Goal: Communication & Community: Share content

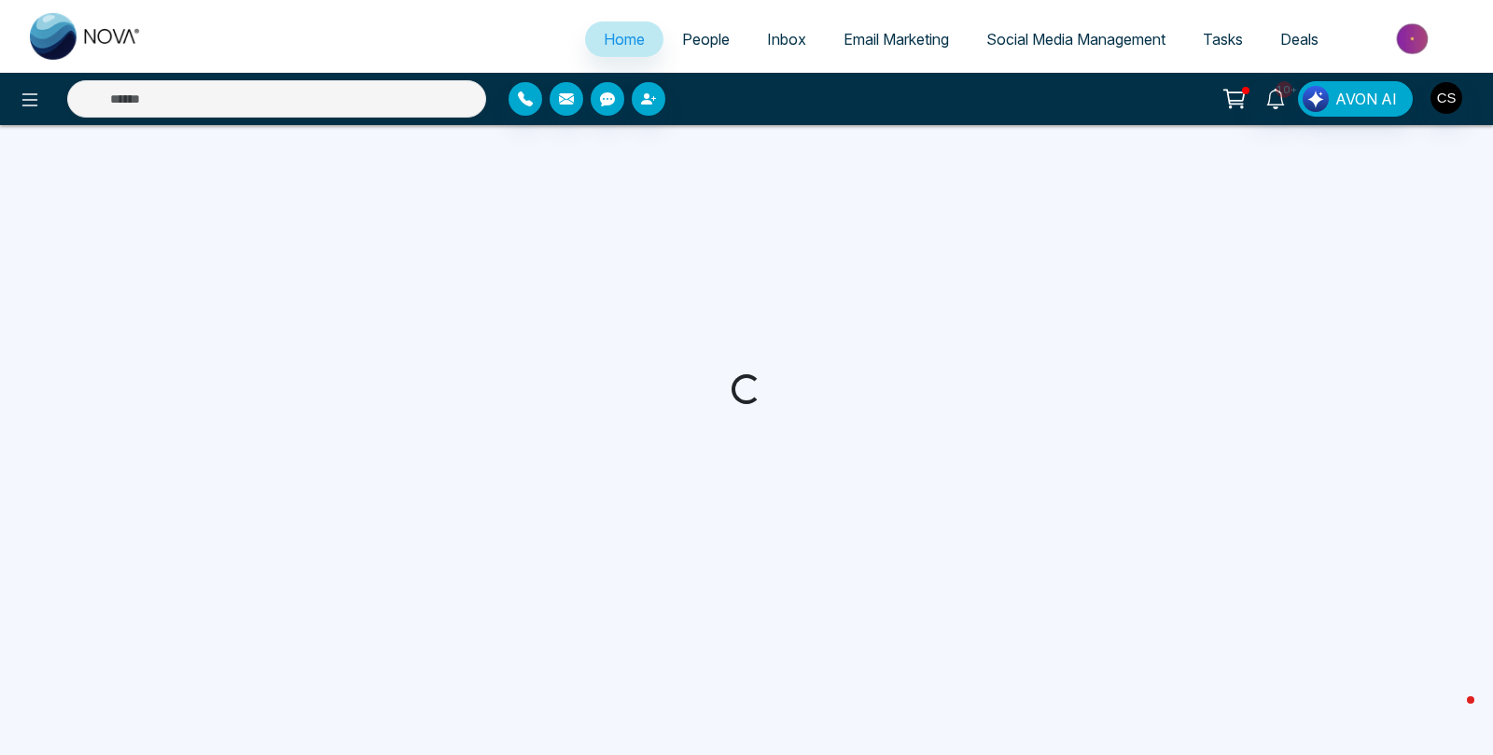
select select "*"
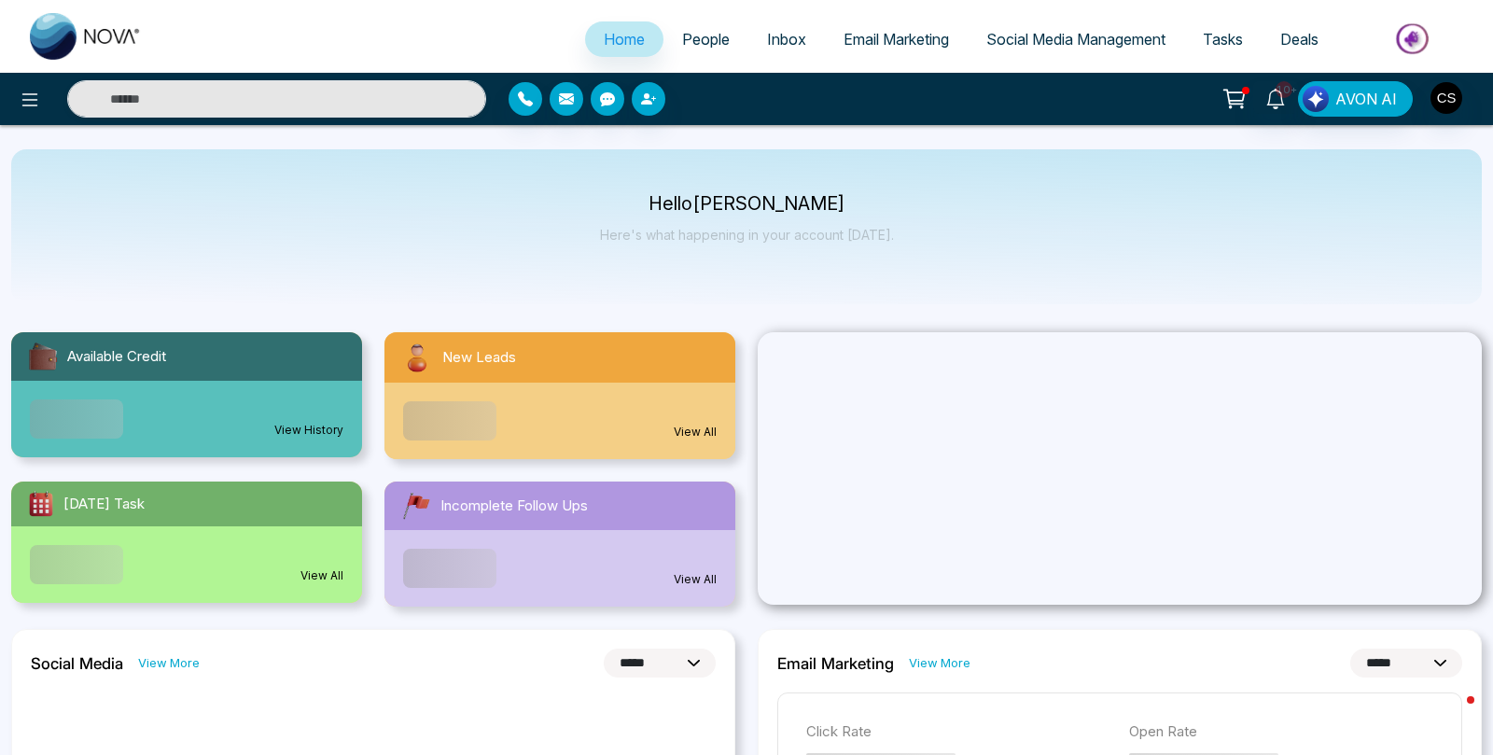
scroll to position [1, 0]
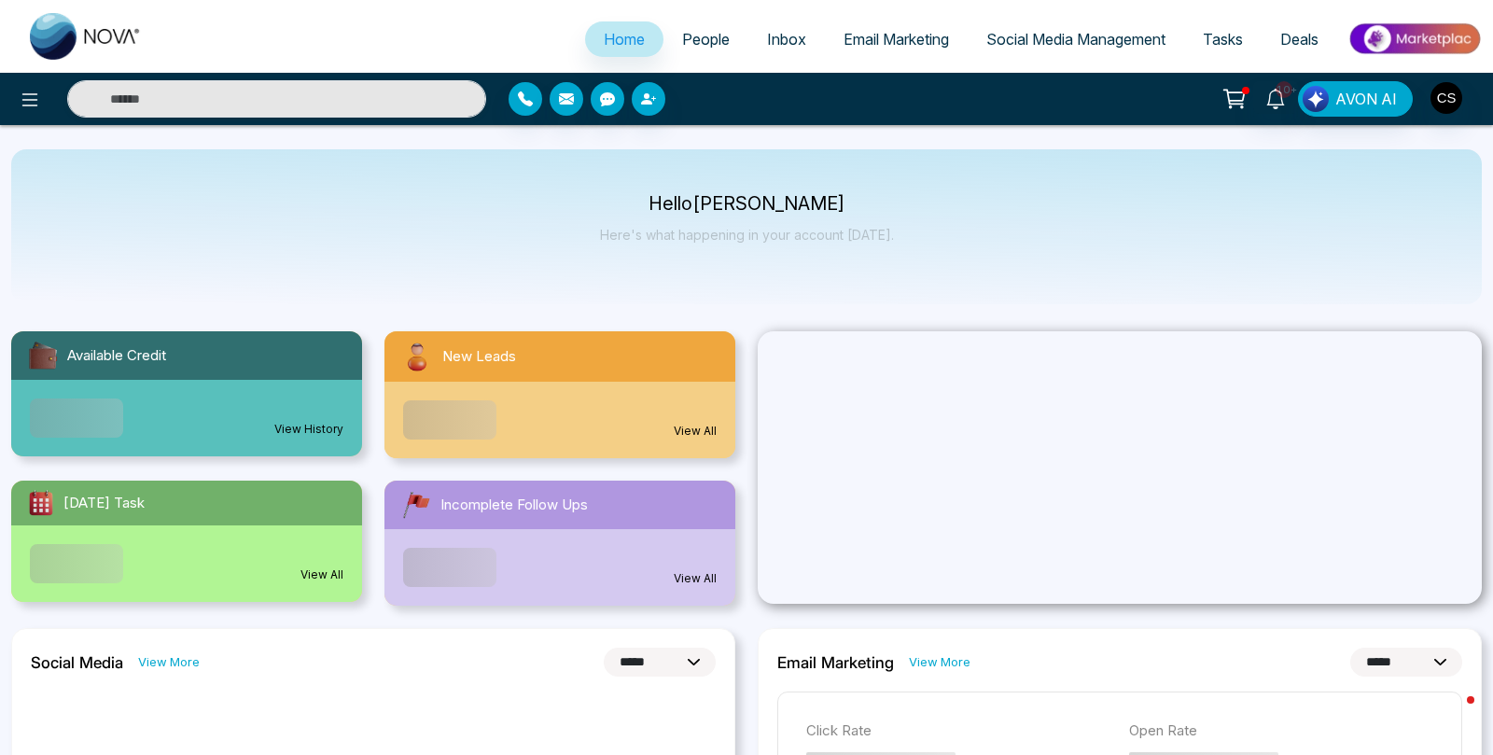
click at [863, 31] on span "Email Marketing" at bounding box center [895, 39] width 105 height 19
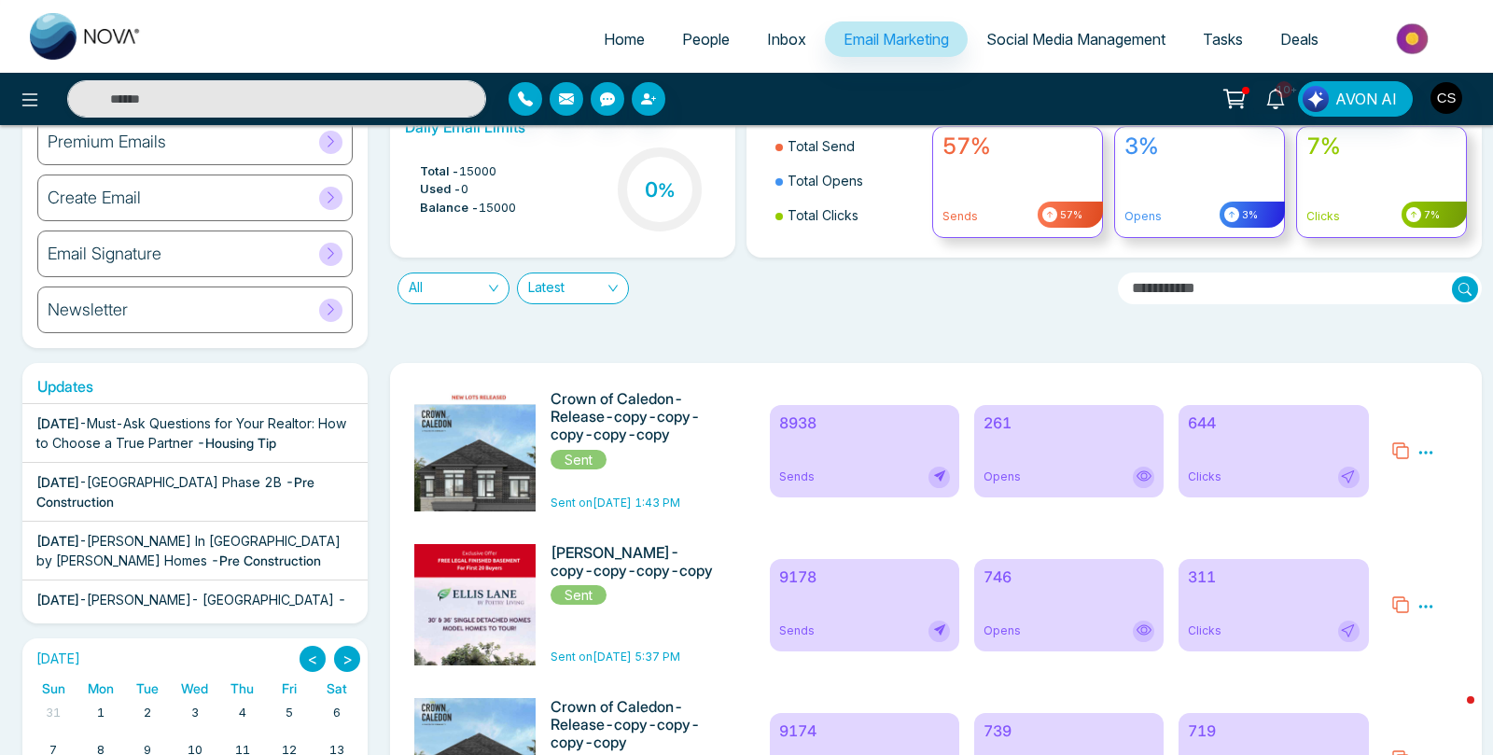
scroll to position [86, 0]
click at [1429, 451] on icon at bounding box center [1426, 451] width 14 height 3
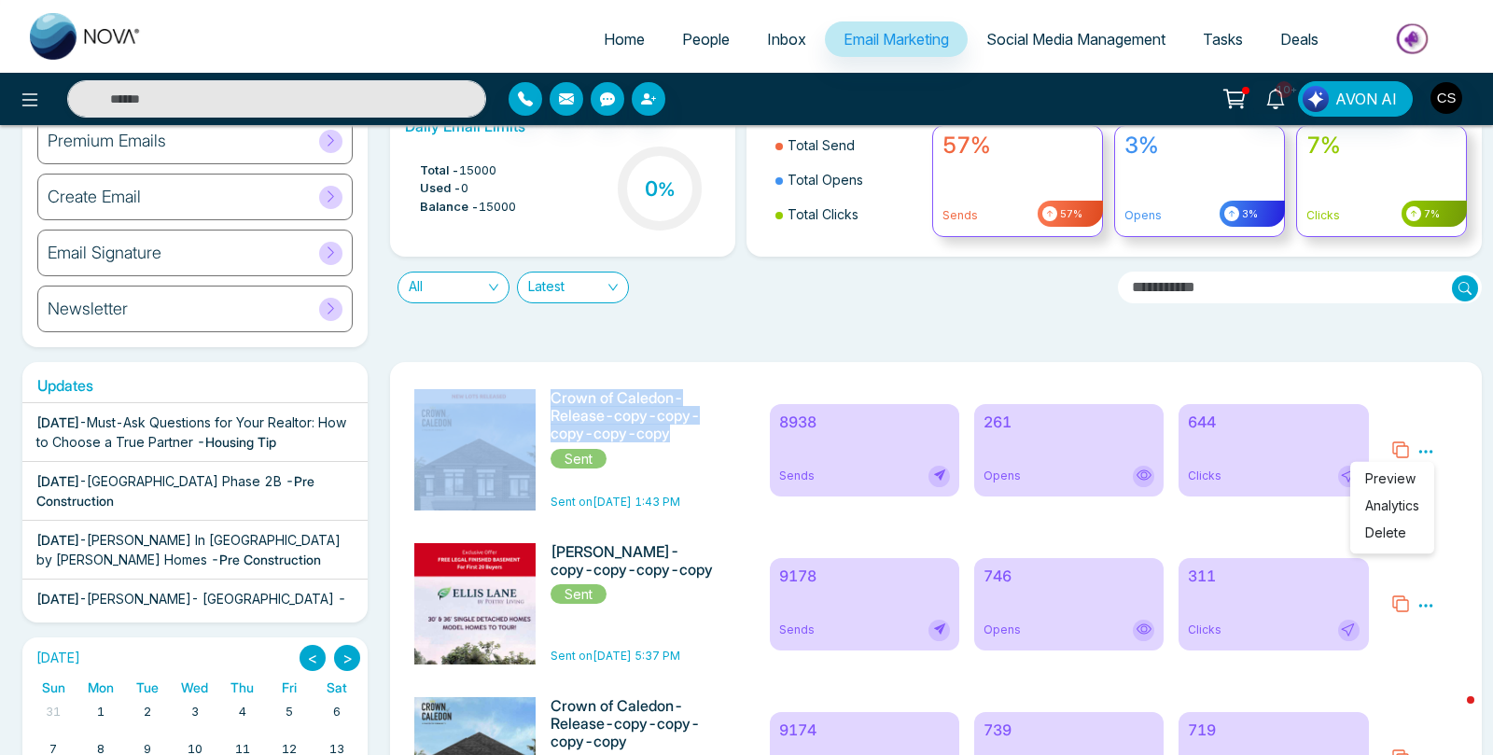
drag, startPoint x: 675, startPoint y: 445, endPoint x: 550, endPoint y: 396, distance: 133.6
click at [545, 396] on div "Crown of Caledon-Release-copy-copy-copy-copy-copy Sent Sent on [DATE] 1:43 PM" at bounding box center [580, 449] width 355 height 121
click at [566, 399] on h6 "Crown of Caledon-Release-copy-copy-copy-copy-copy" at bounding box center [633, 416] width 166 height 54
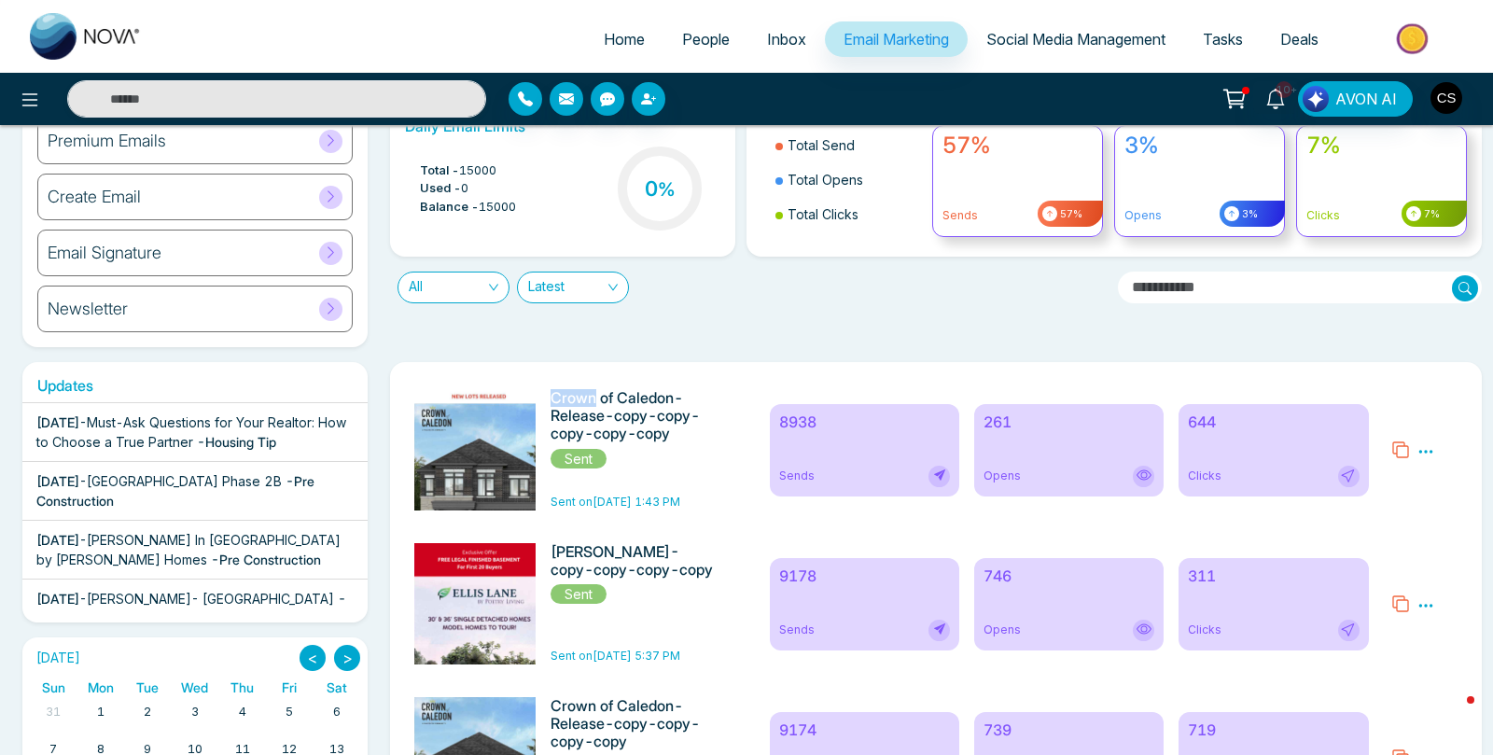
click at [566, 399] on h6 "Crown of Caledon-Release-copy-copy-copy-copy-copy" at bounding box center [633, 416] width 166 height 54
click at [566, 400] on h6 "Crown of Caledon-Release-copy-copy-copy-copy-copy" at bounding box center [633, 416] width 166 height 54
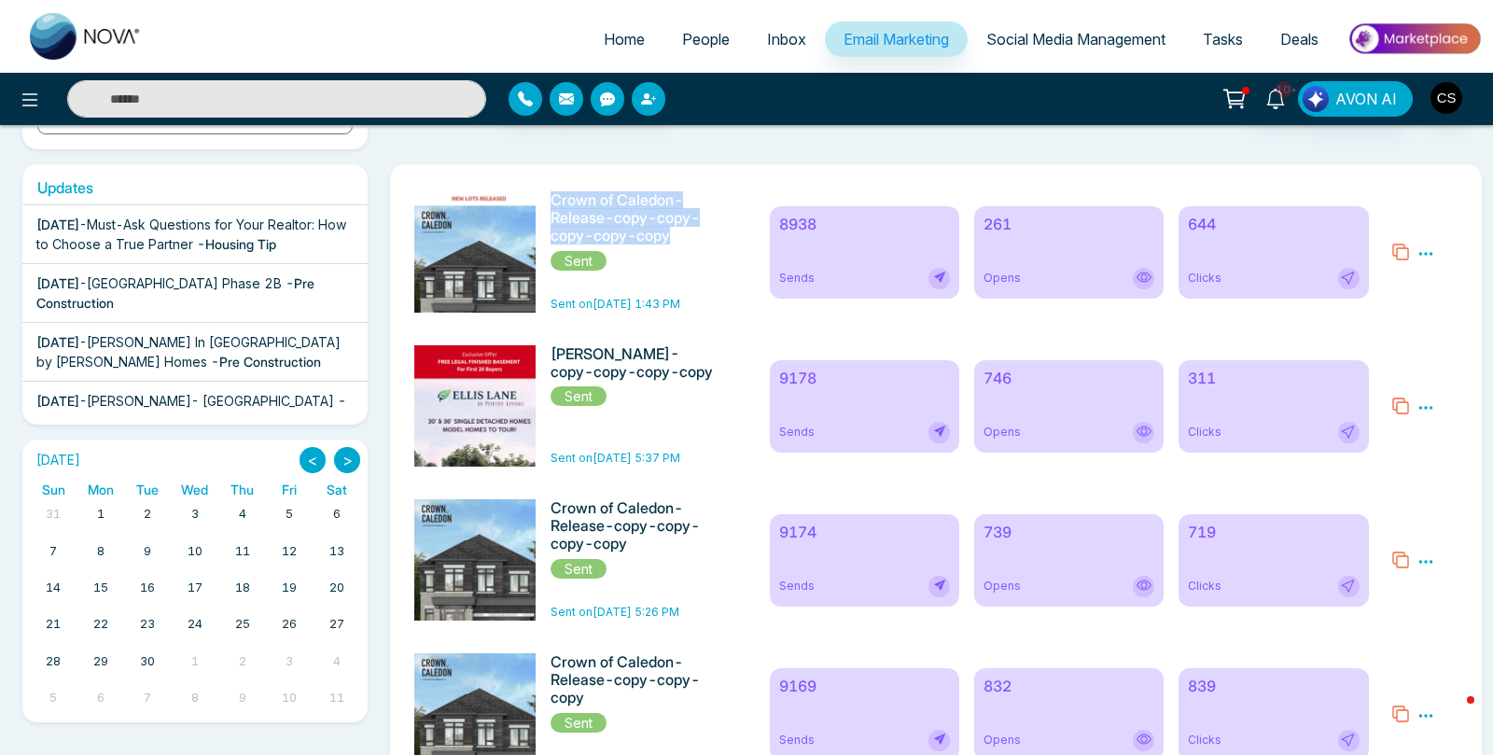
scroll to position [488, 0]
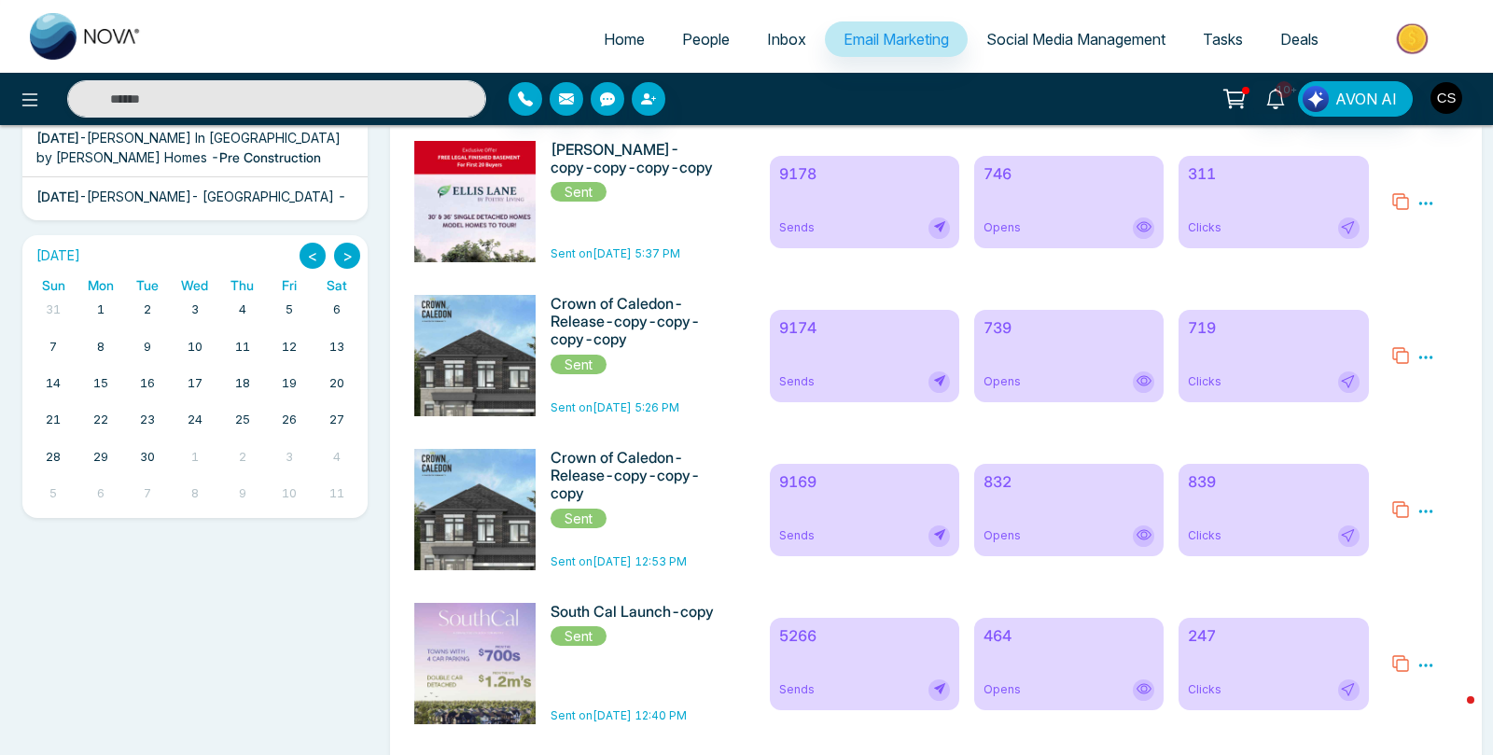
click at [543, 422] on div "Crown of Caledon-Release-copy-copy-copy-copy Sent Sent on [DATE] 5:26 PM 9174 S…" at bounding box center [936, 356] width 1062 height 140
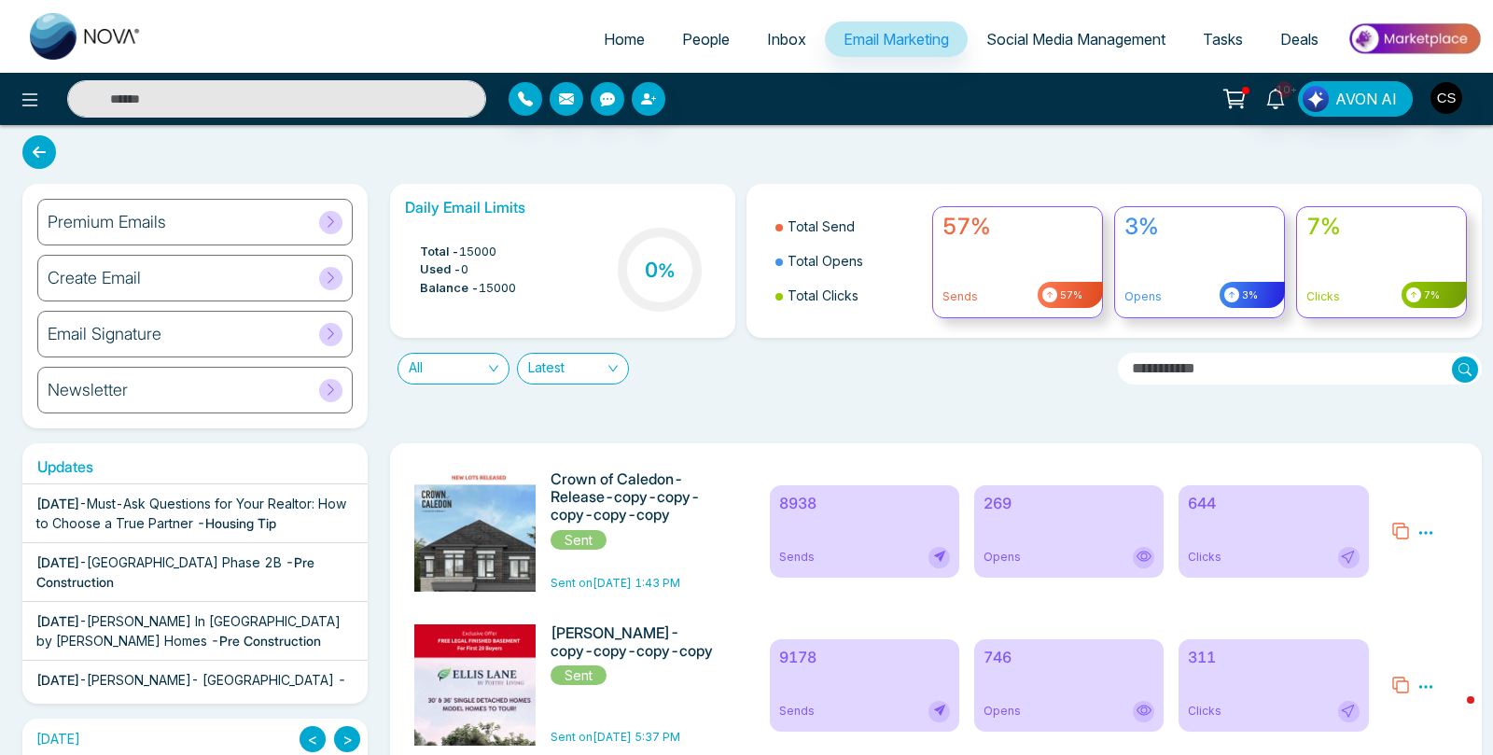
scroll to position [0, 0]
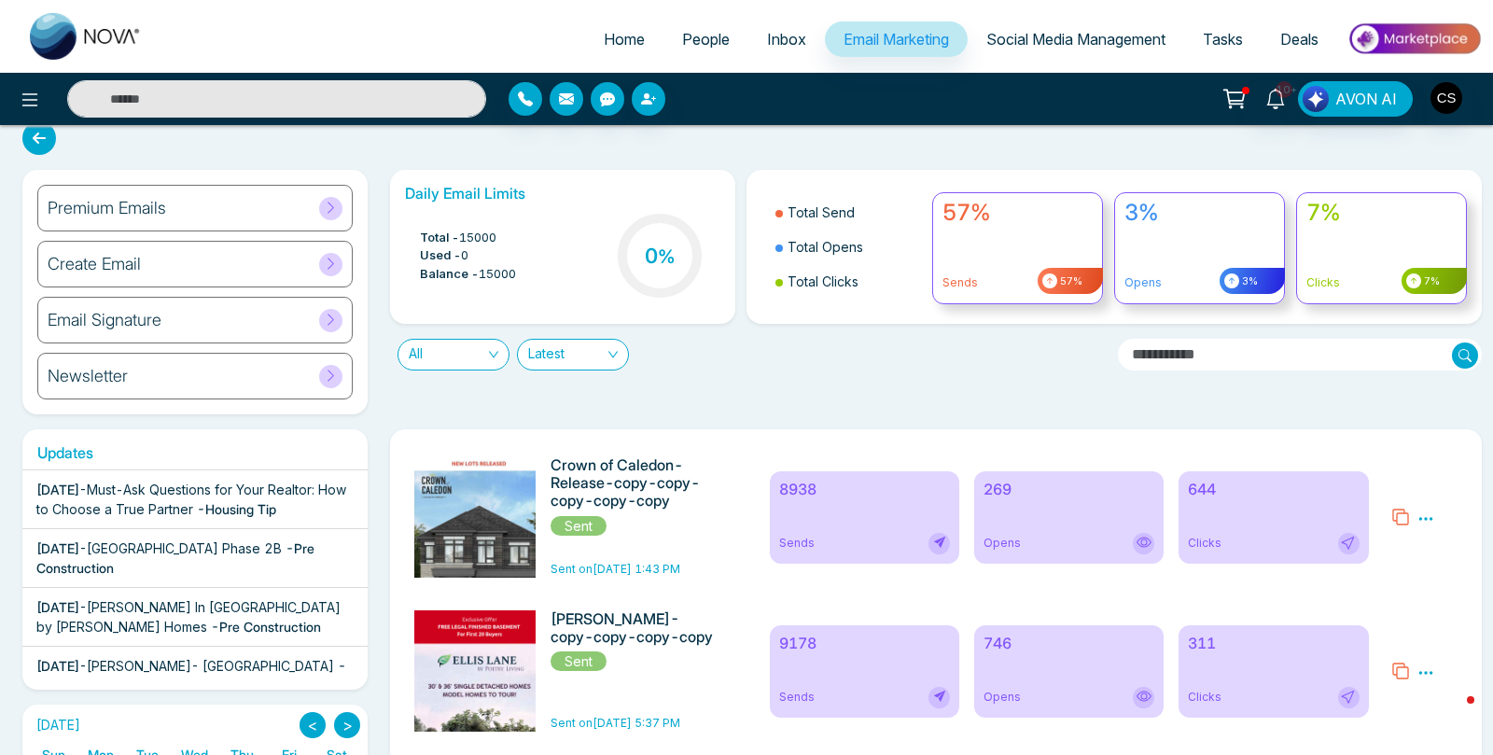
click at [784, 42] on span "Inbox" at bounding box center [786, 39] width 39 height 19
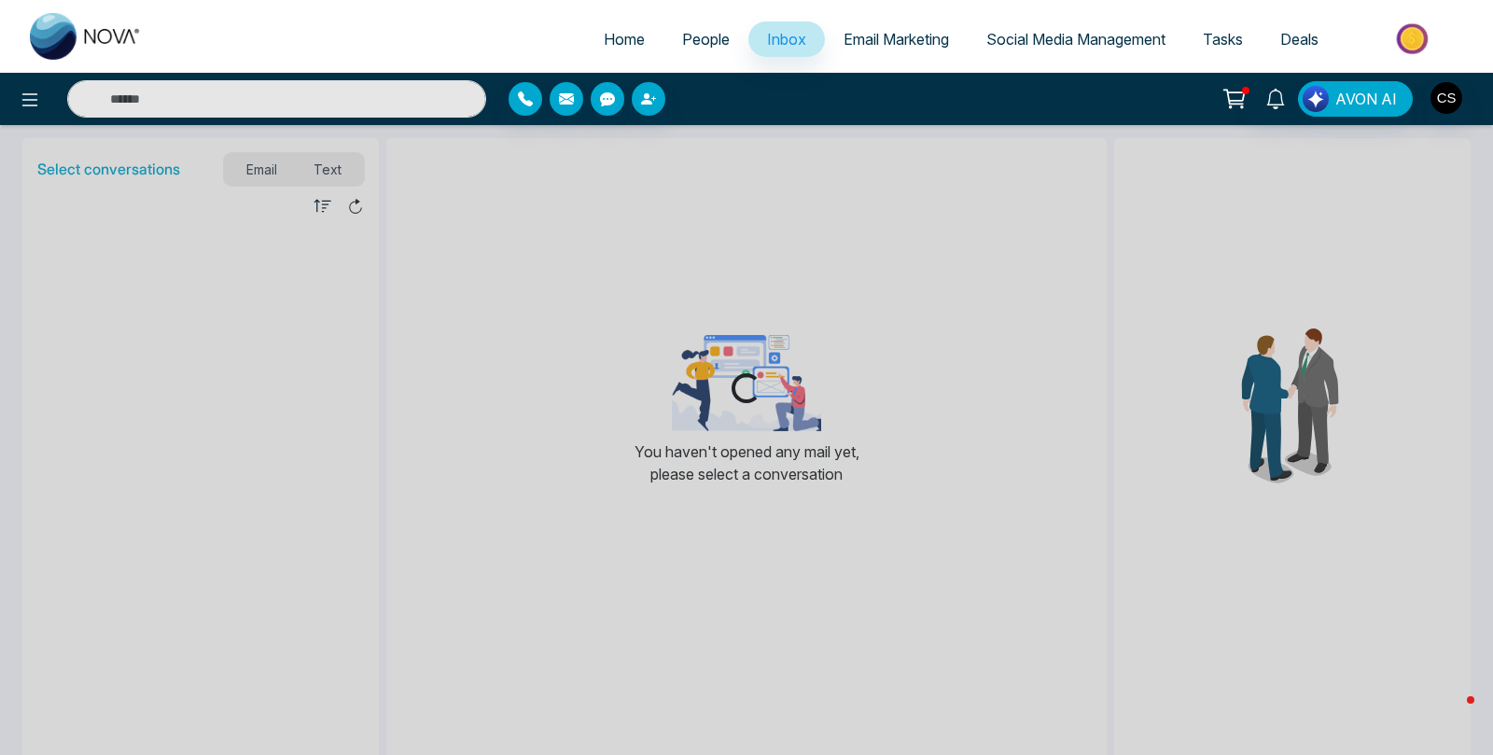
click at [614, 43] on span "Home" at bounding box center [624, 39] width 41 height 19
select select "*"
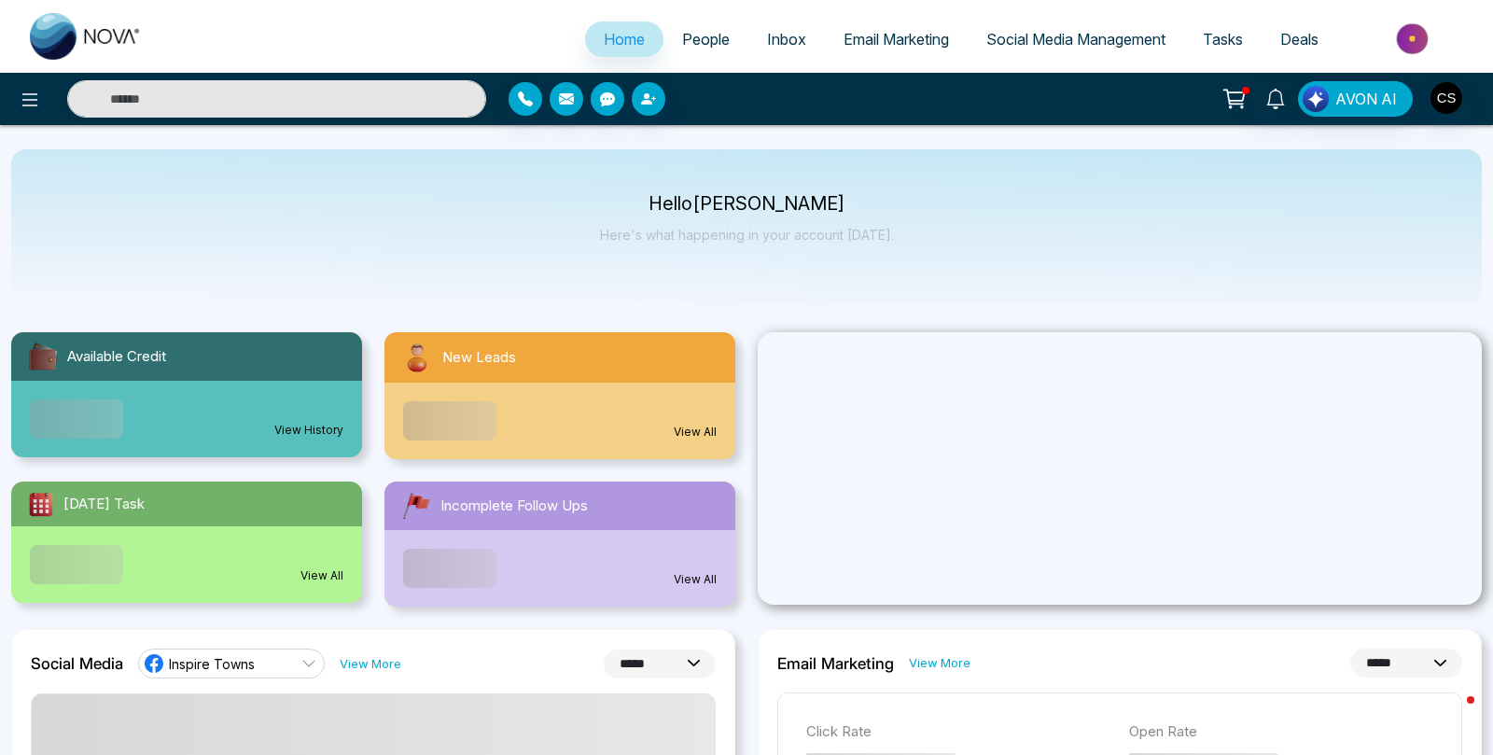
click at [703, 39] on span "People" at bounding box center [706, 39] width 48 height 19
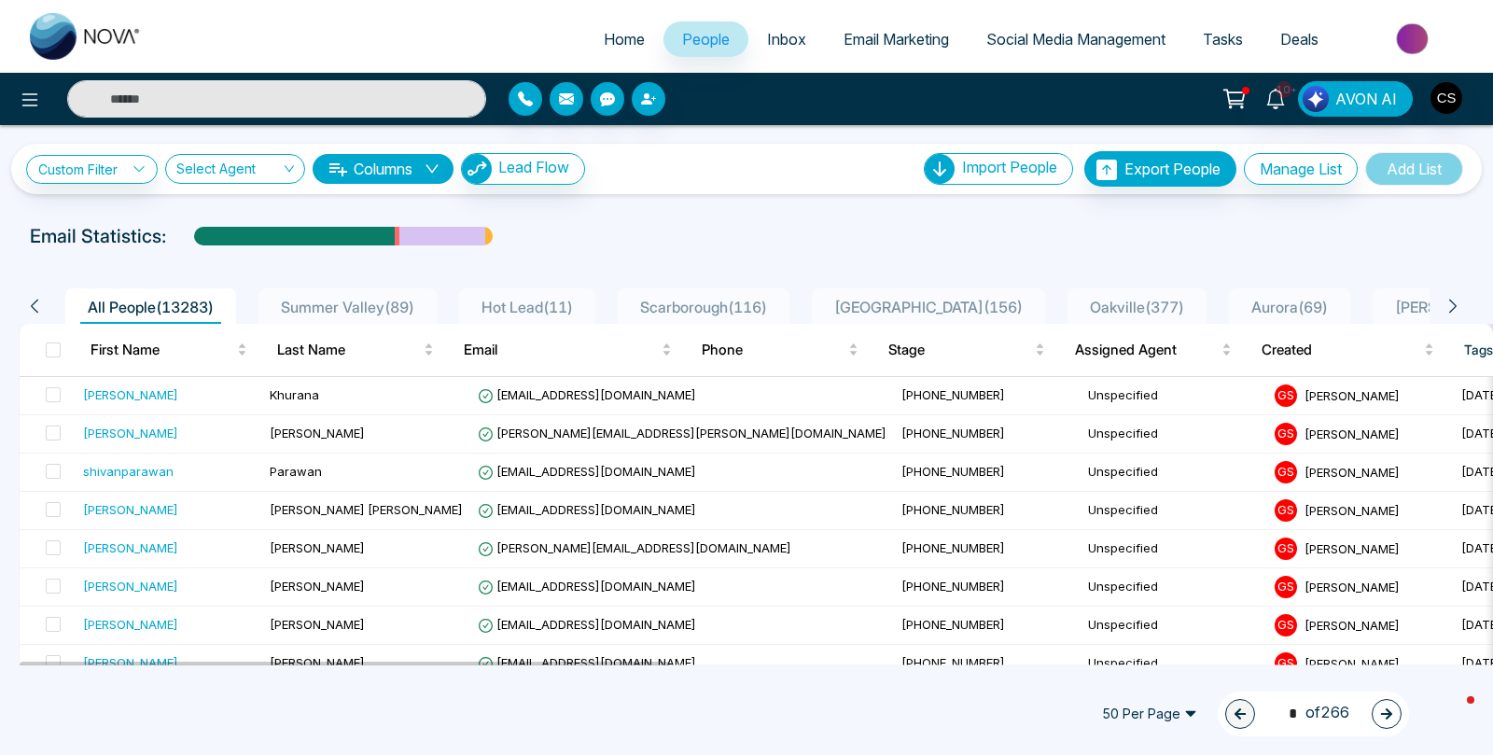
click at [864, 36] on span "Email Marketing" at bounding box center [895, 39] width 105 height 19
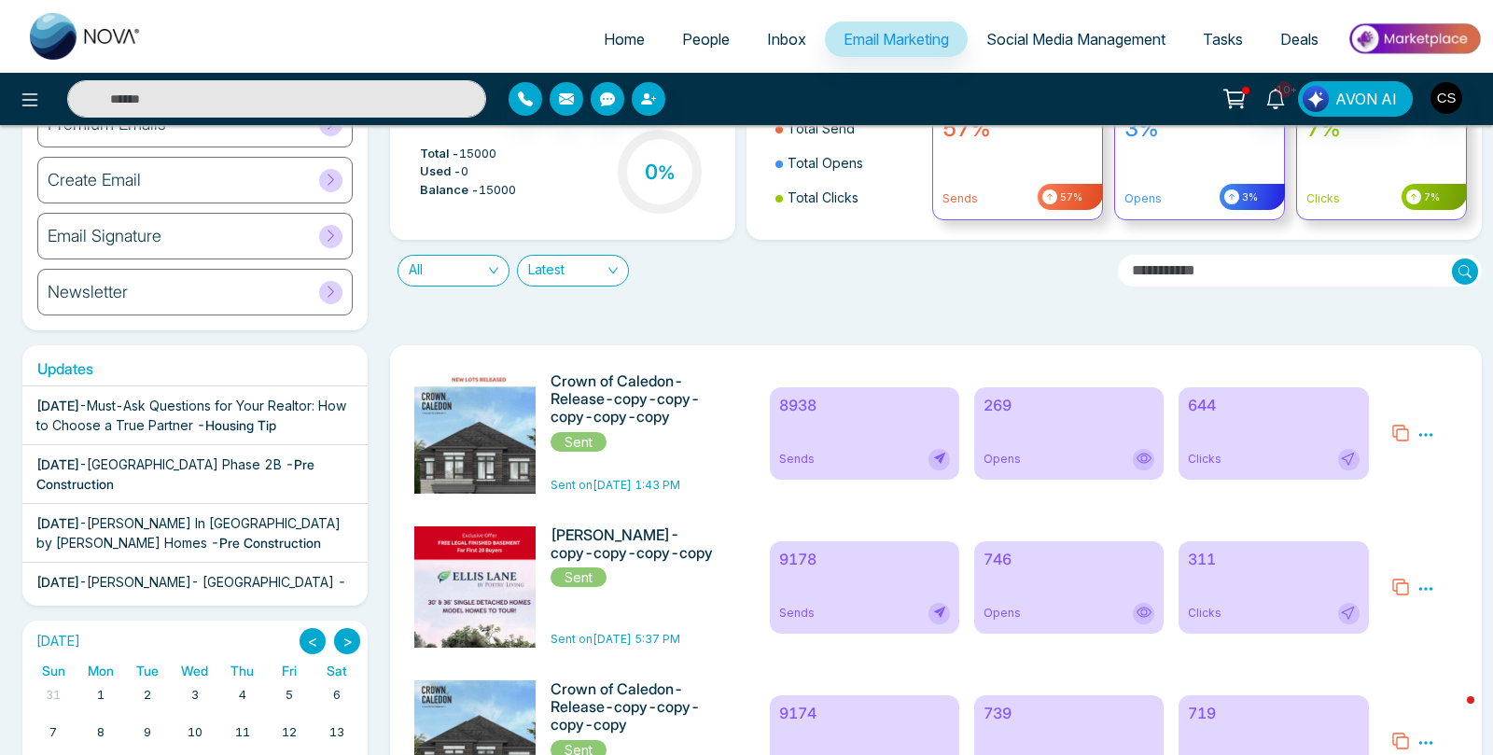
scroll to position [192, 0]
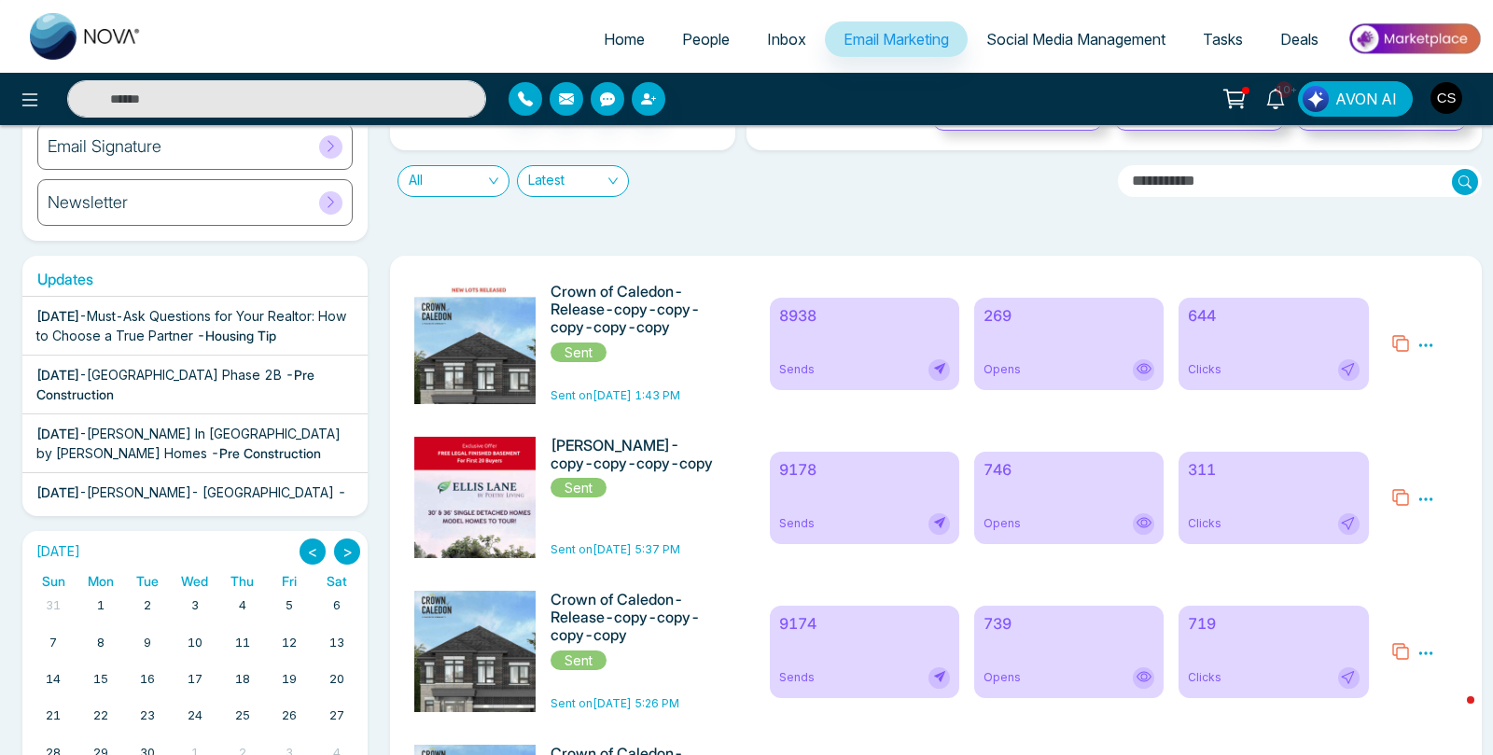
click at [604, 42] on span "Home" at bounding box center [624, 39] width 41 height 19
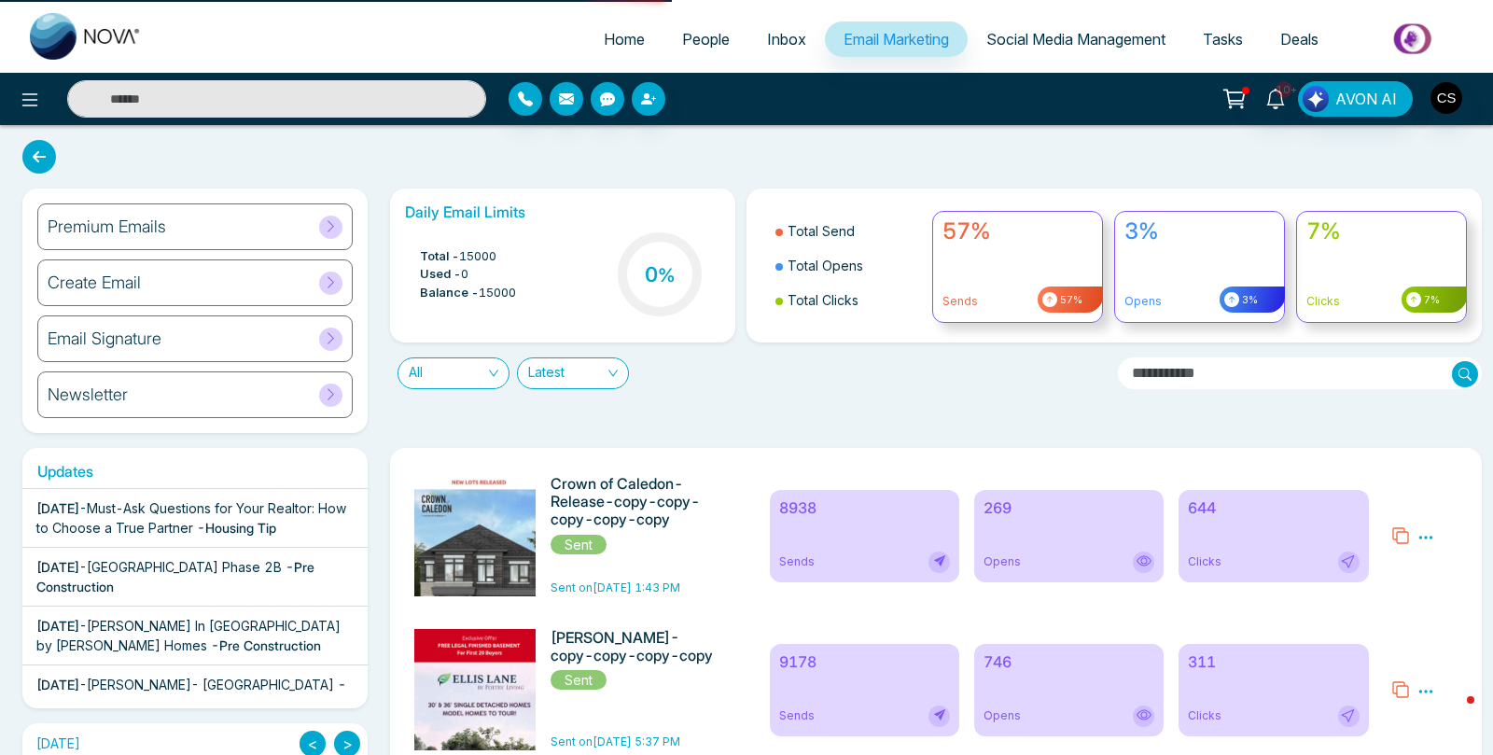
select select "*"
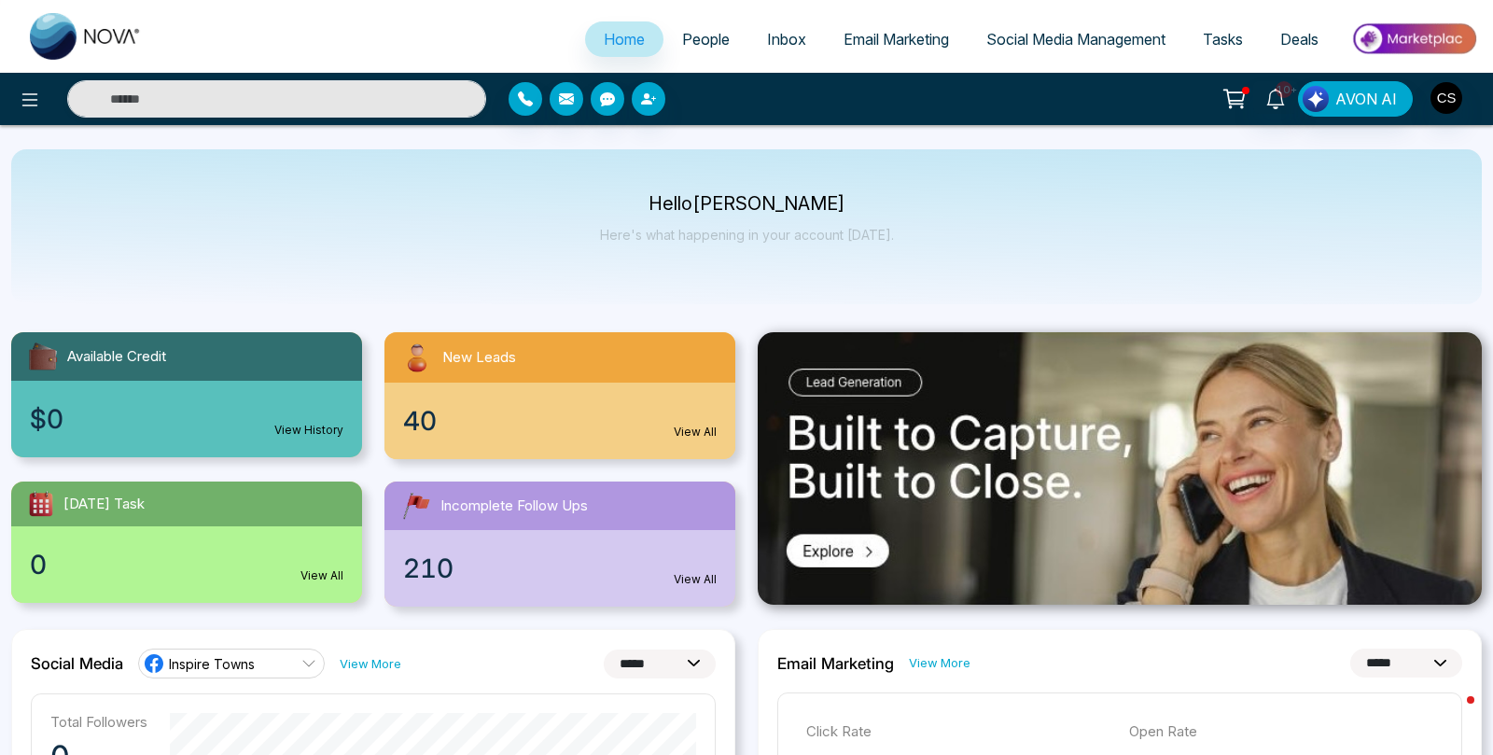
click at [690, 42] on span "People" at bounding box center [706, 39] width 48 height 19
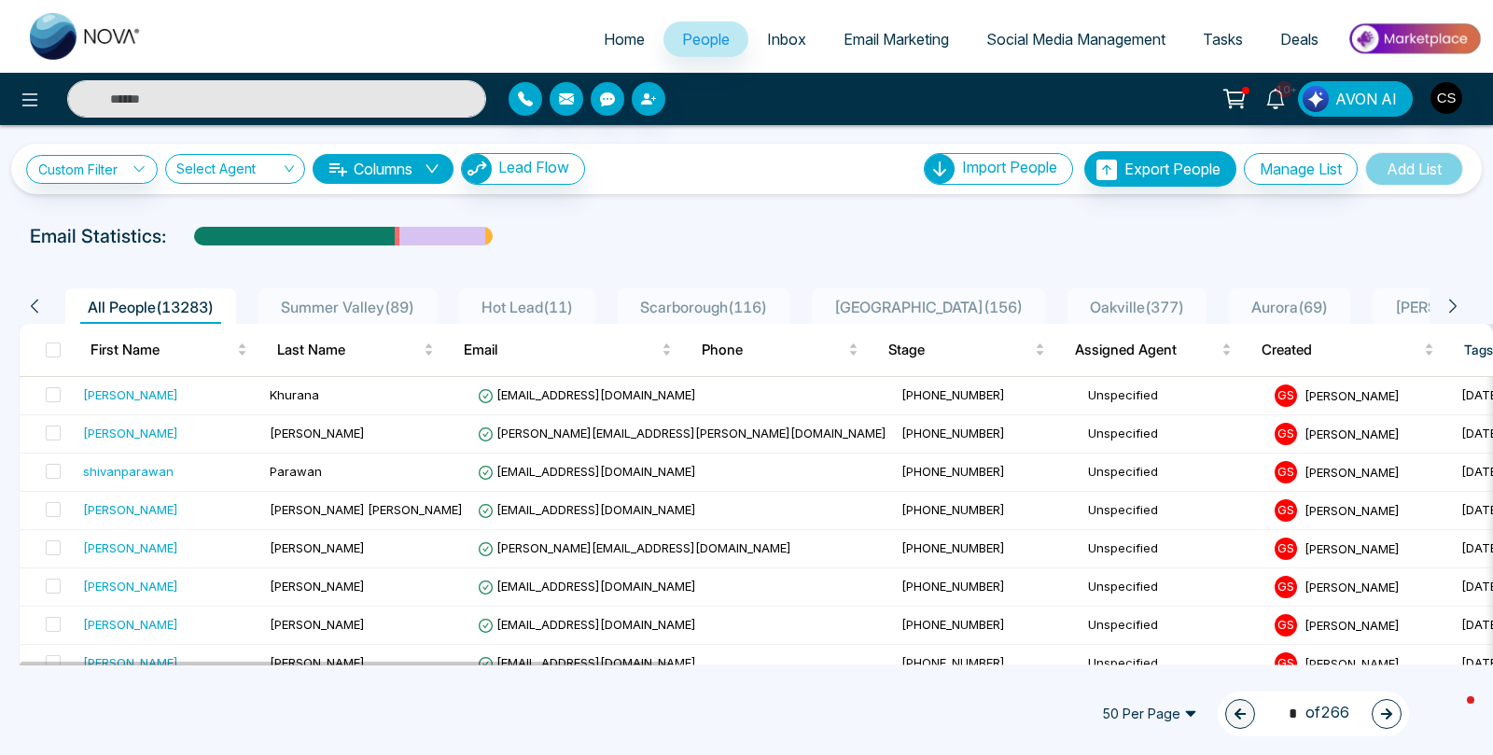
click at [346, 101] on input "text" at bounding box center [276, 98] width 419 height 37
click at [90, 390] on div "[PERSON_NAME]" at bounding box center [130, 394] width 95 height 19
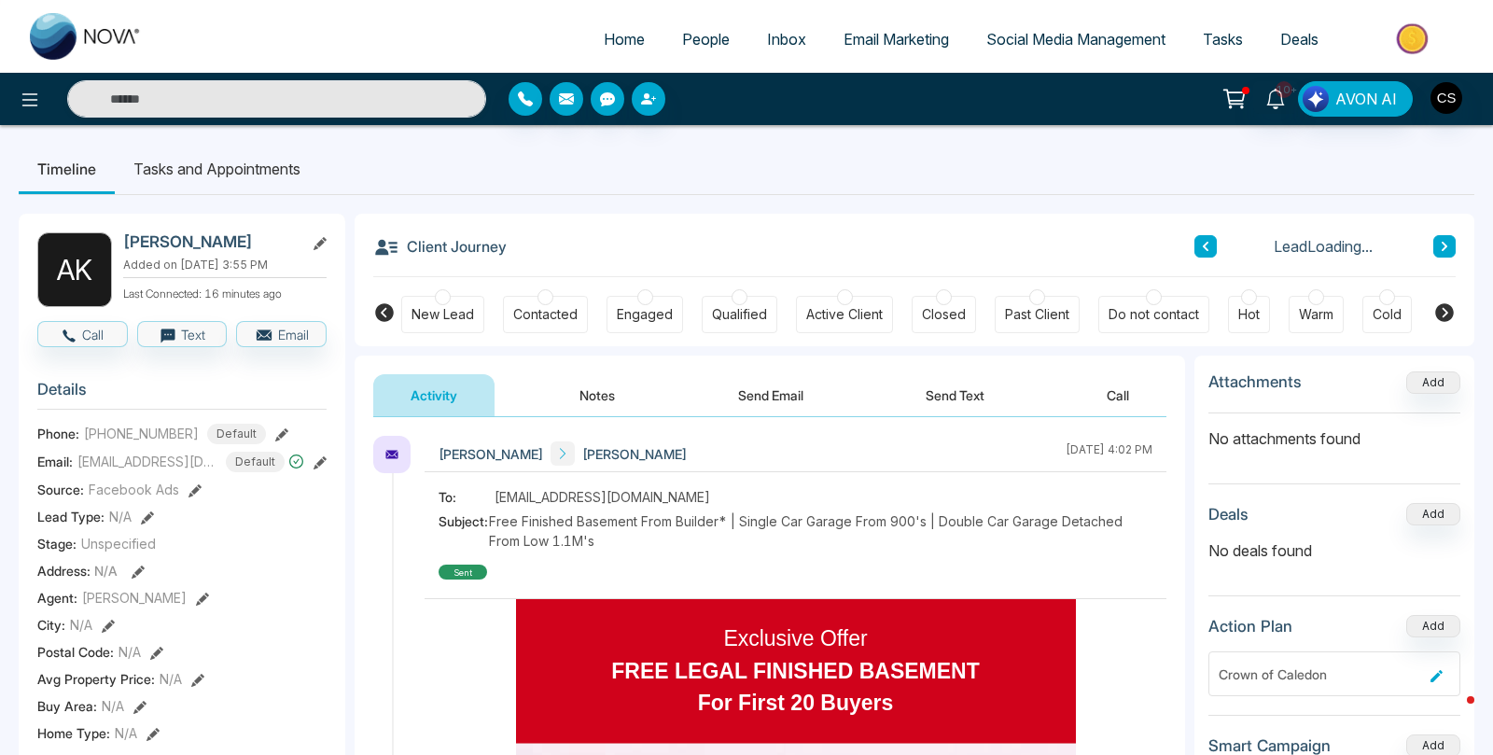
click at [761, 391] on button "Send Email" at bounding box center [771, 395] width 140 height 42
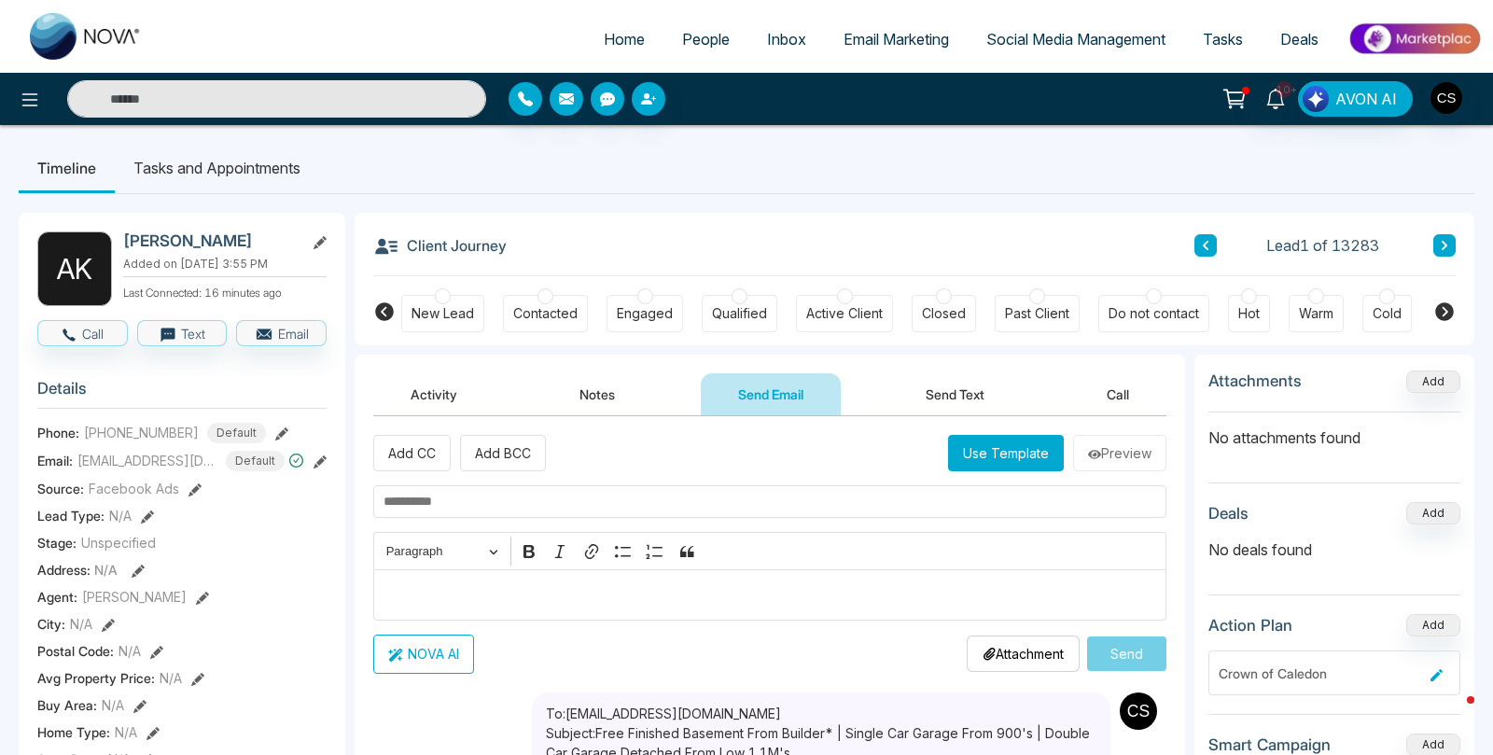
scroll to position [4, 0]
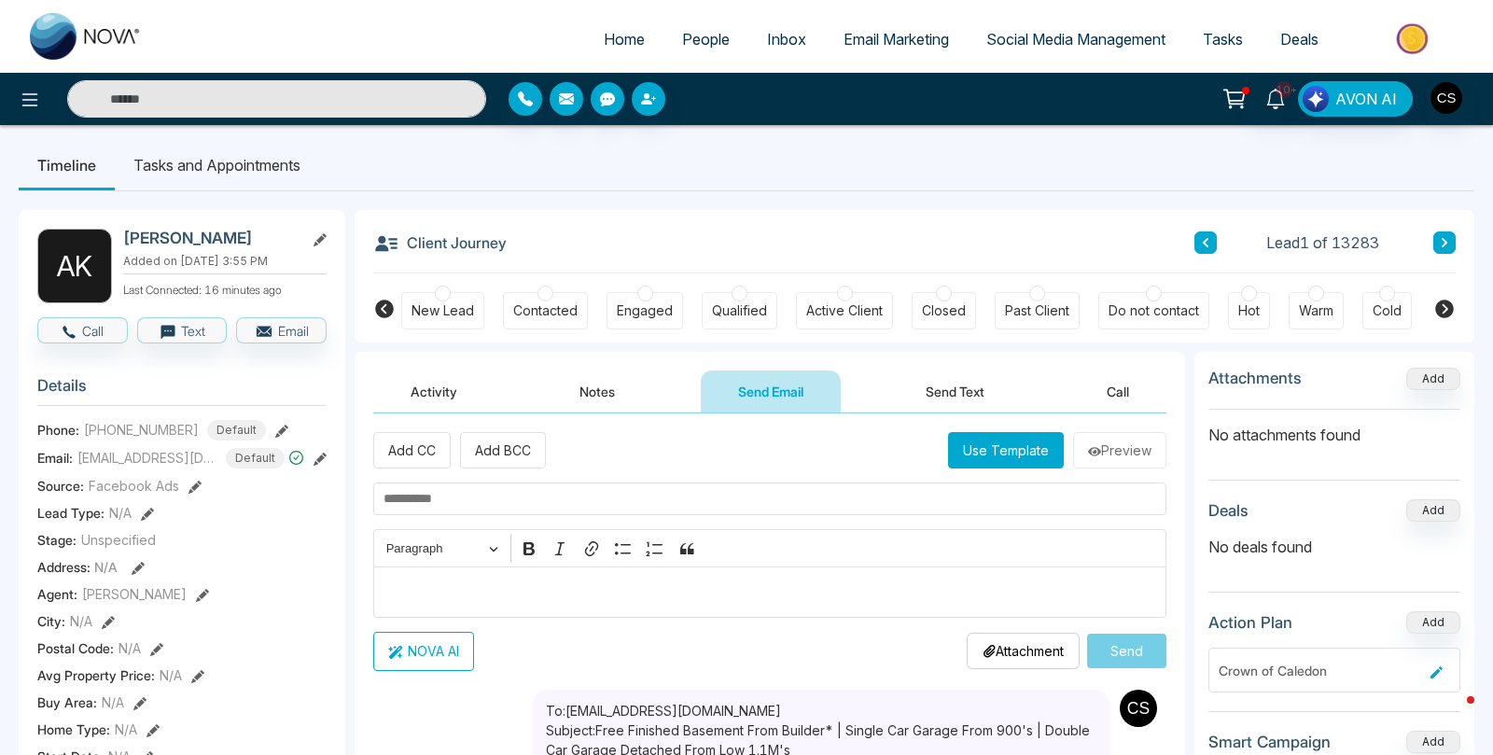
click at [1017, 451] on button "Use Template" at bounding box center [1006, 450] width 116 height 36
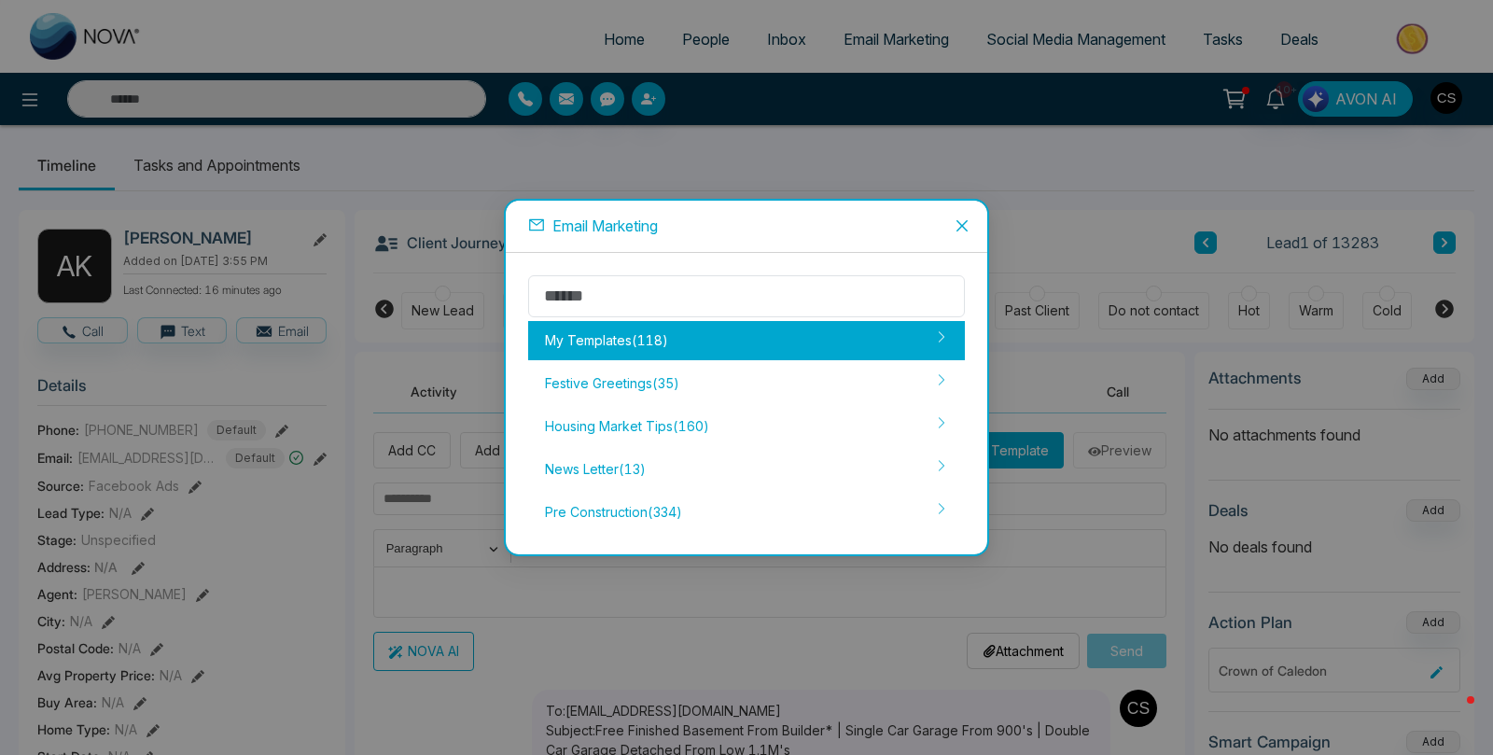
click at [677, 335] on div "My Templates ( 118 )" at bounding box center [746, 340] width 437 height 39
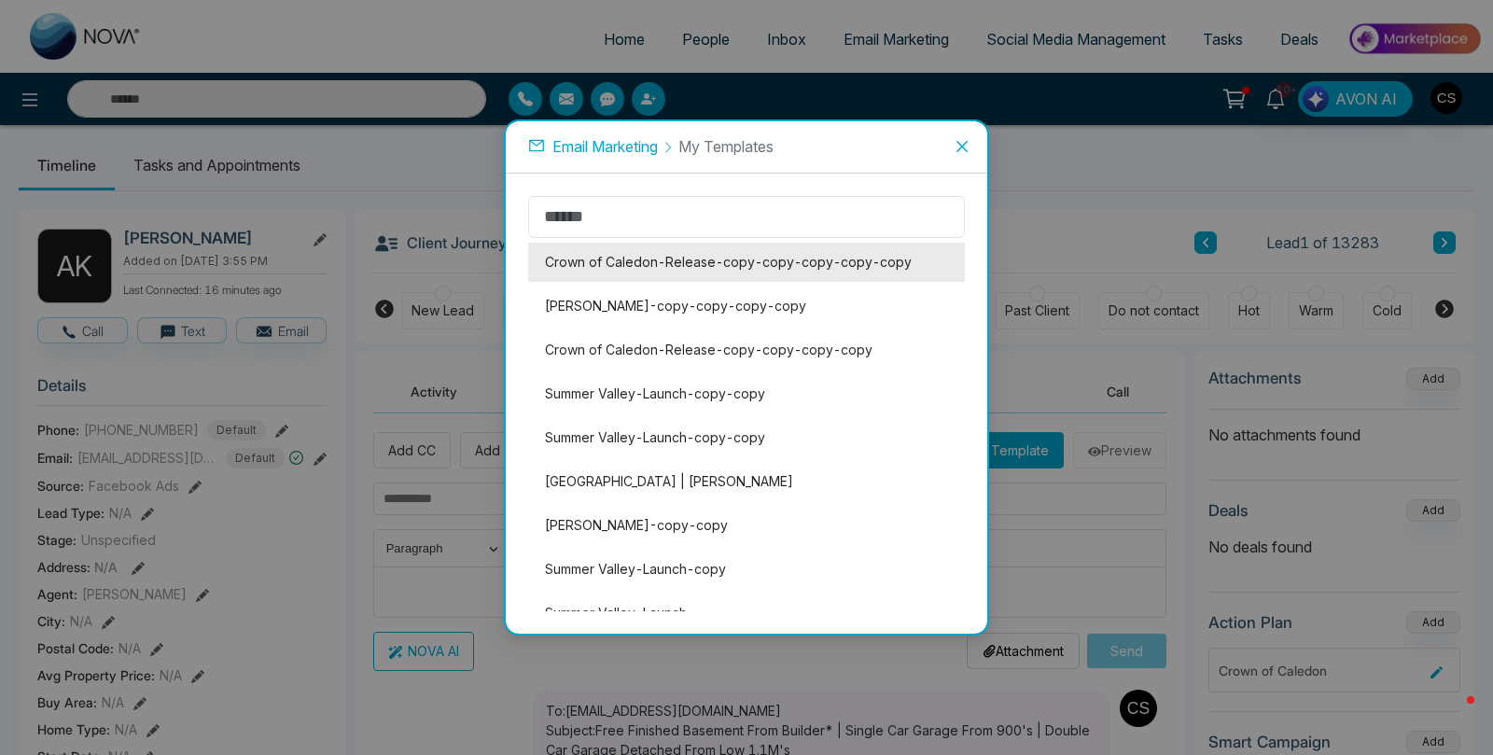
click at [740, 270] on li "Crown of Caledon-Release-copy-copy-copy-copy-copy" at bounding box center [746, 262] width 437 height 39
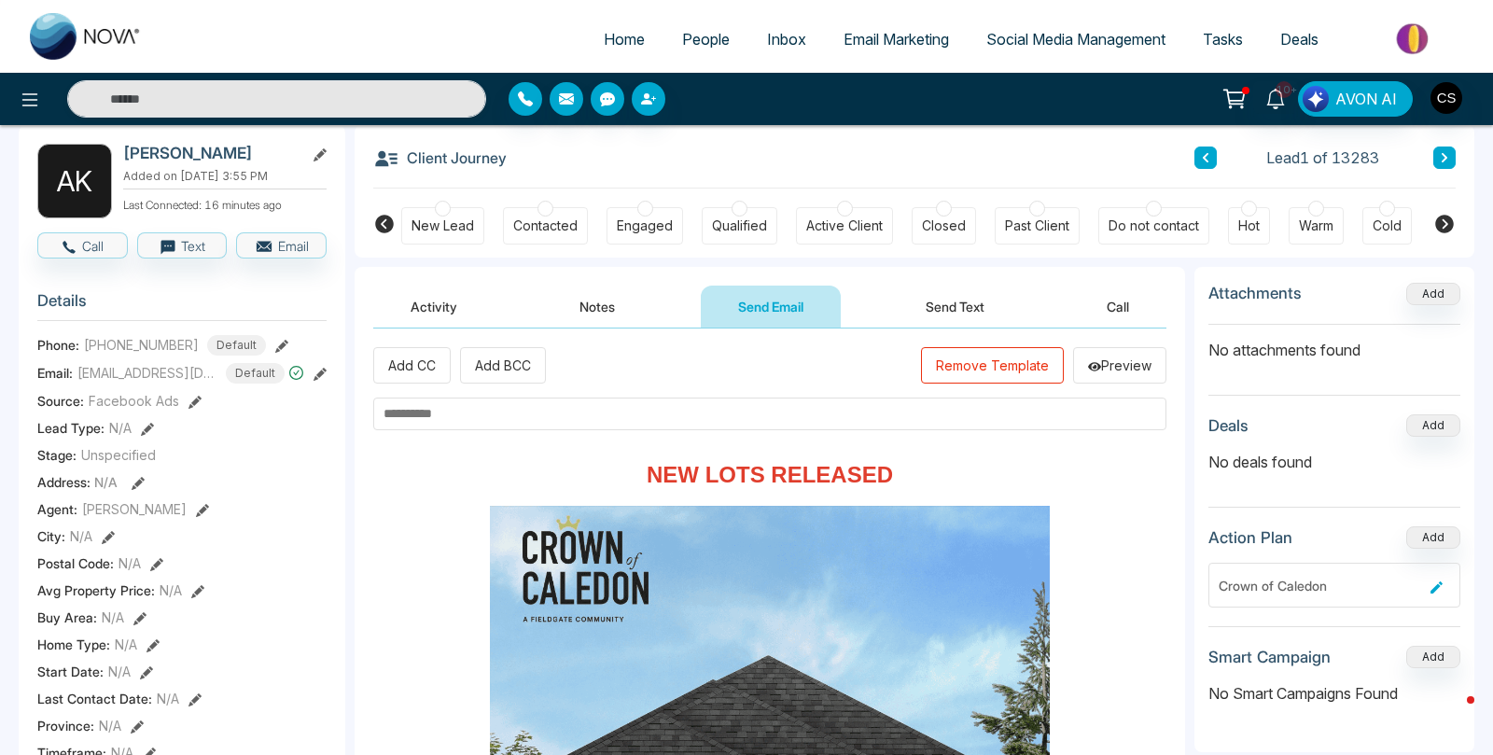
scroll to position [33, 0]
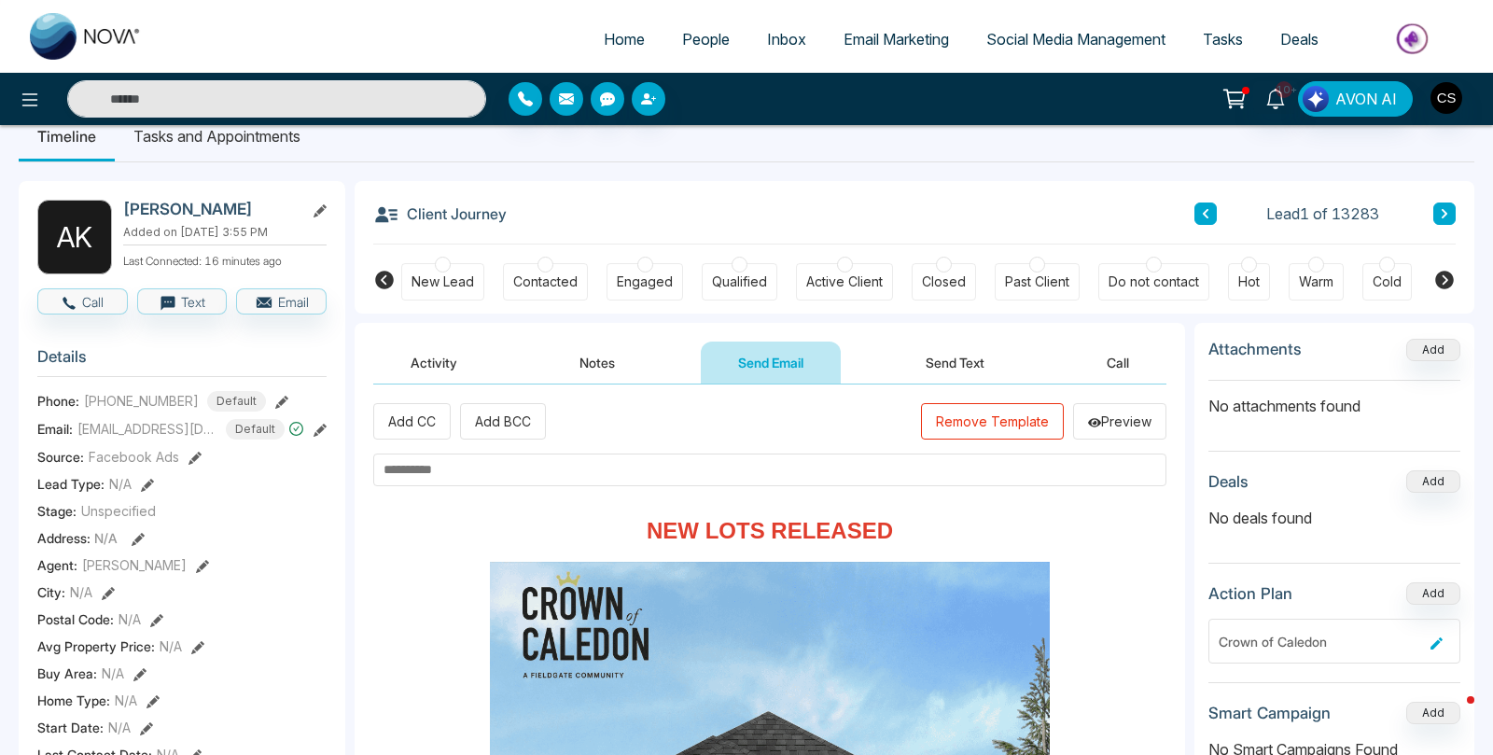
click at [480, 470] on input "text" at bounding box center [769, 469] width 793 height 33
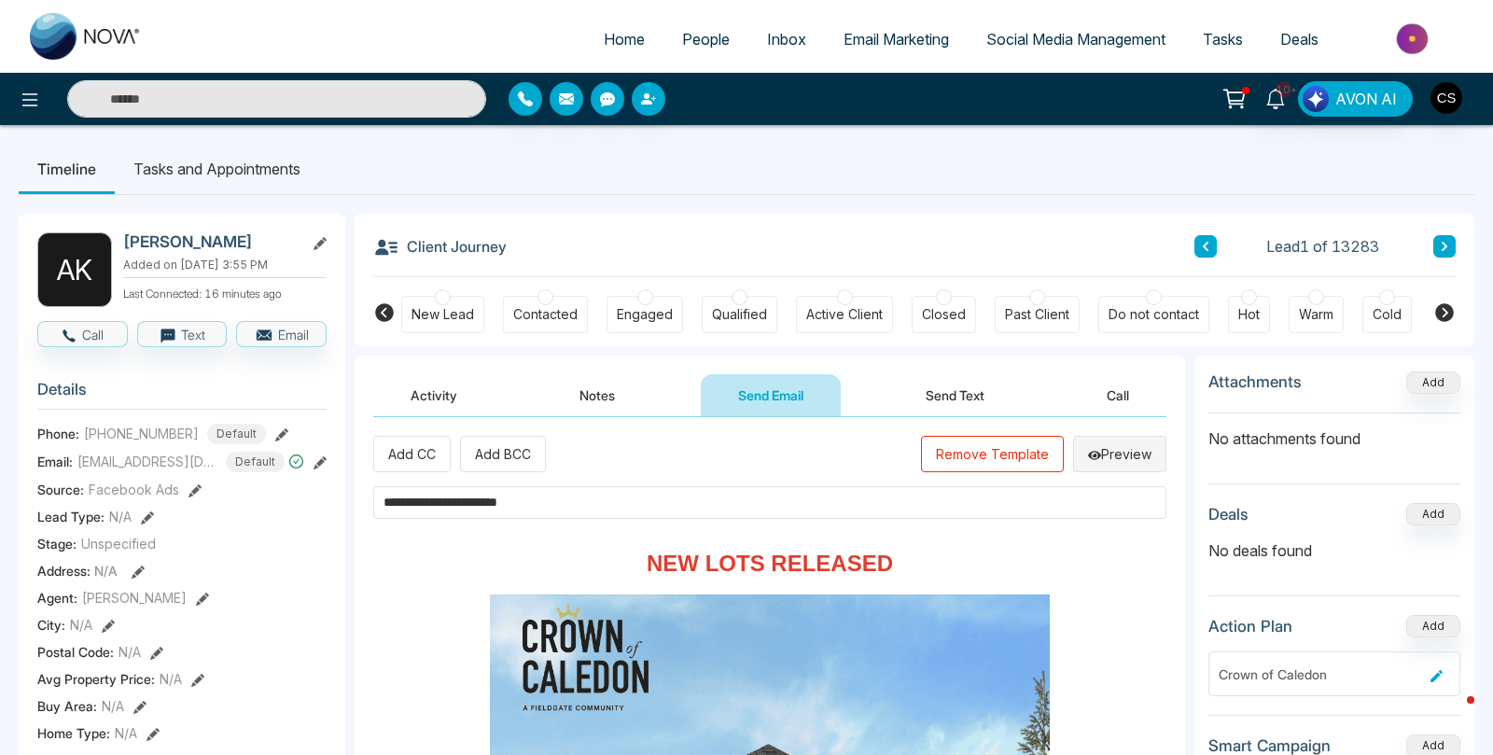
type input "**********"
click at [1125, 450] on button "Preview" at bounding box center [1119, 454] width 93 height 36
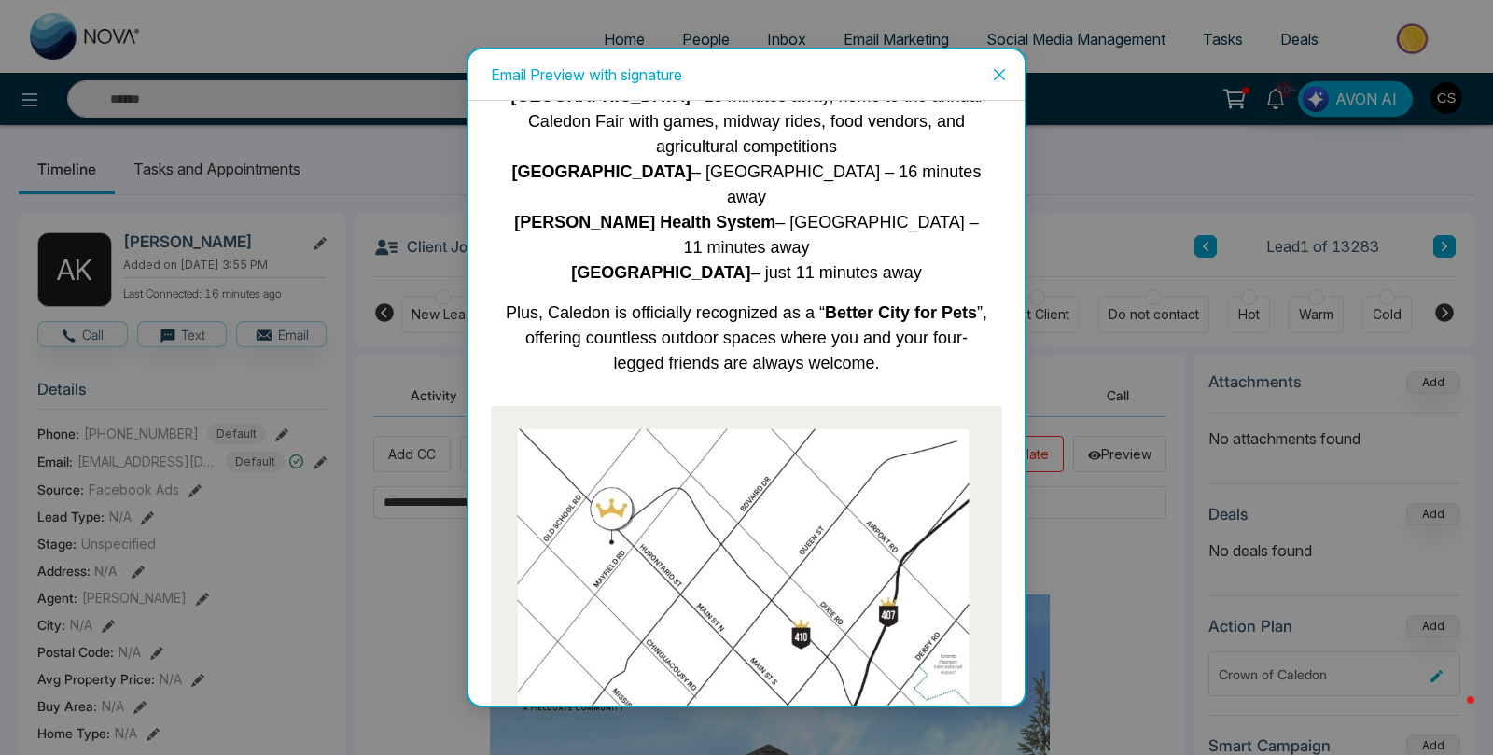
scroll to position [4374, 0]
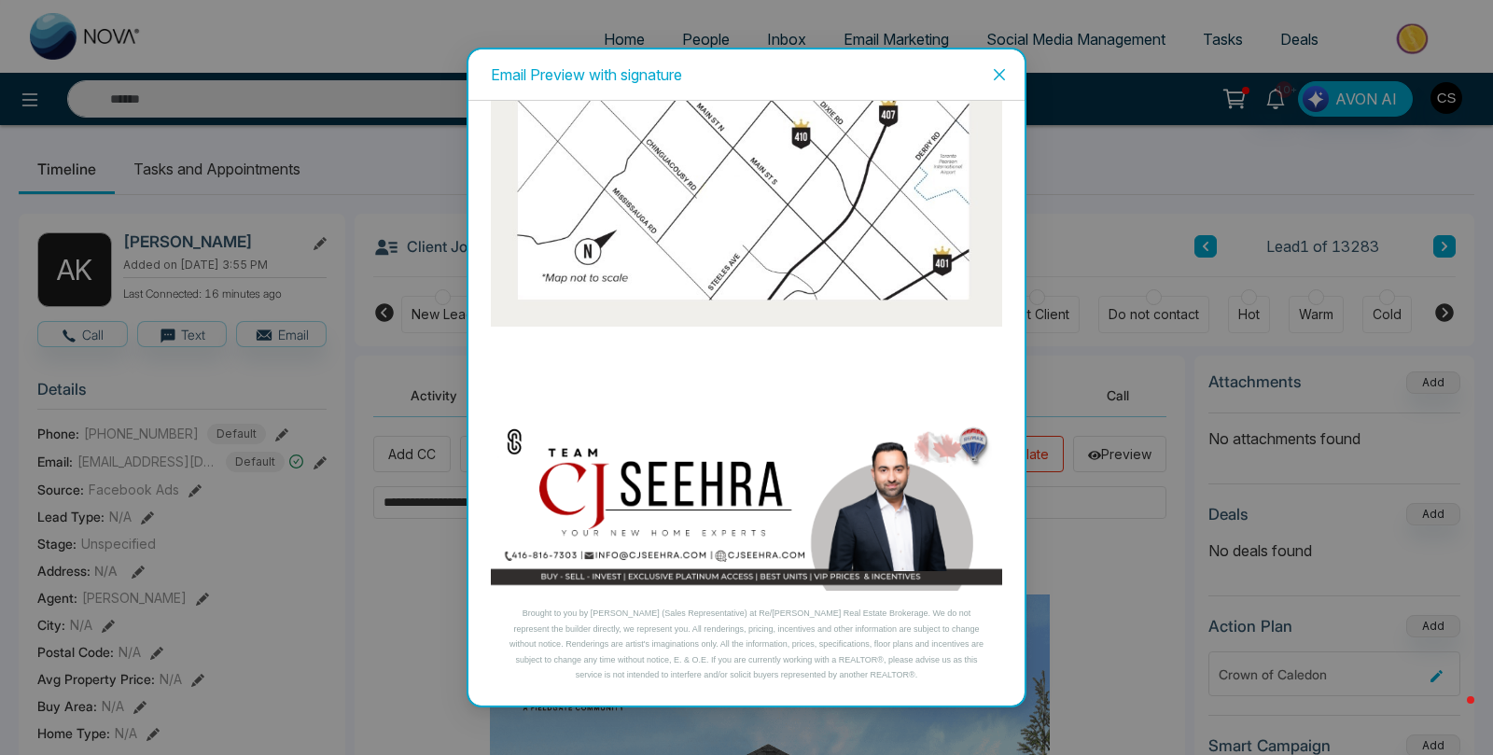
click at [1007, 82] on span "Close" at bounding box center [999, 74] width 50 height 50
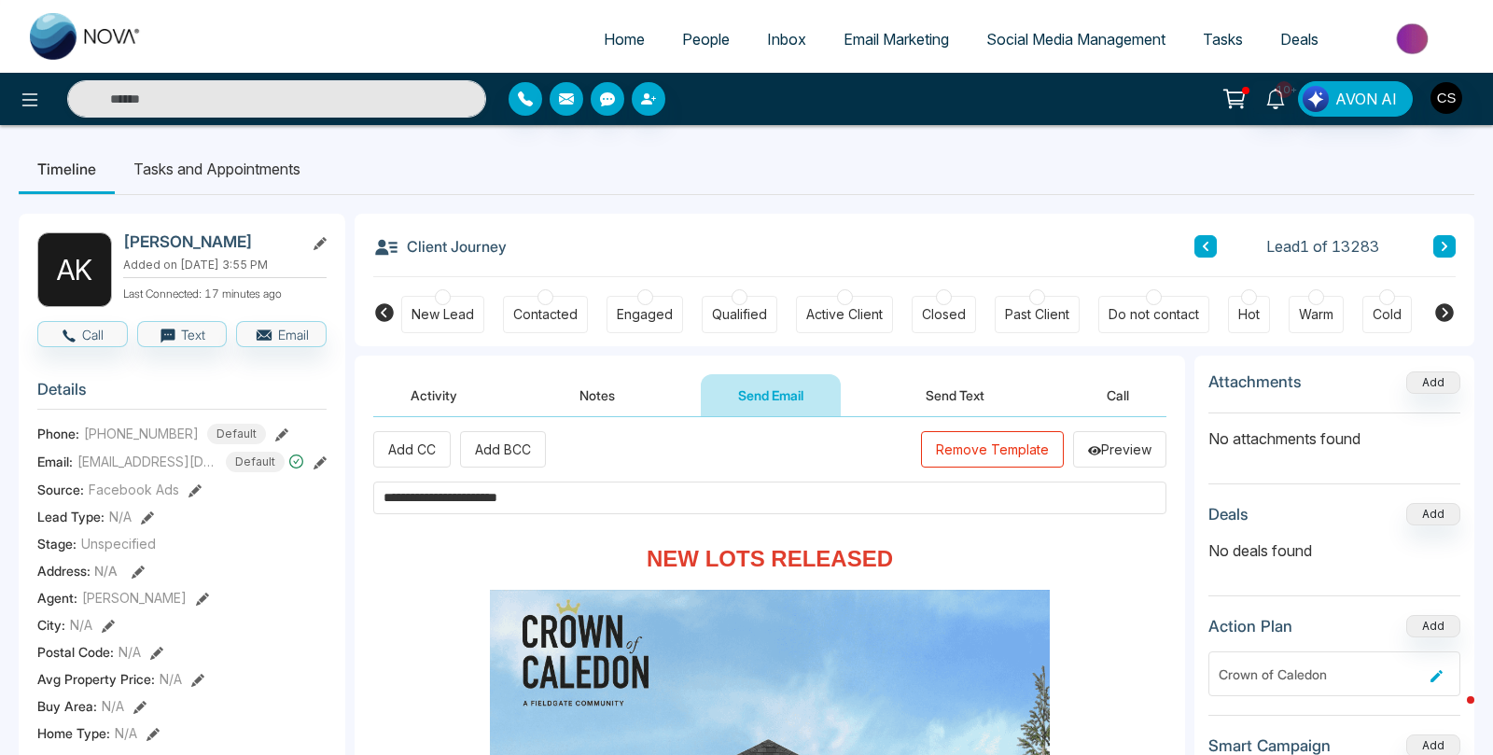
scroll to position [0, 0]
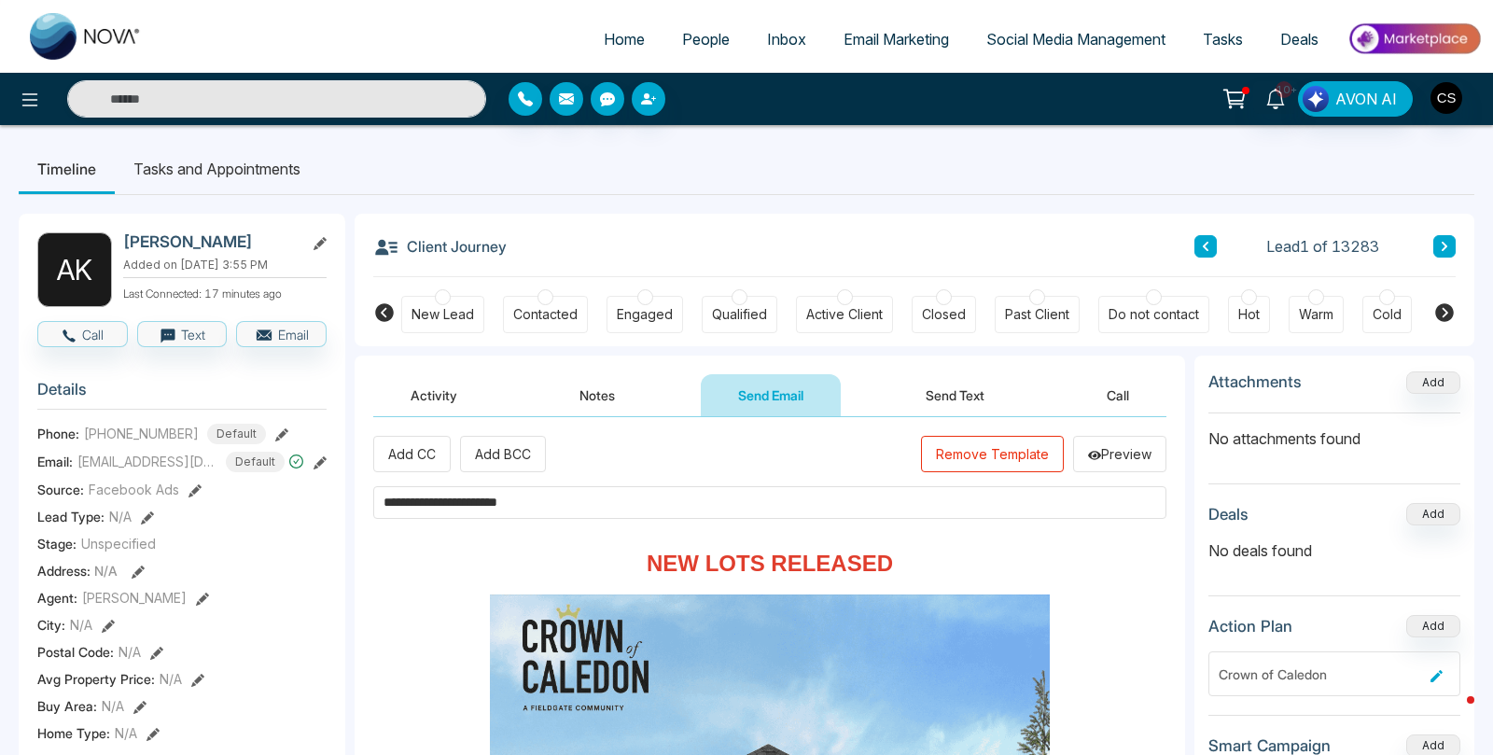
click at [775, 399] on button "Send Email" at bounding box center [771, 395] width 140 height 42
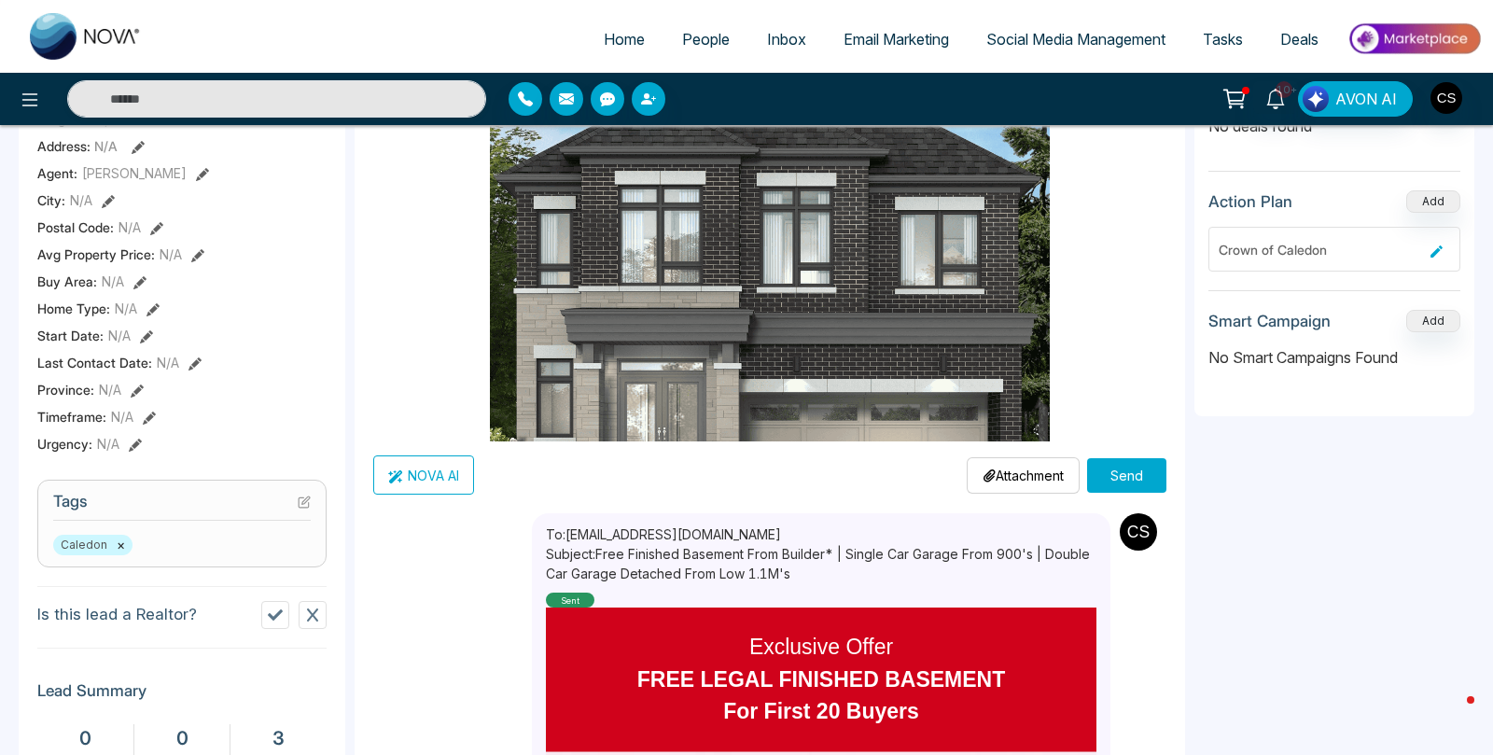
click at [1114, 467] on button "Send" at bounding box center [1126, 475] width 79 height 35
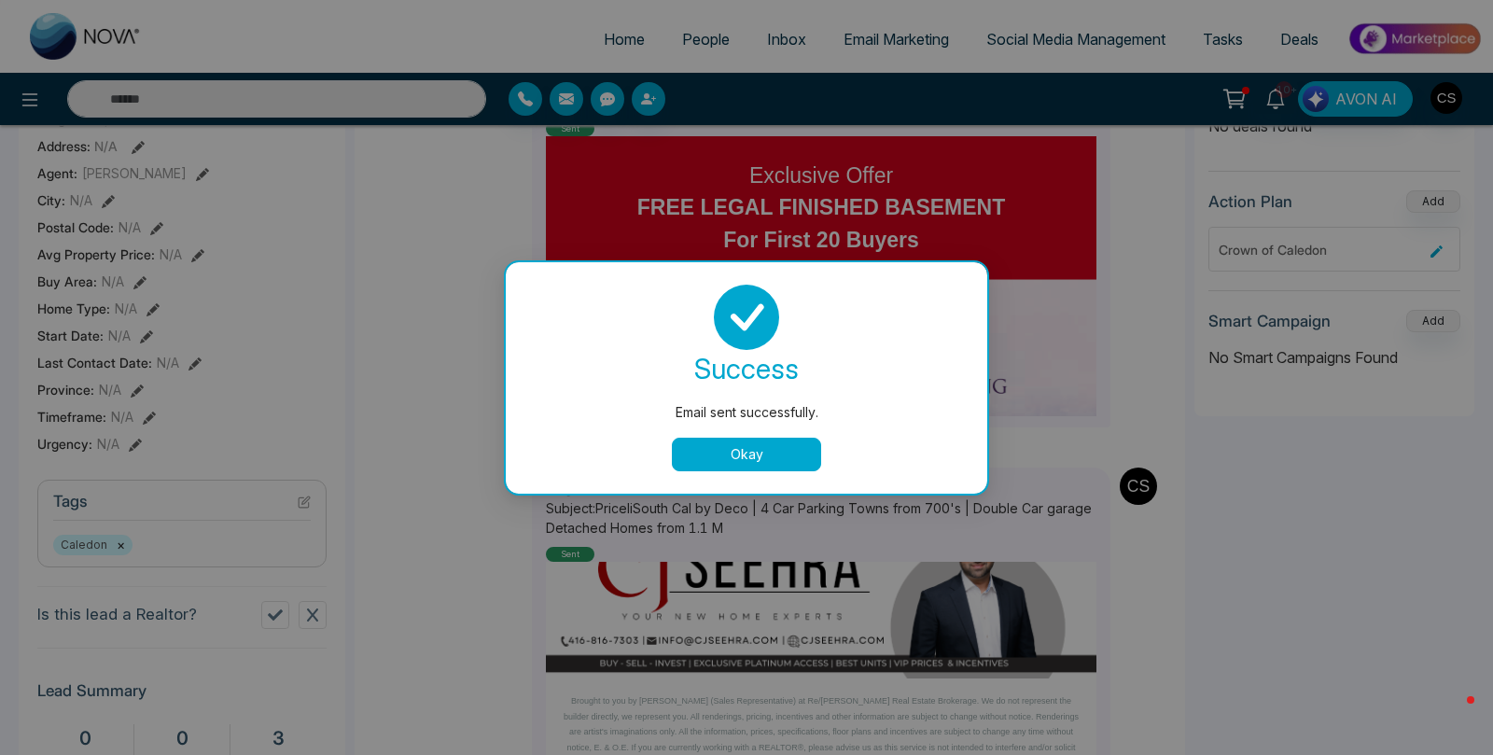
click at [771, 450] on button "Okay" at bounding box center [746, 455] width 149 height 34
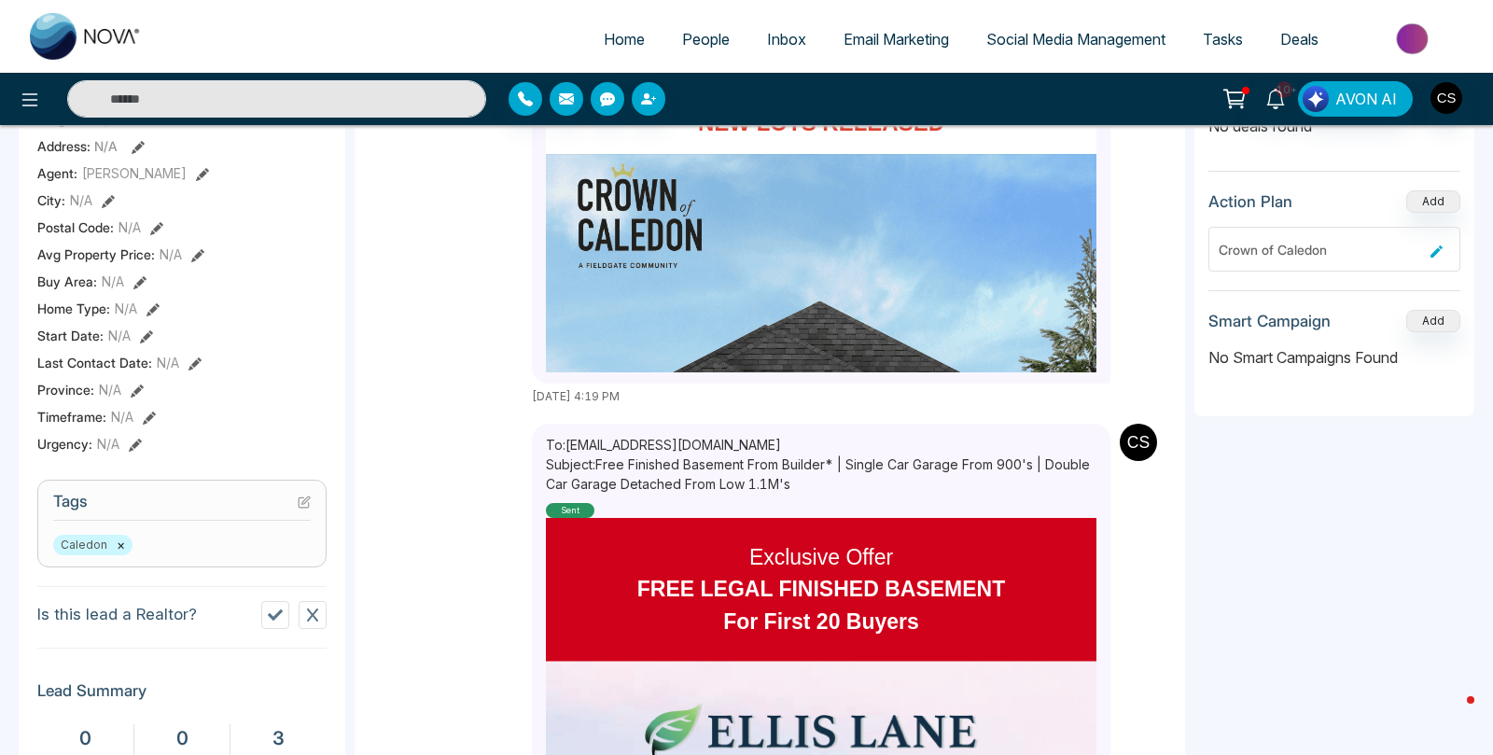
scroll to position [228, 0]
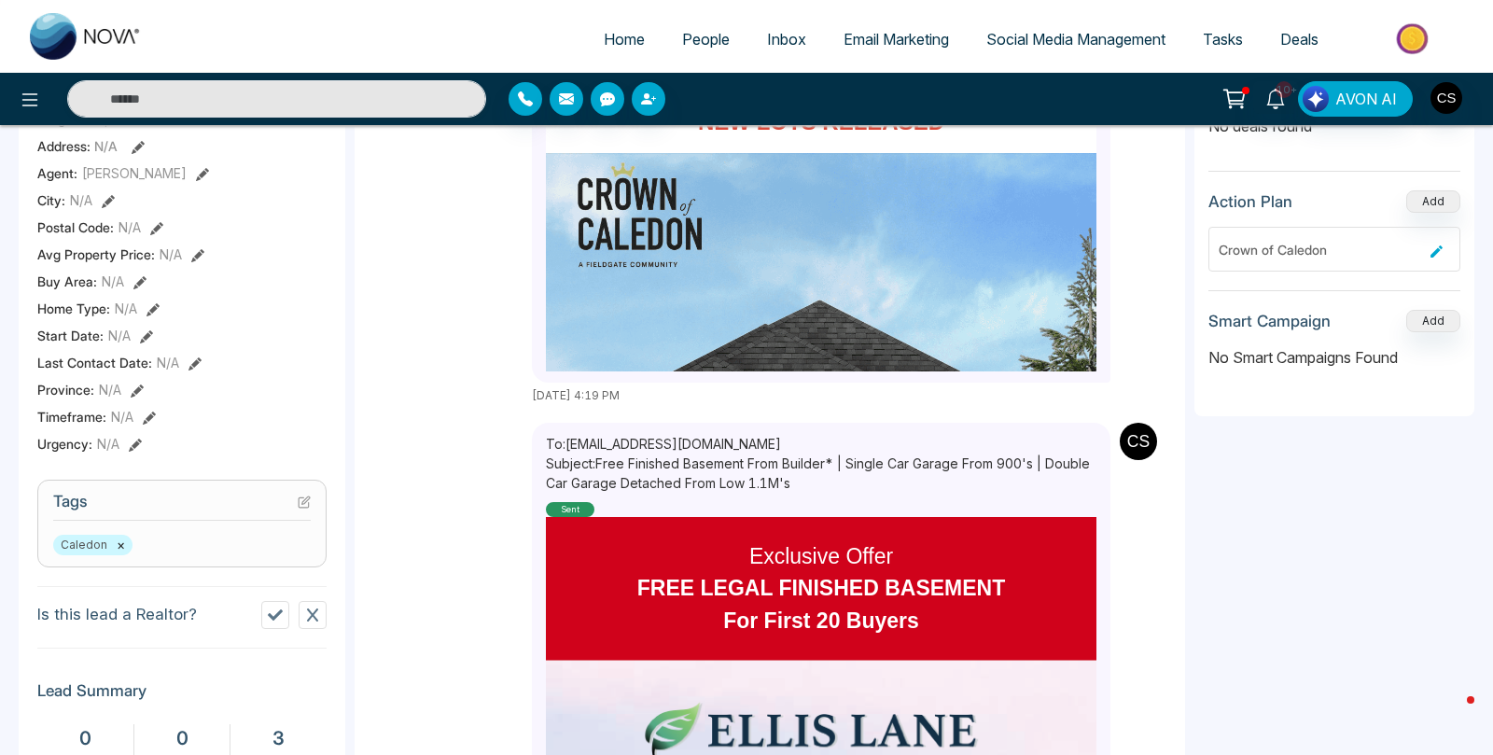
click at [682, 36] on span "People" at bounding box center [706, 39] width 48 height 19
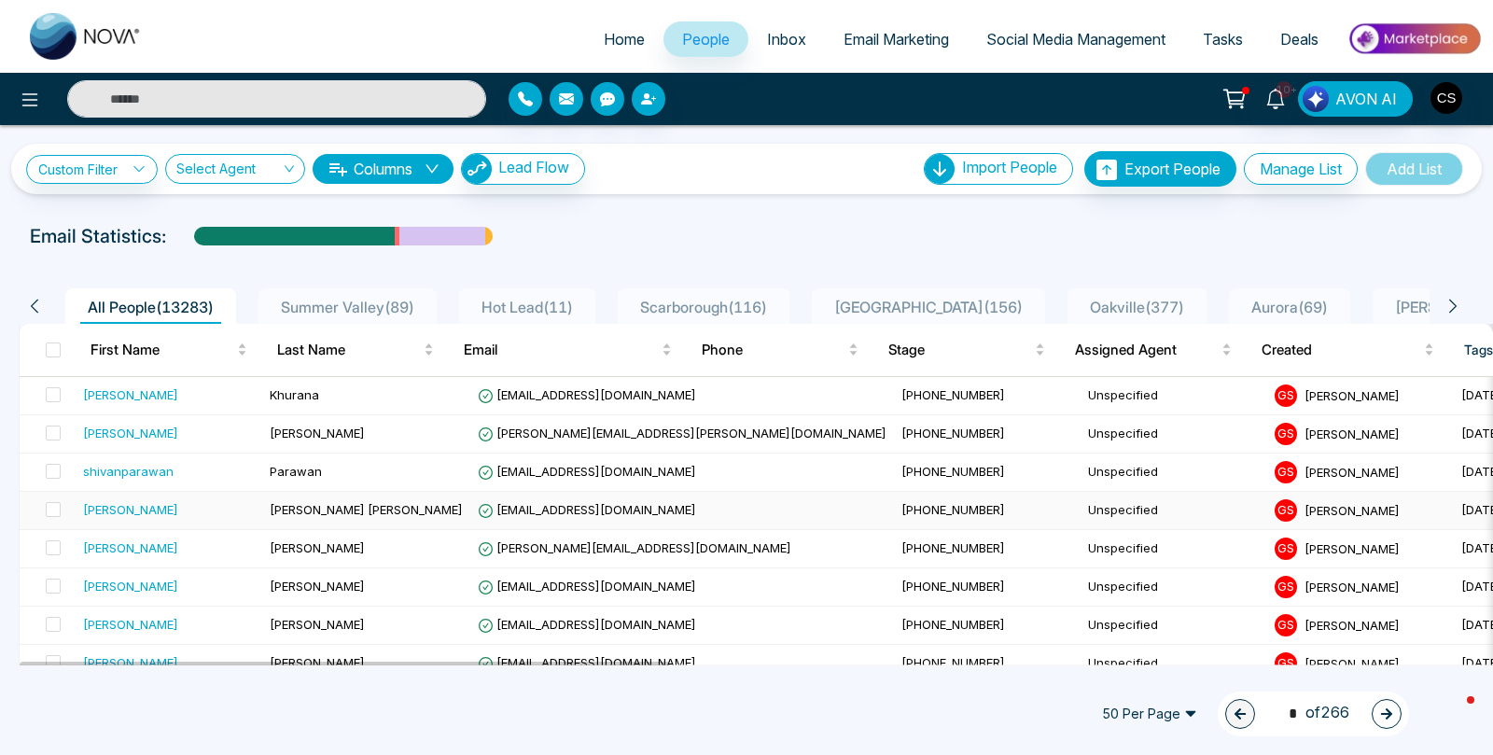
scroll to position [48, 0]
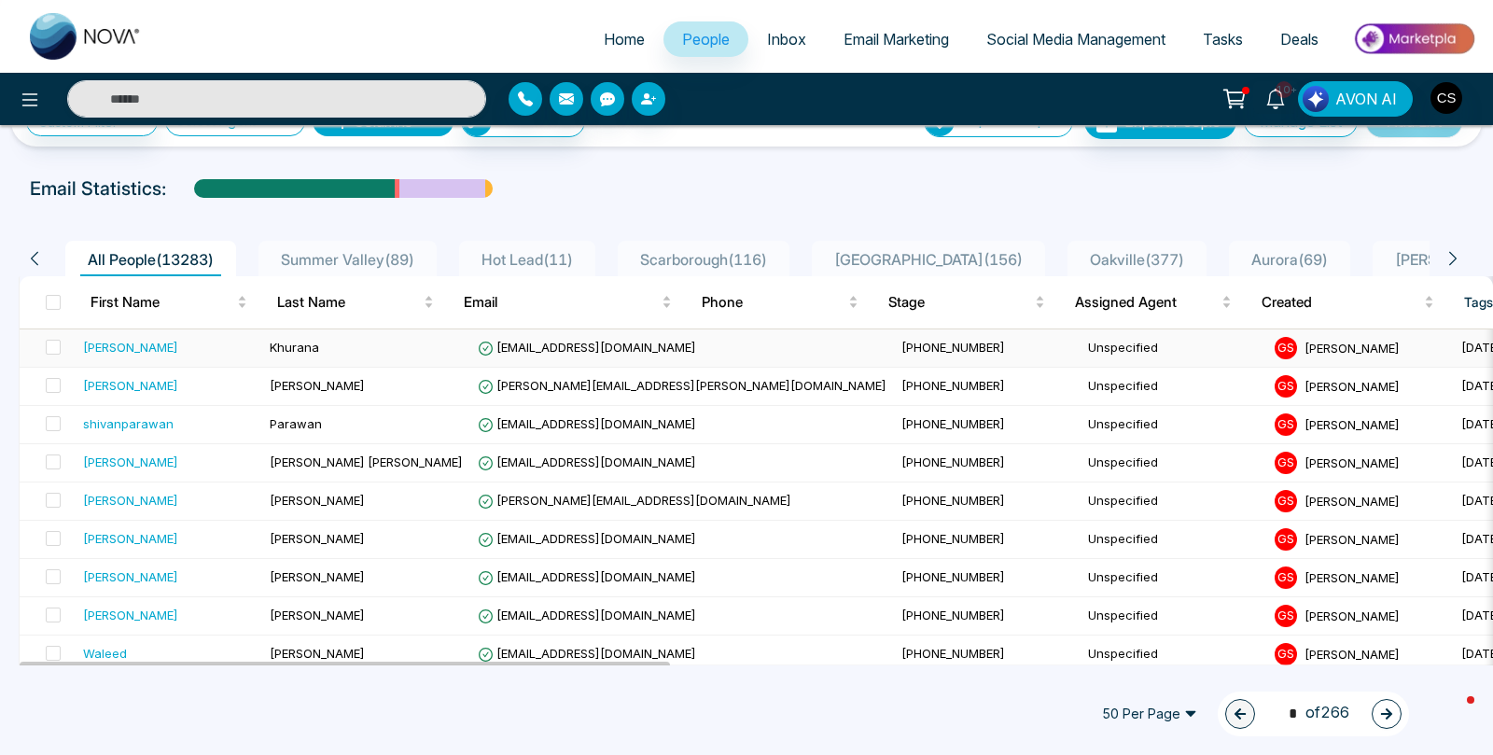
click at [103, 343] on div "[PERSON_NAME]" at bounding box center [130, 347] width 95 height 19
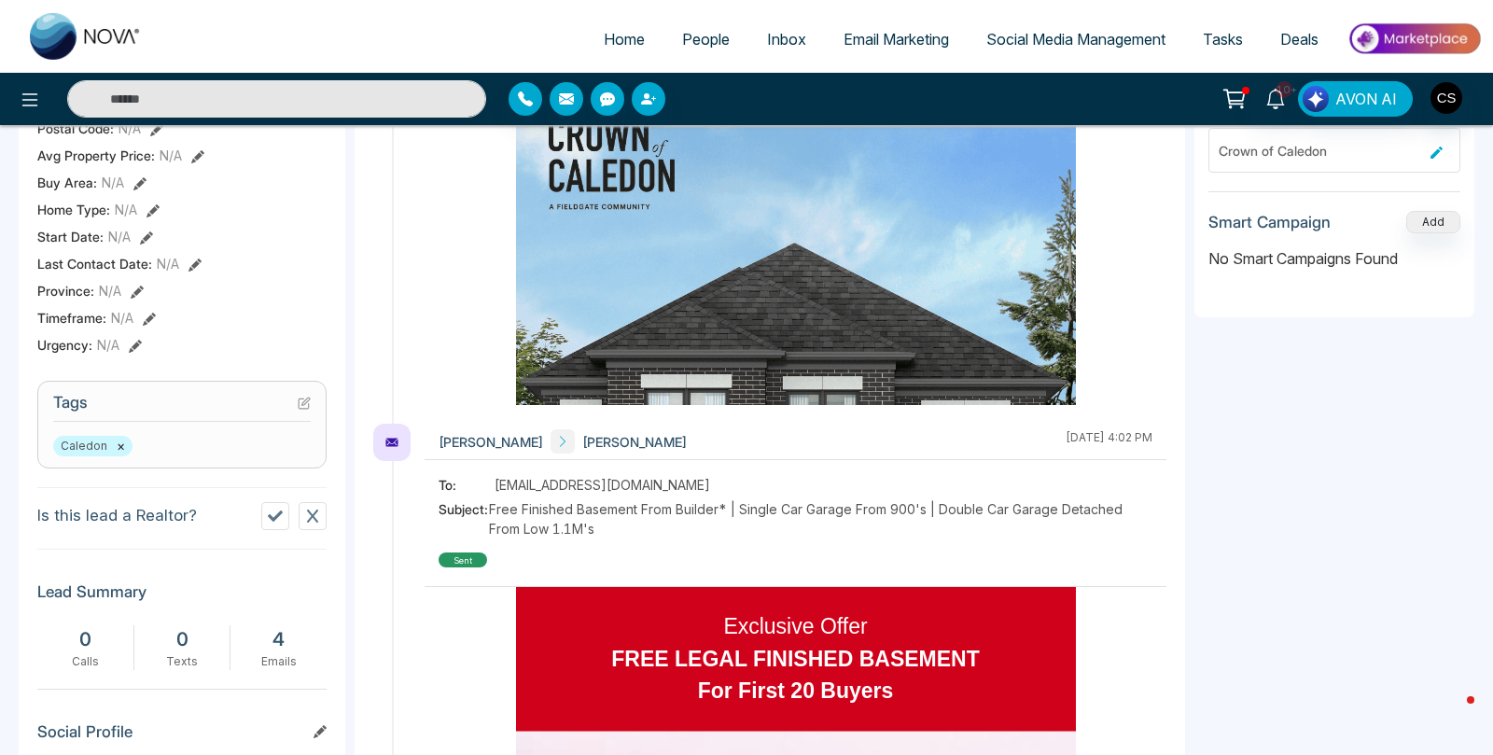
scroll to position [583, 0]
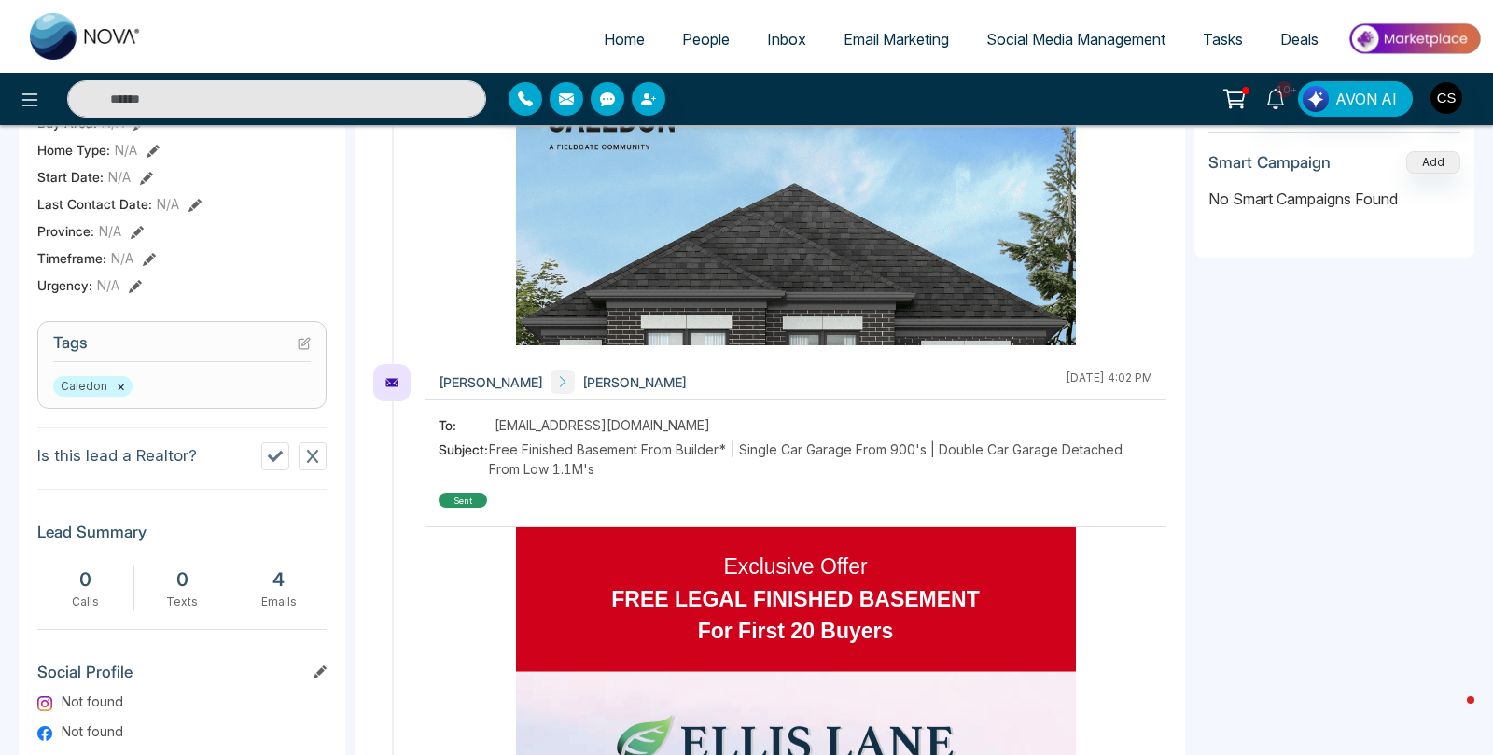
click at [278, 461] on icon at bounding box center [275, 456] width 15 height 11
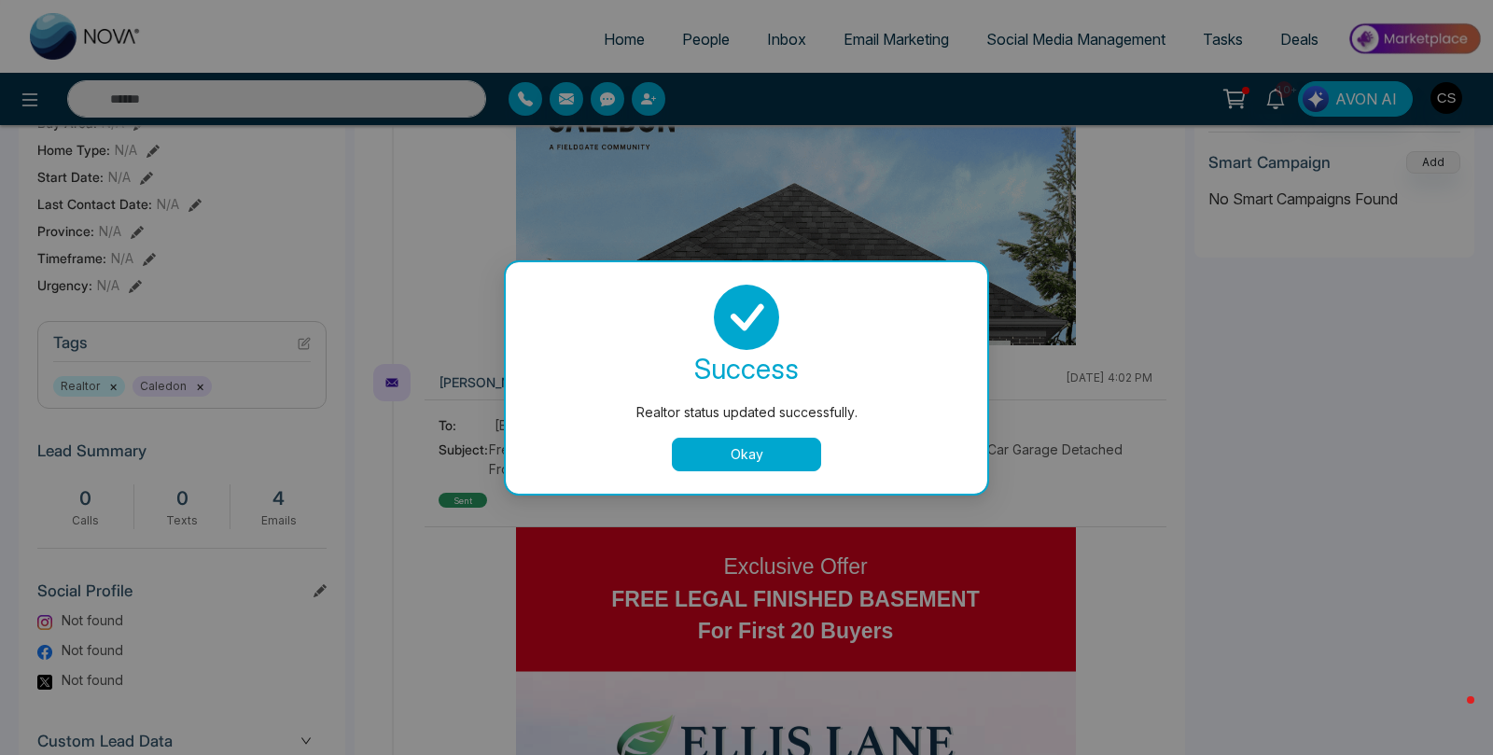
click at [798, 443] on button "Okay" at bounding box center [746, 455] width 149 height 34
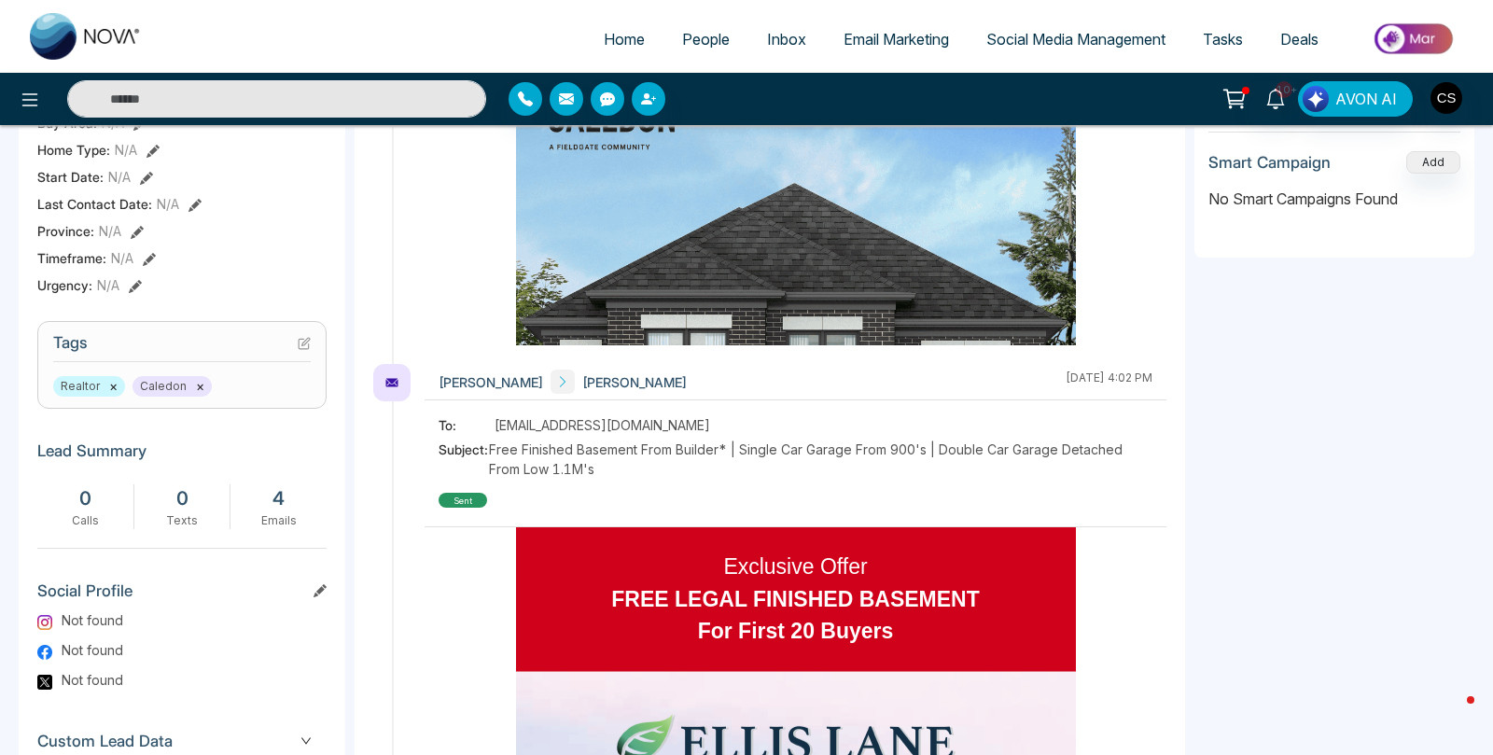
click at [773, 38] on span "Inbox" at bounding box center [786, 39] width 39 height 19
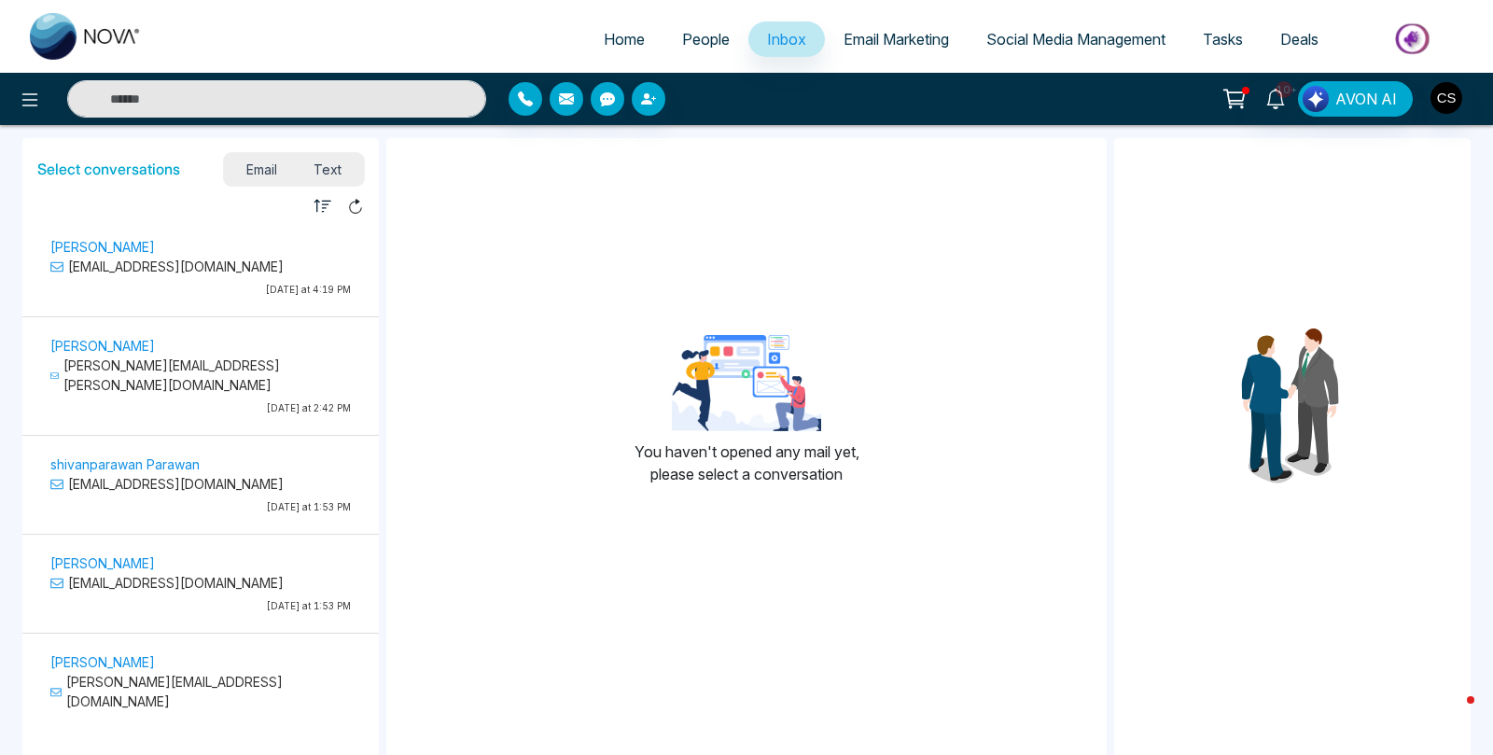
click at [708, 41] on span "People" at bounding box center [706, 39] width 48 height 19
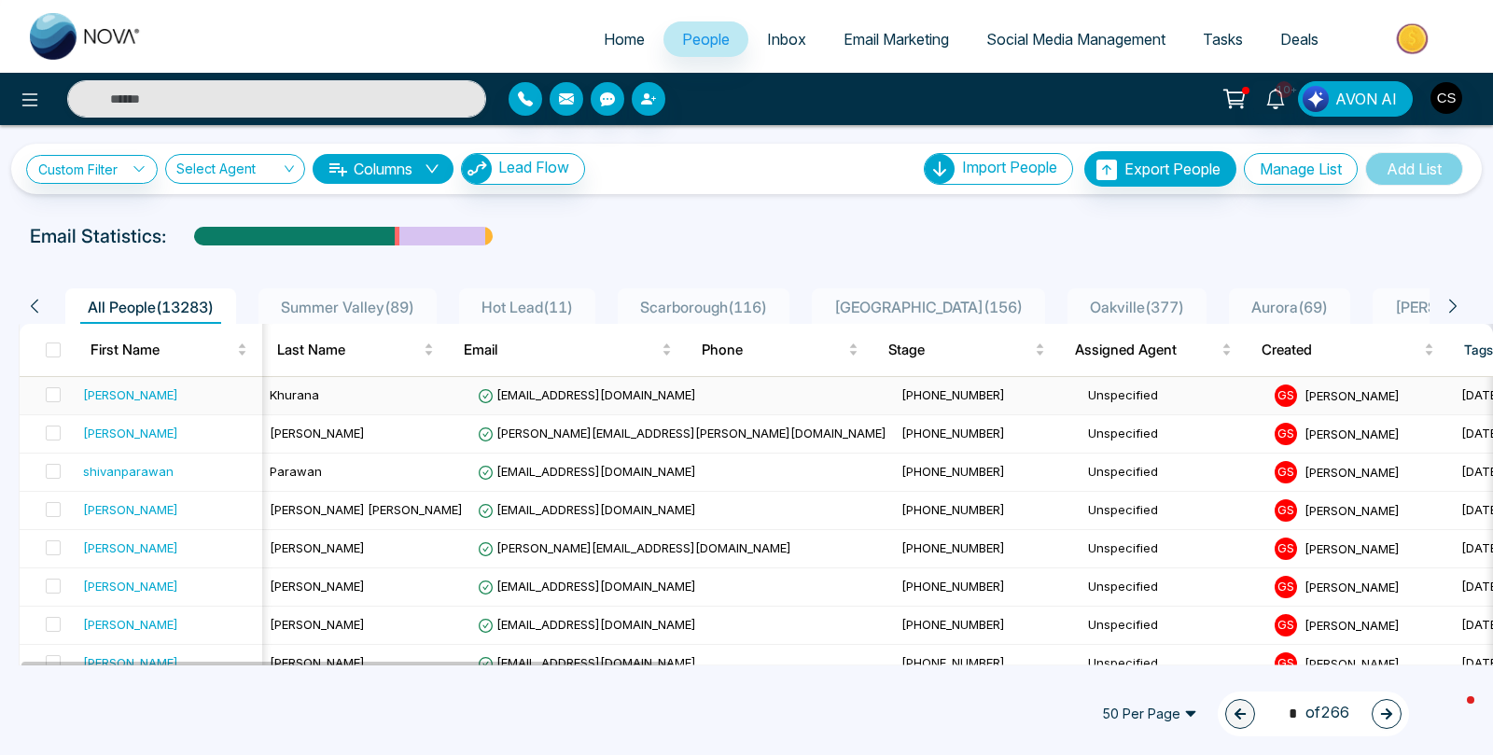
scroll to position [0, 5]
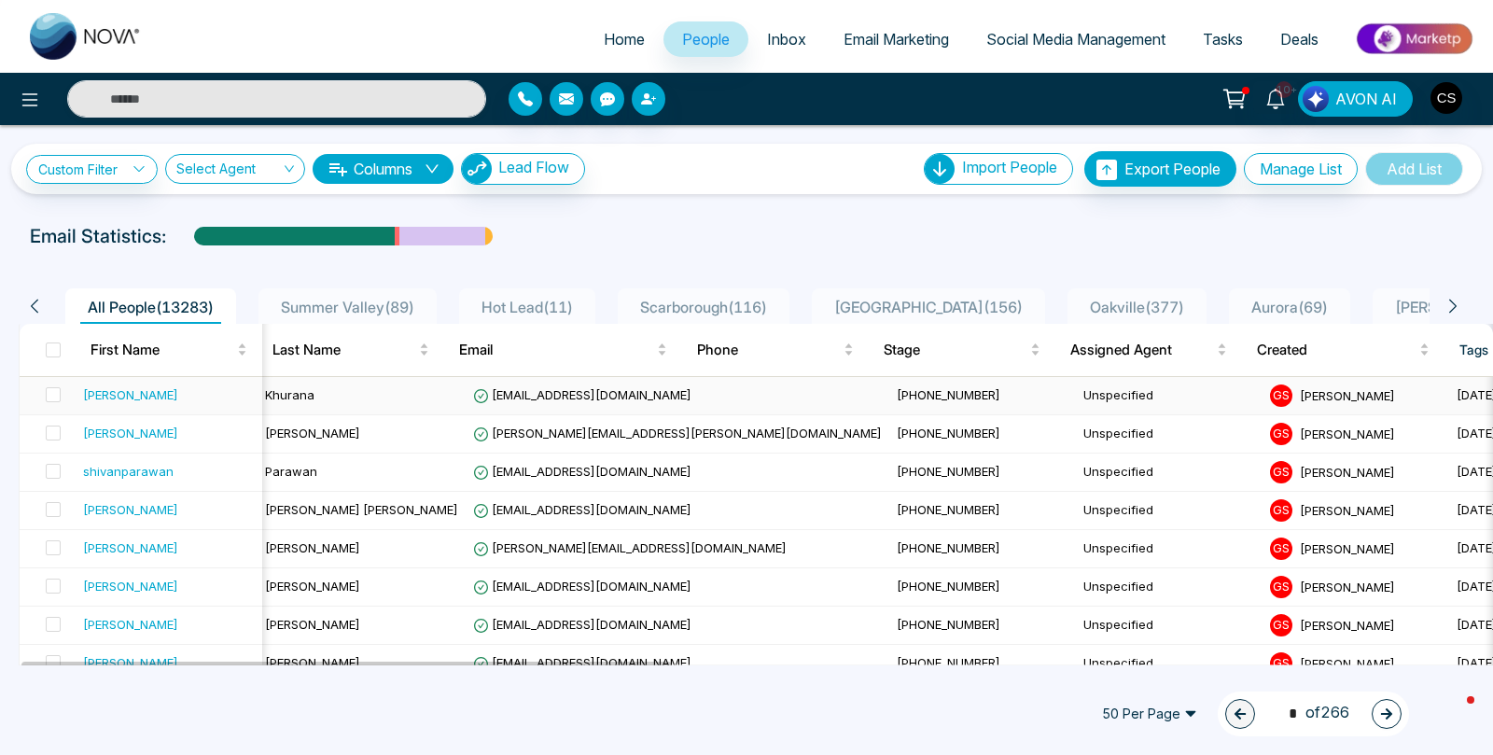
click at [357, 387] on td "Khurana" at bounding box center [362, 396] width 208 height 38
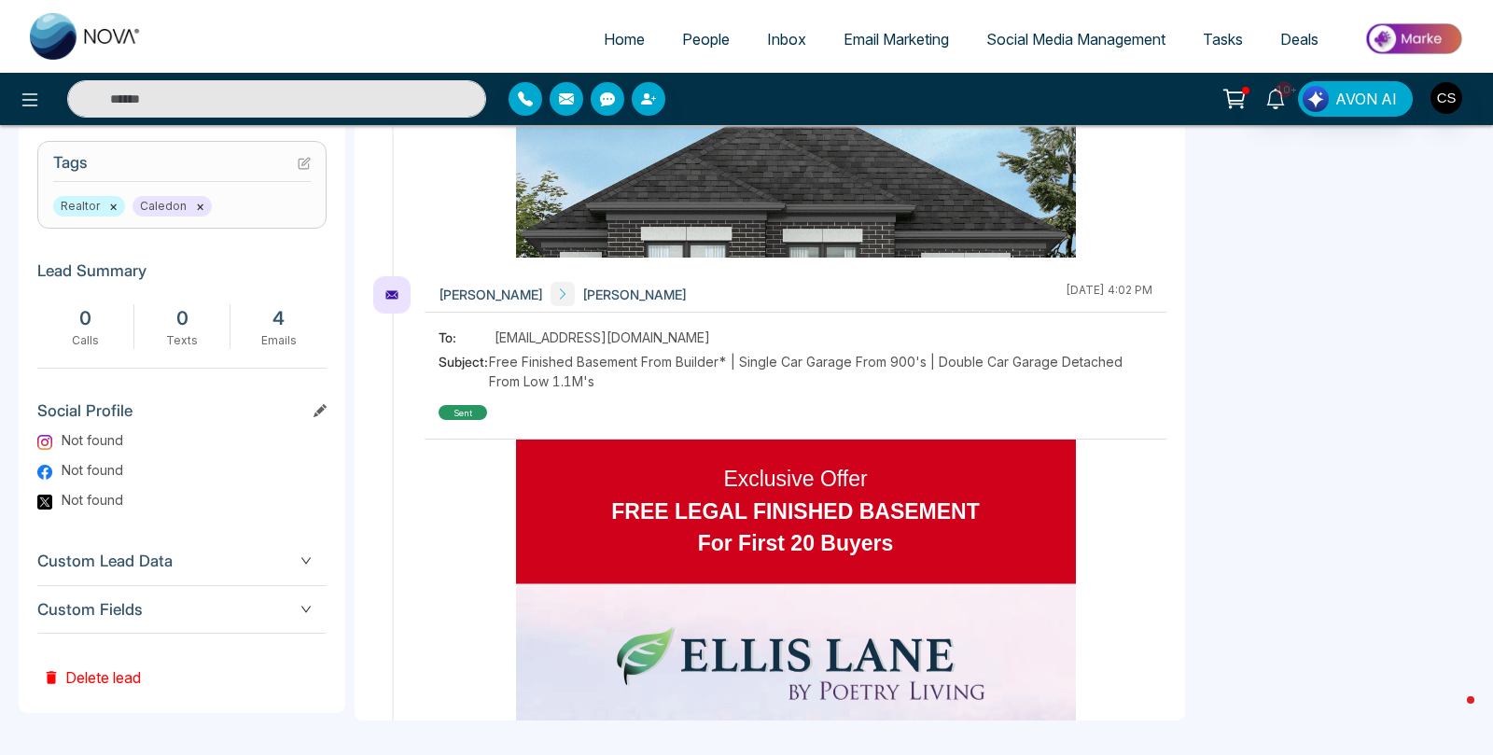
scroll to position [765, 0]
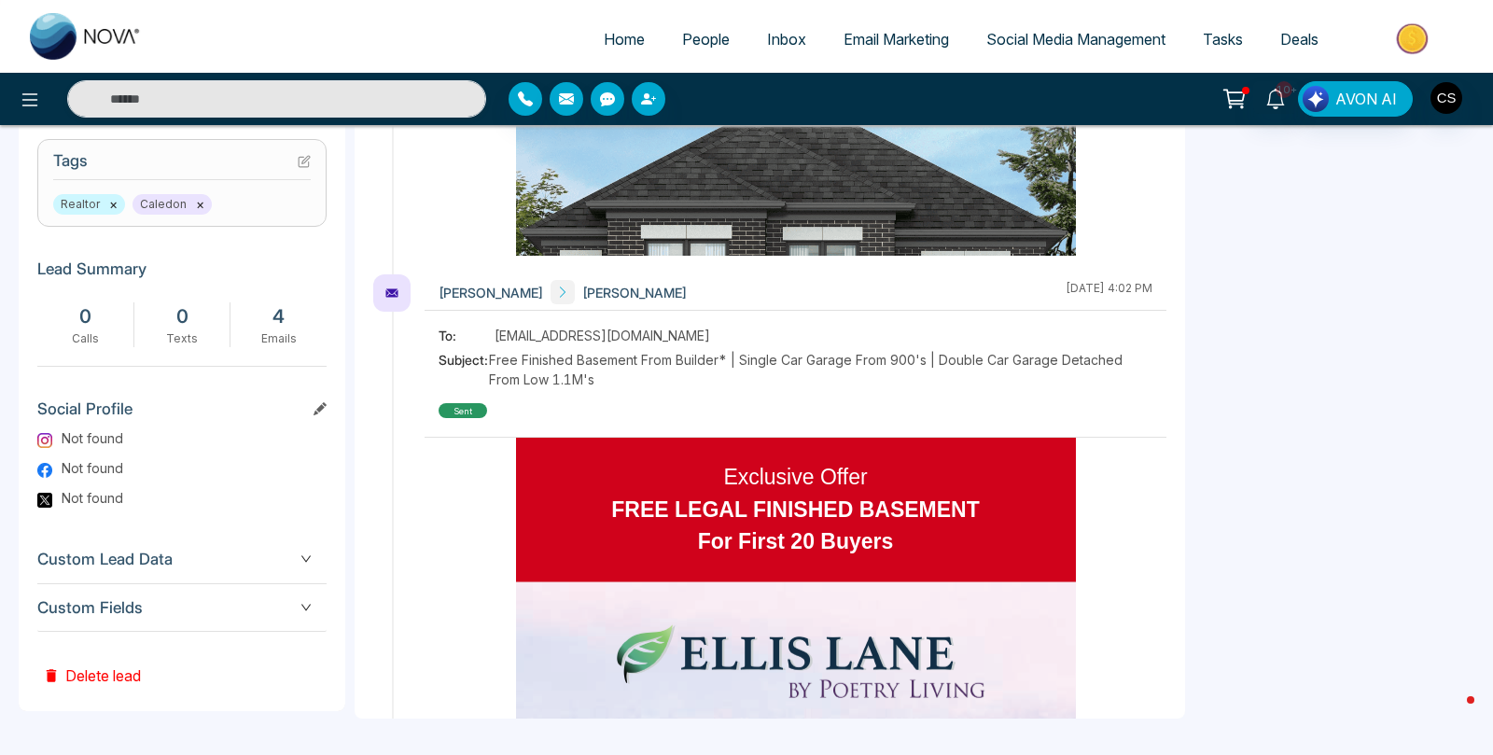
click at [238, 613] on span "Custom Fields" at bounding box center [181, 607] width 289 height 25
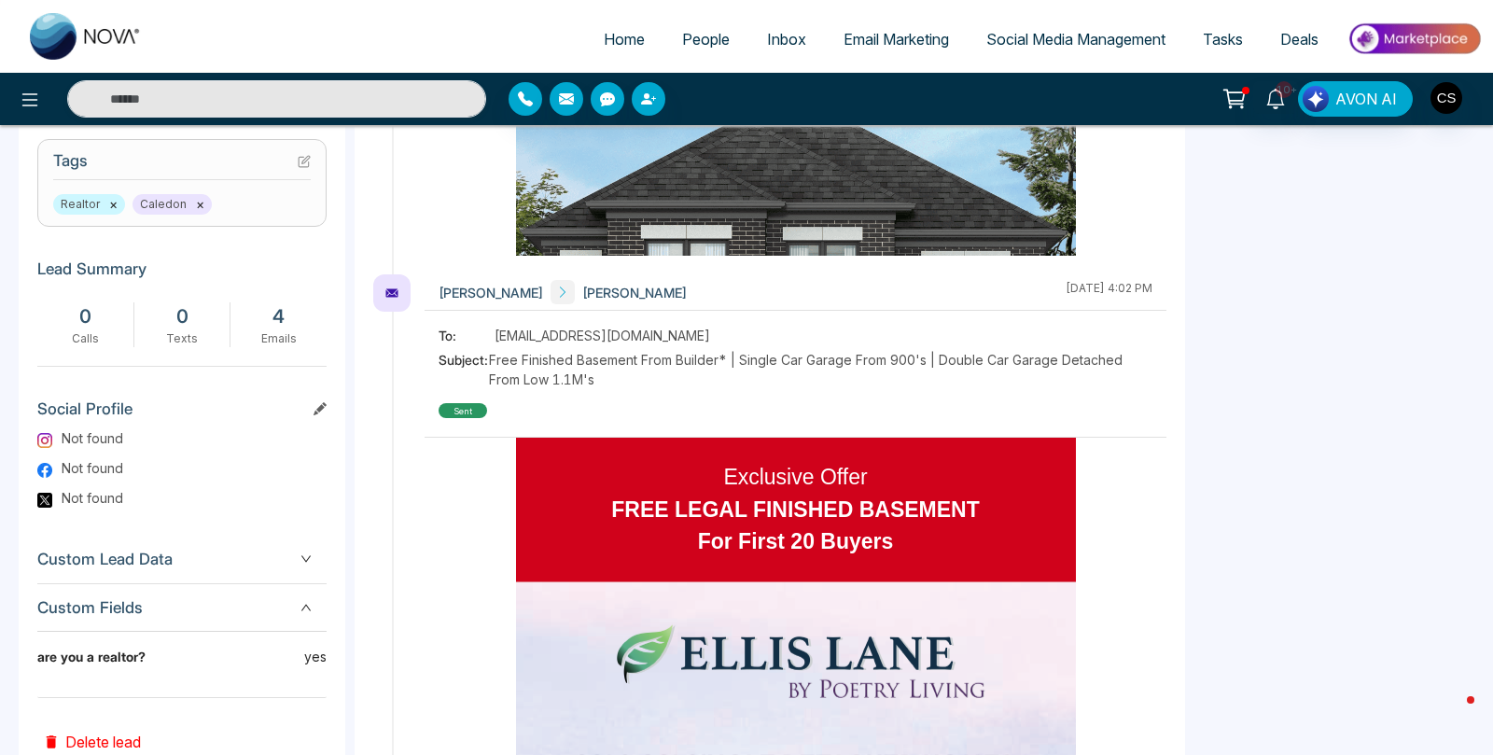
scroll to position [830, 0]
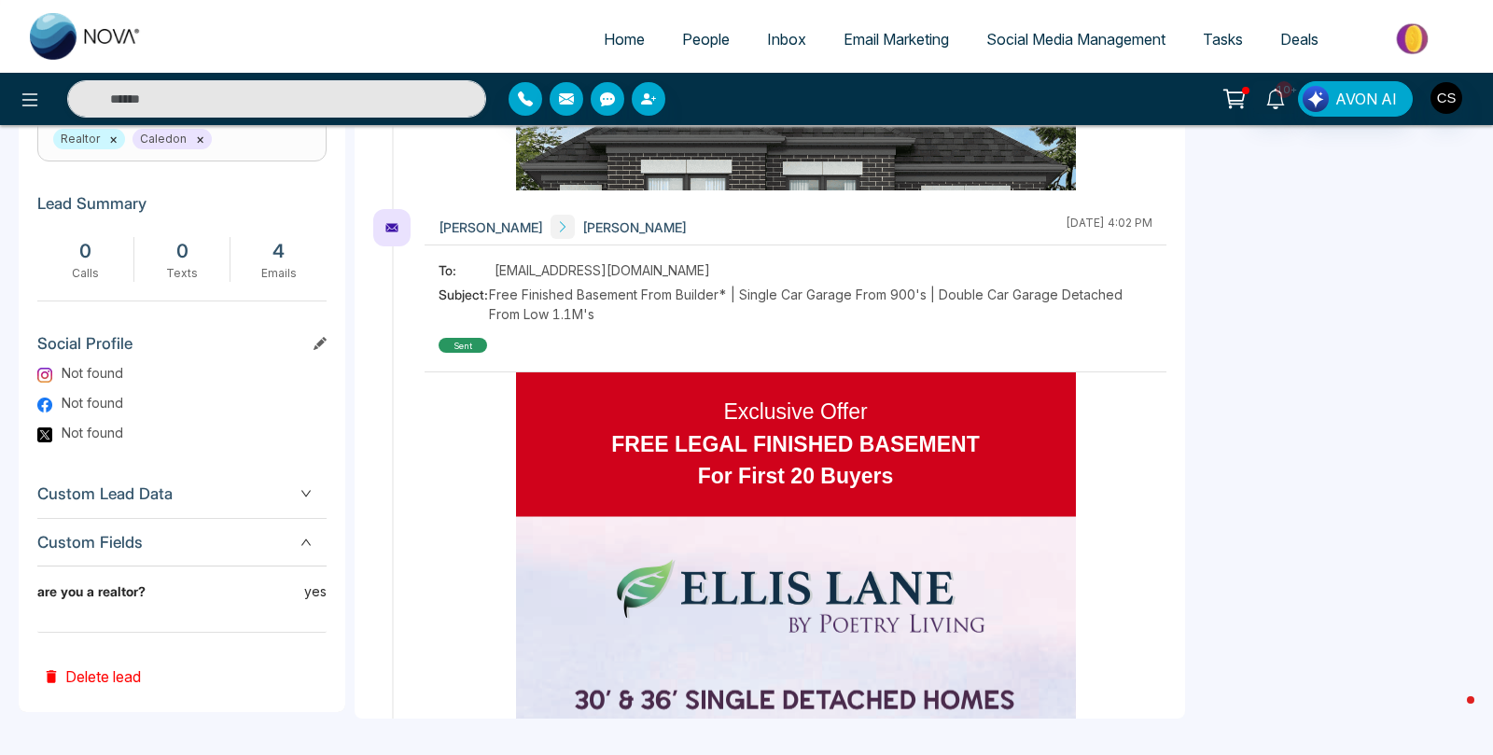
click at [186, 507] on span "Custom Lead Data" at bounding box center [181, 493] width 289 height 25
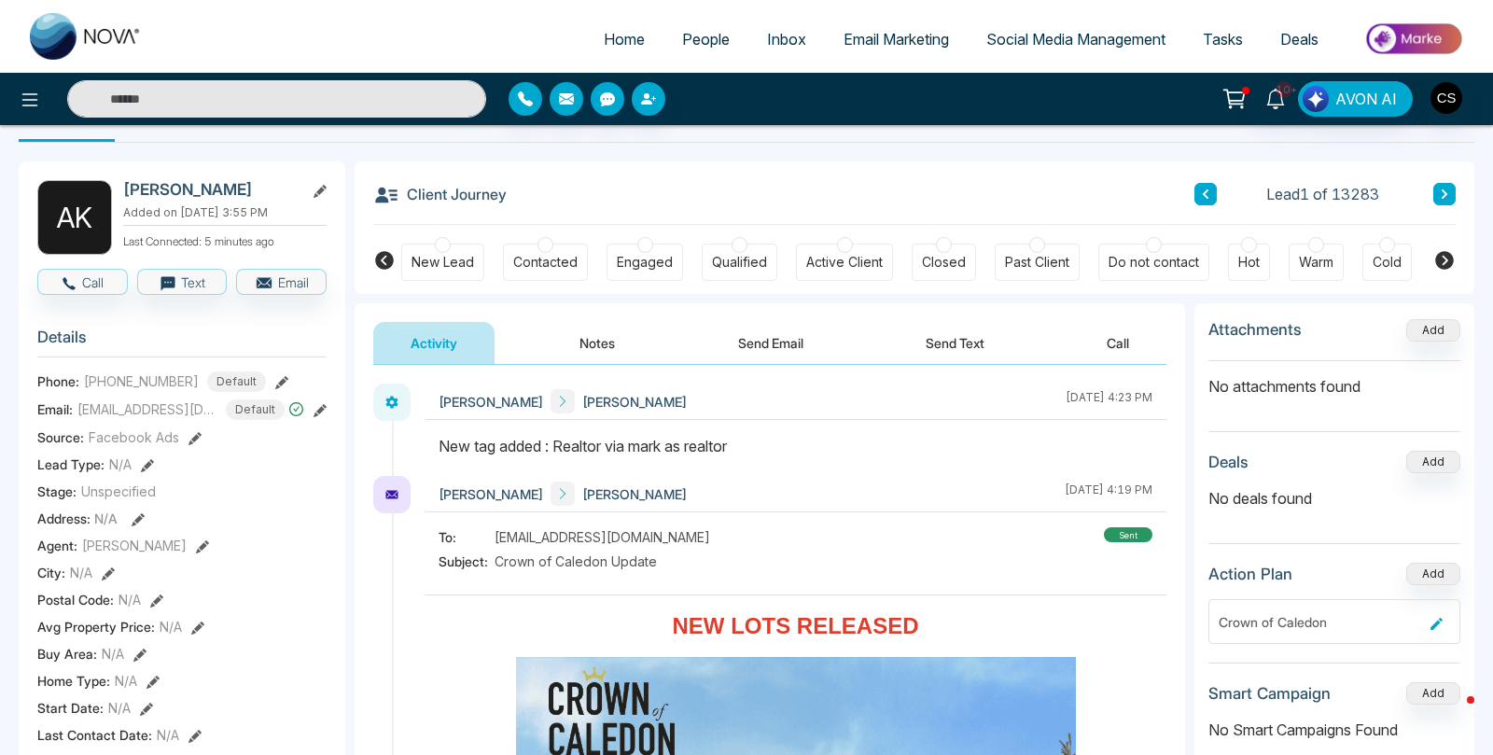
scroll to position [0, 0]
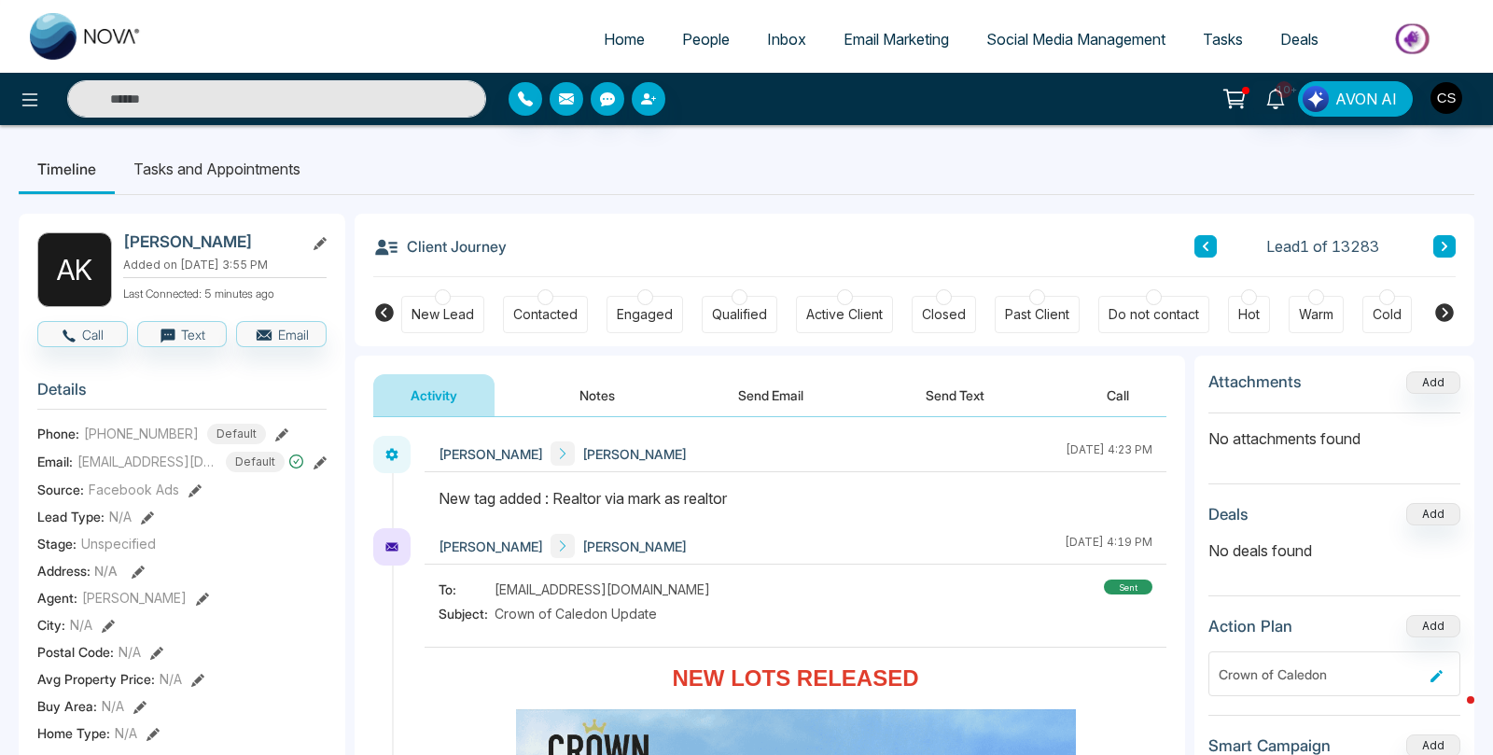
click at [708, 39] on span "People" at bounding box center [706, 39] width 48 height 19
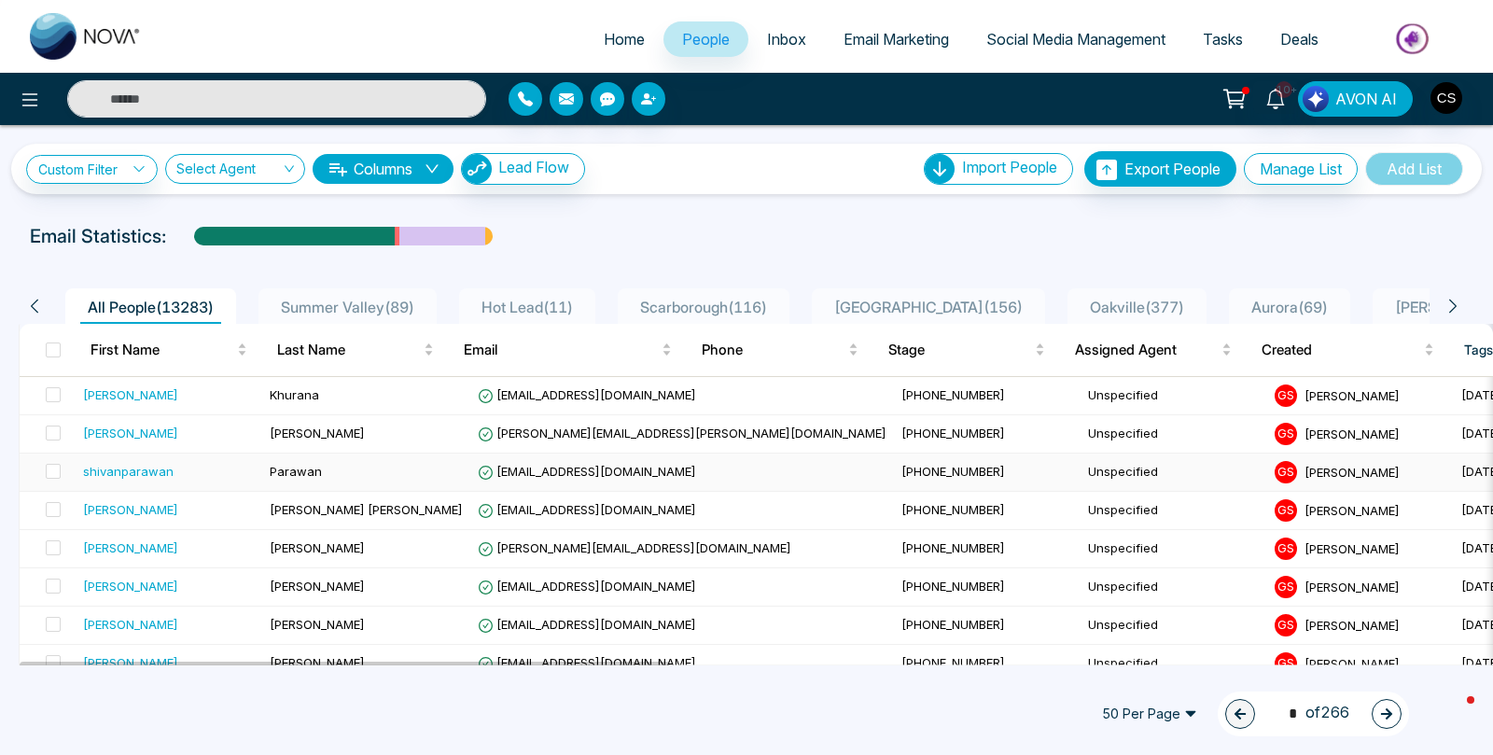
click at [137, 472] on div "shivanparawan" at bounding box center [128, 471] width 91 height 19
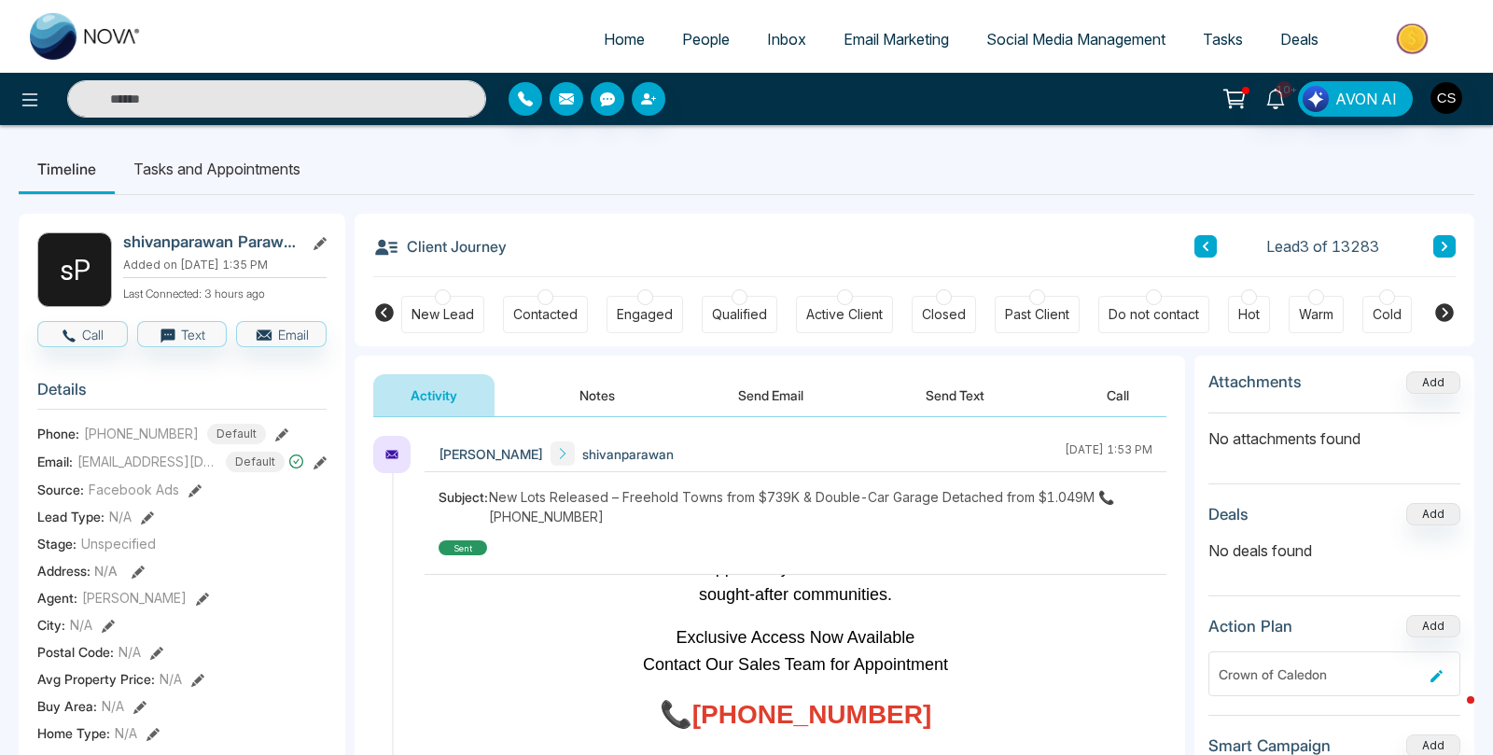
scroll to position [1913, 0]
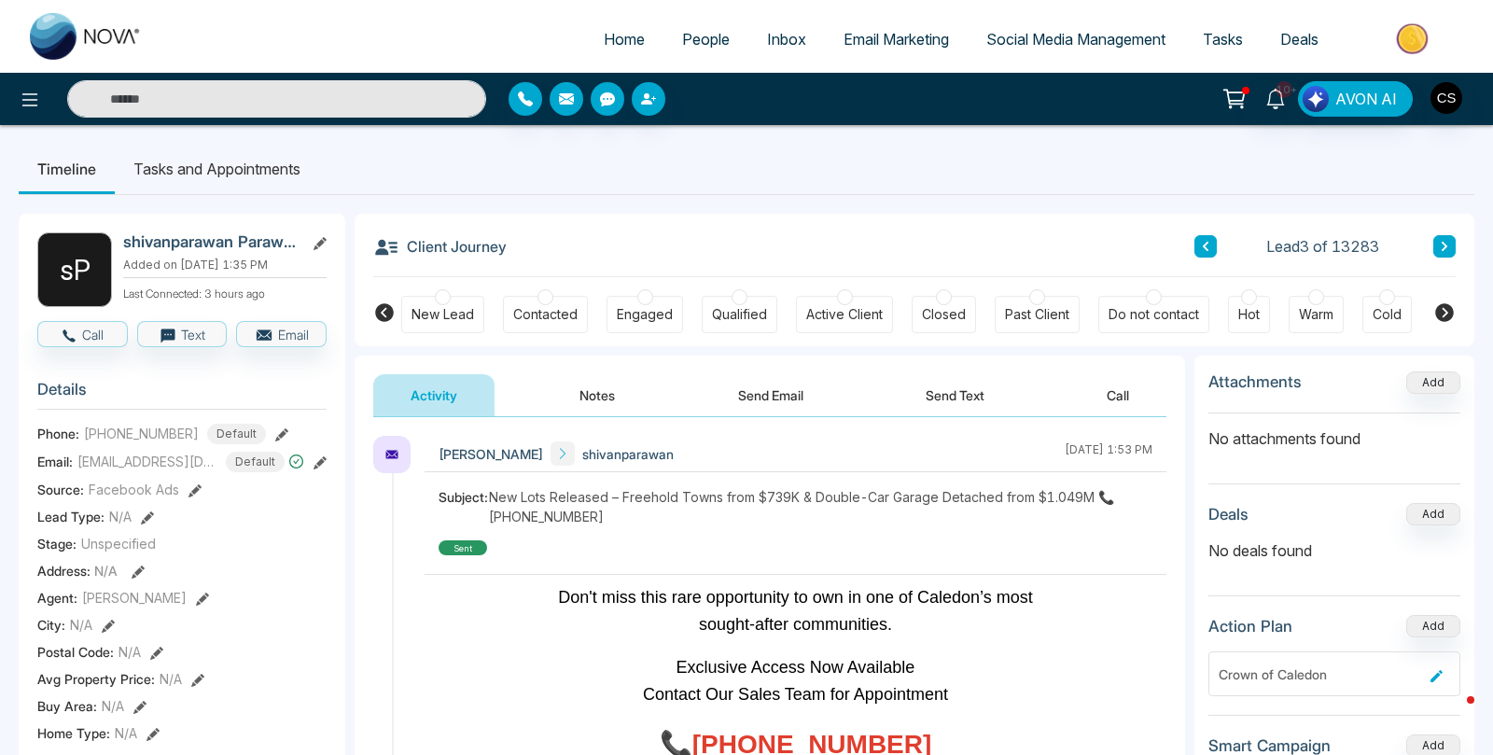
click at [584, 390] on button "Notes" at bounding box center [597, 395] width 110 height 42
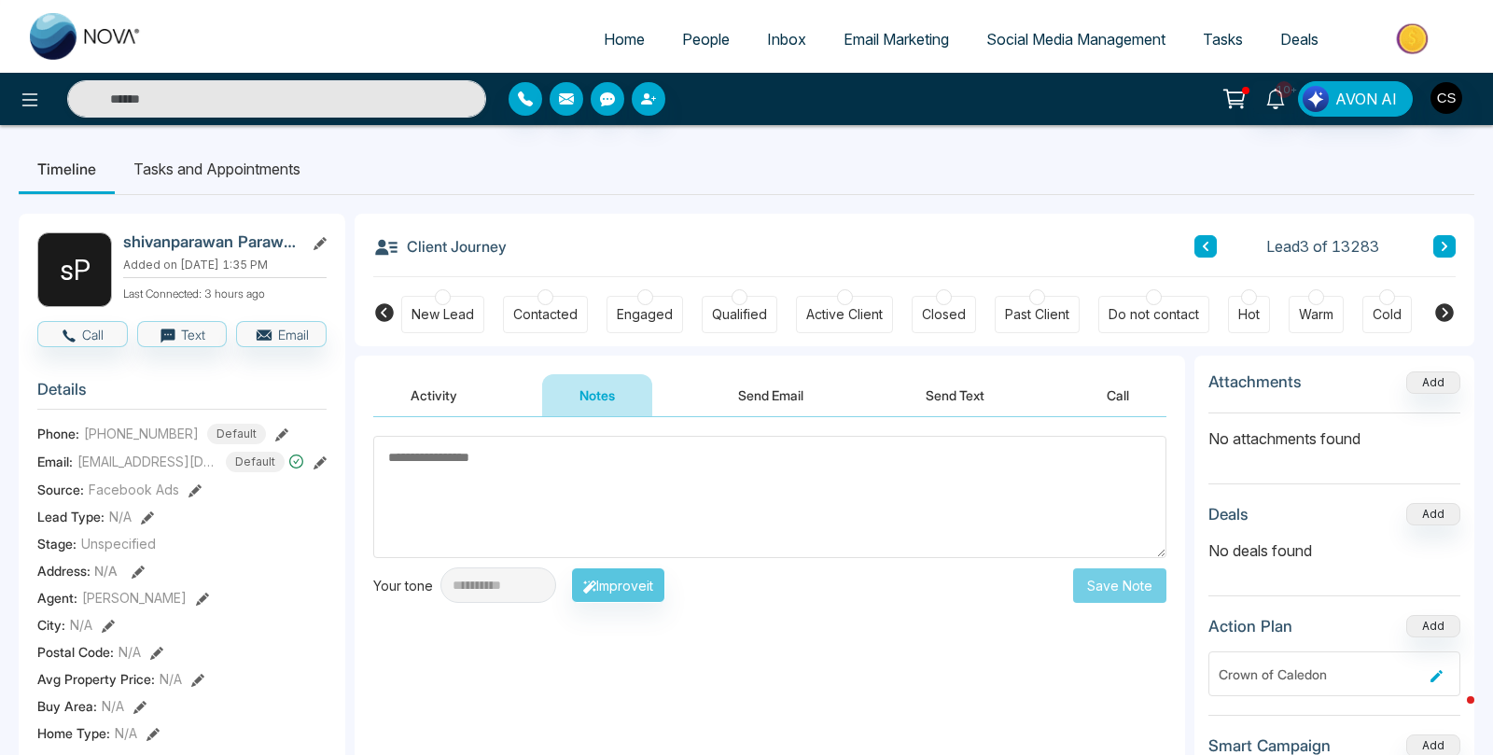
click at [577, 457] on textarea at bounding box center [769, 497] width 793 height 122
click at [565, 452] on textarea at bounding box center [769, 497] width 793 height 122
type textarea "*"
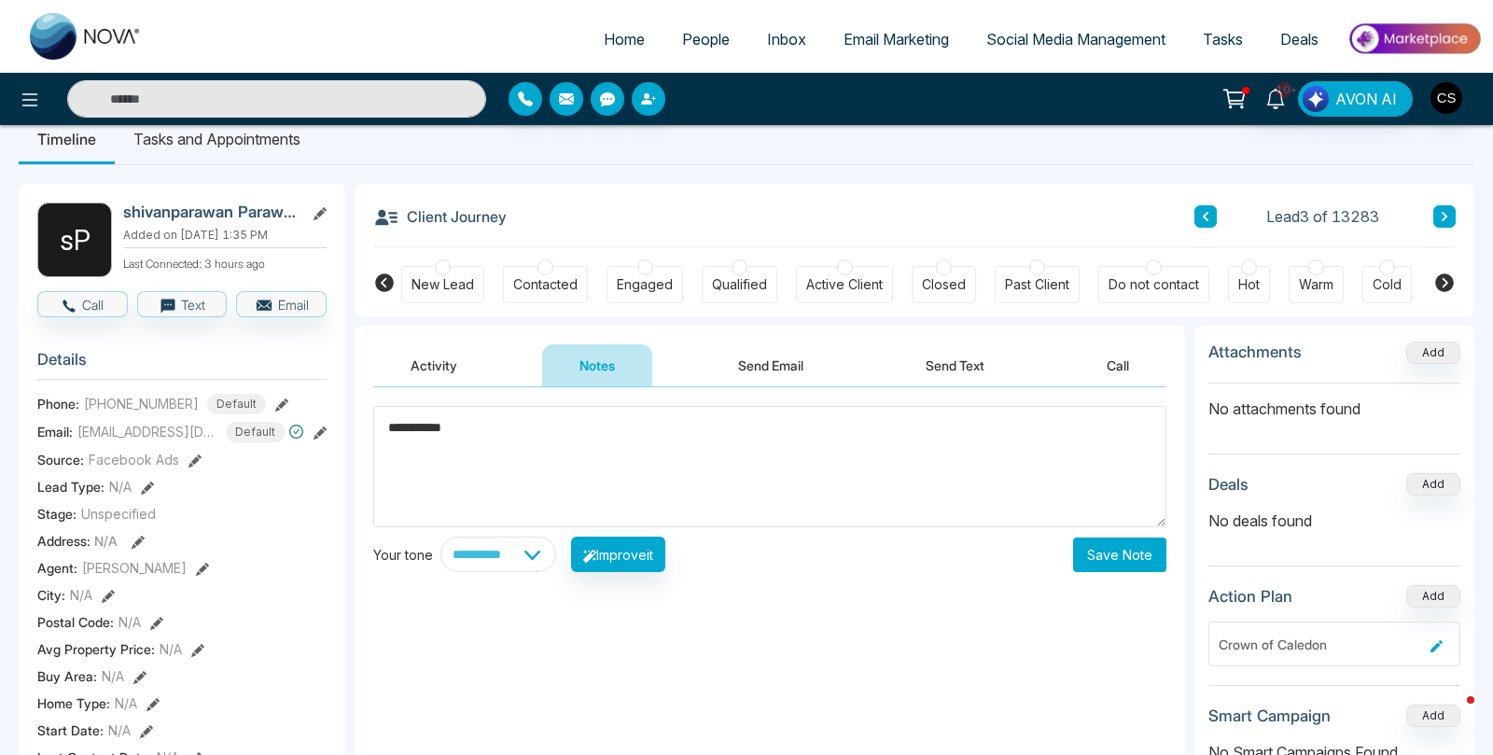
scroll to position [17, 0]
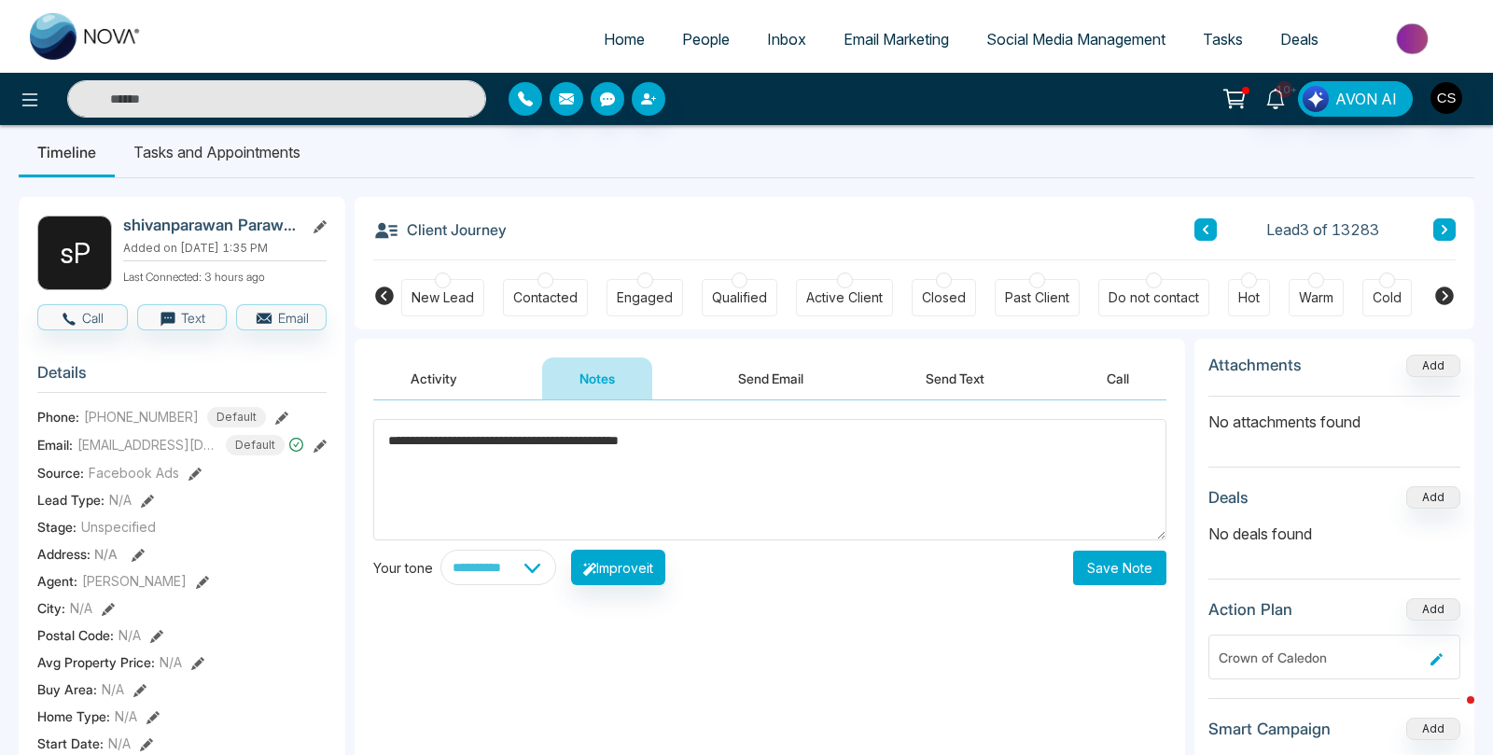
type textarea "**********"
click at [1129, 572] on button "Save Note" at bounding box center [1119, 567] width 93 height 35
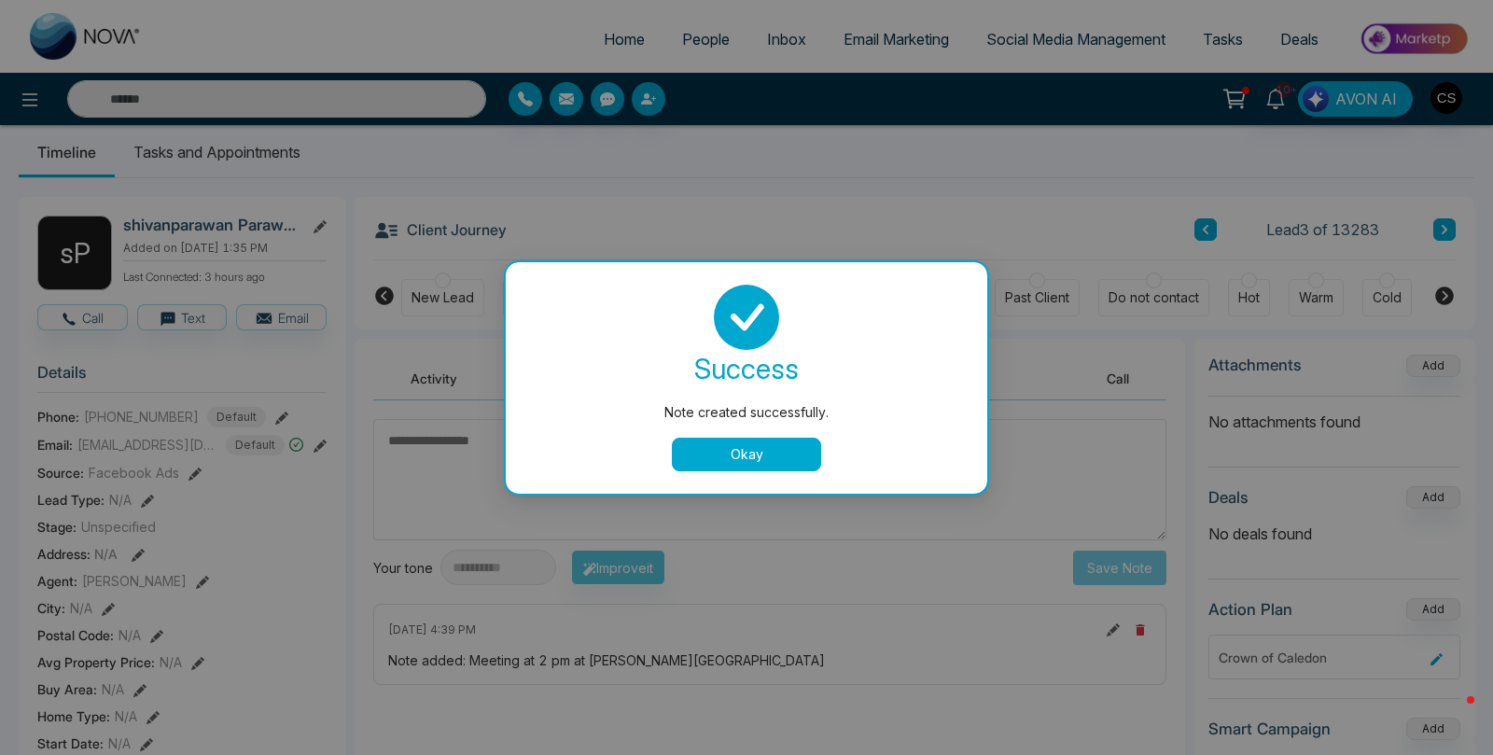
click at [735, 450] on button "Okay" at bounding box center [746, 455] width 149 height 34
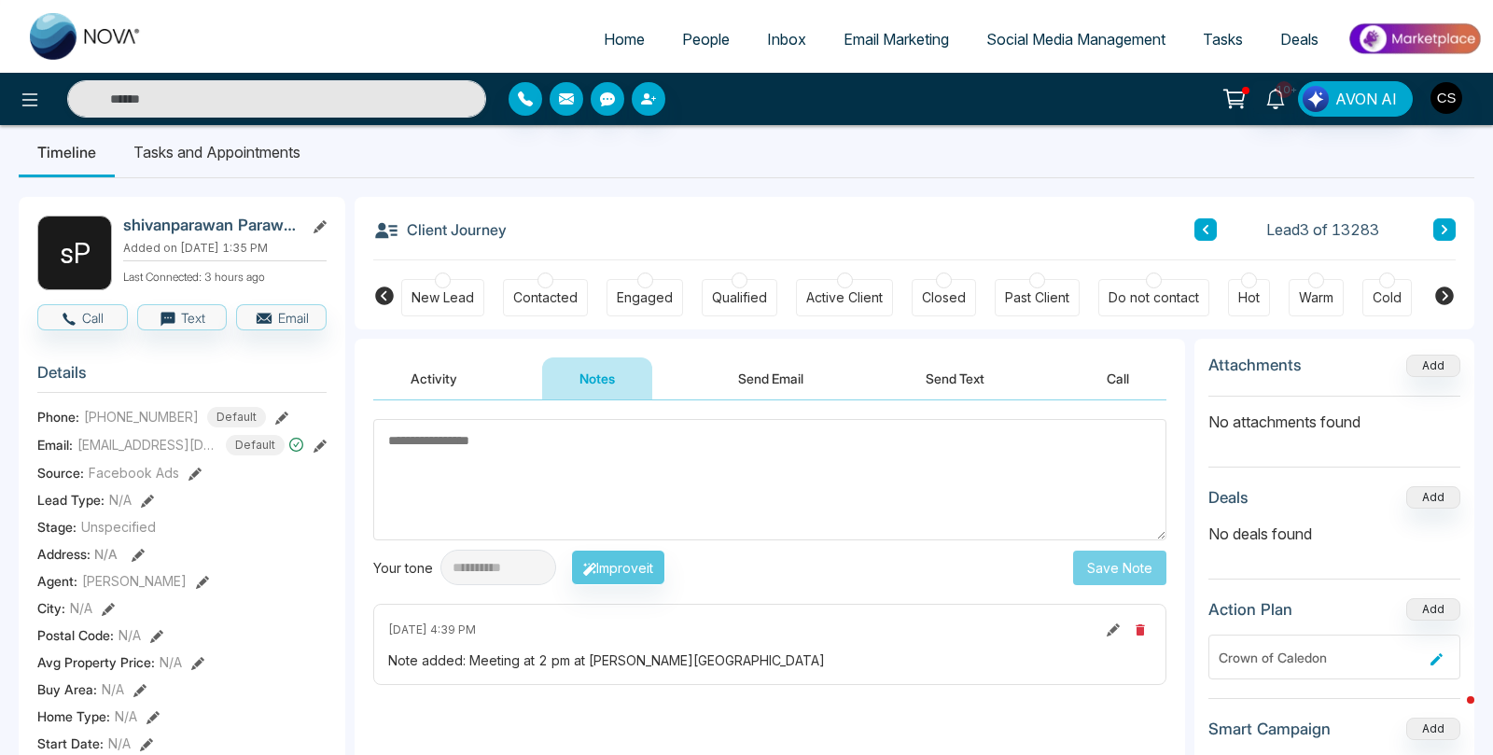
click at [545, 277] on div at bounding box center [545, 280] width 16 height 16
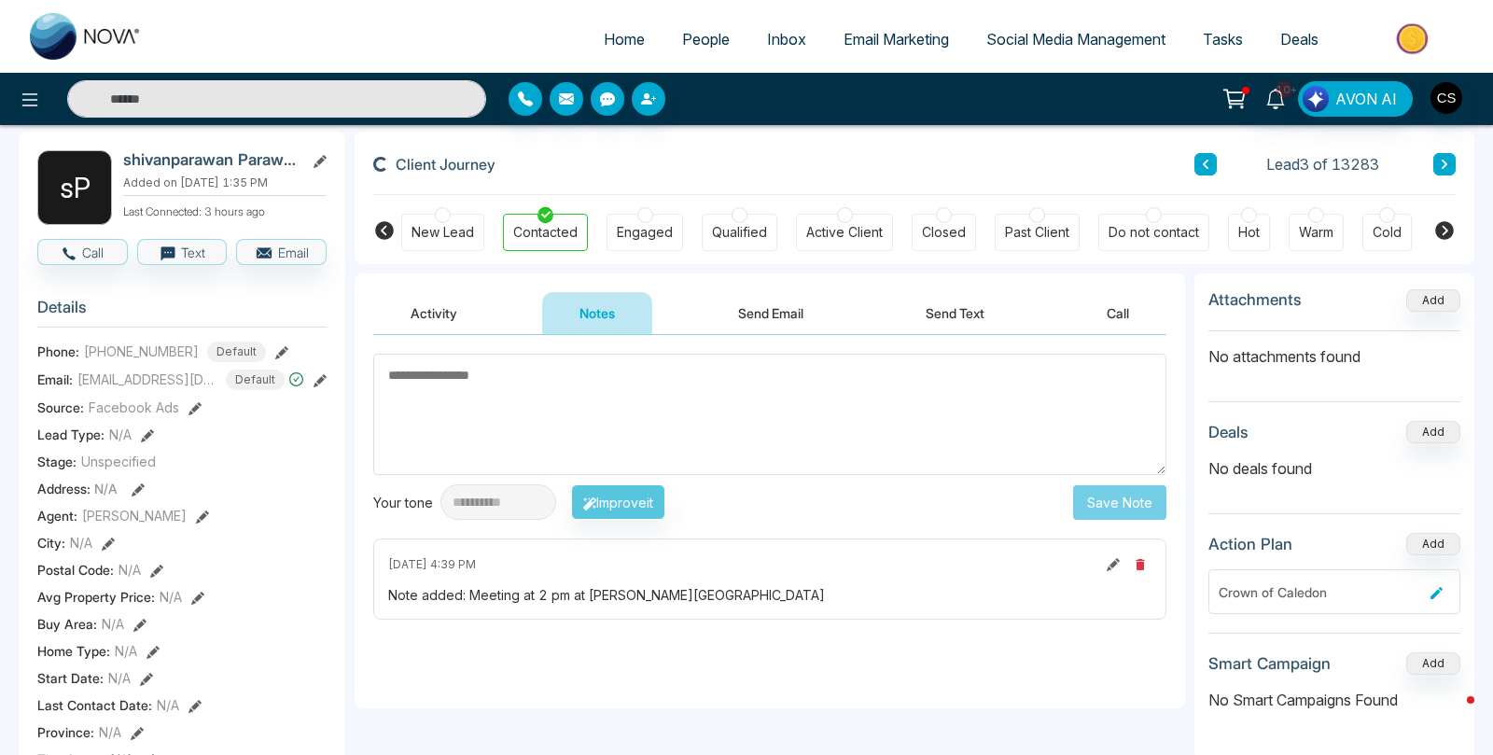
scroll to position [86, 0]
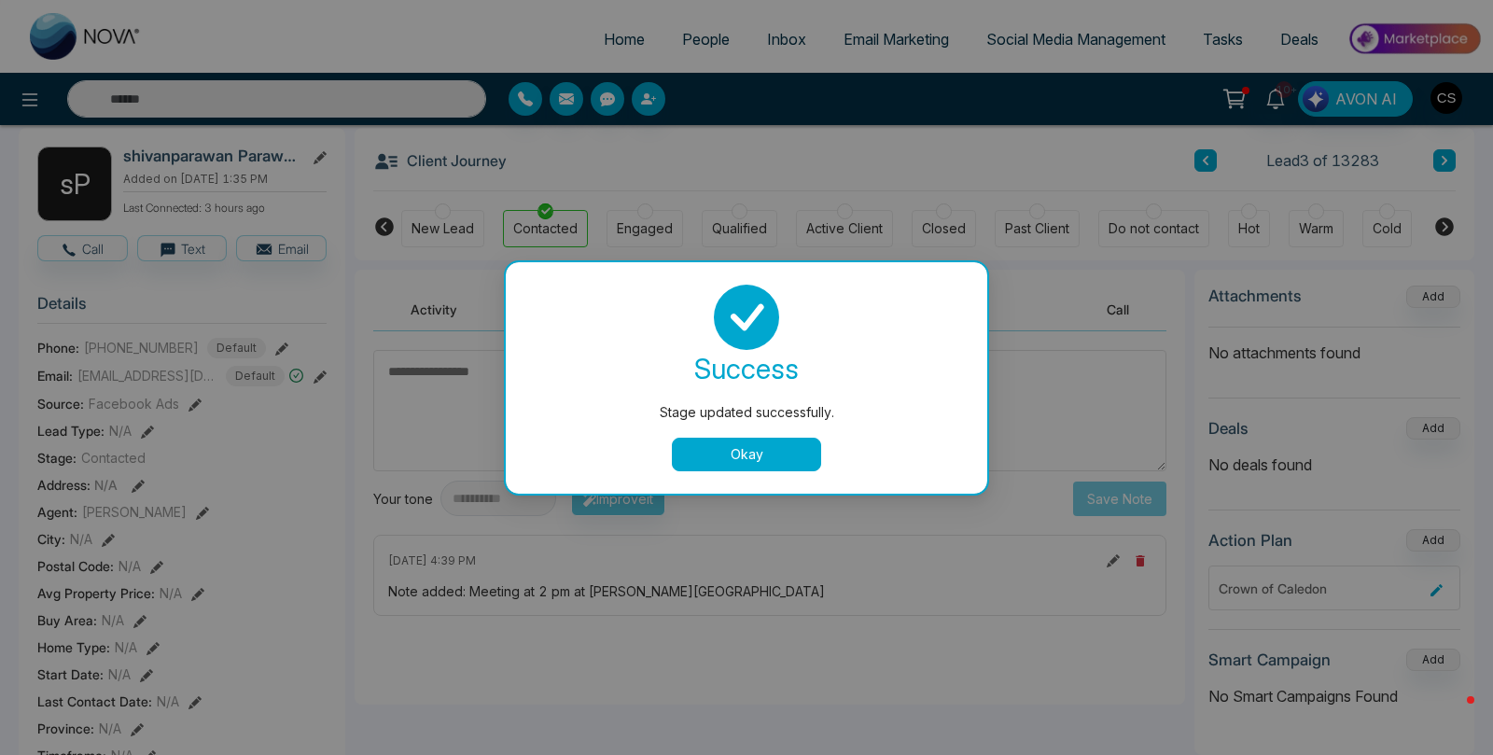
click at [709, 461] on button "Okay" at bounding box center [746, 455] width 149 height 34
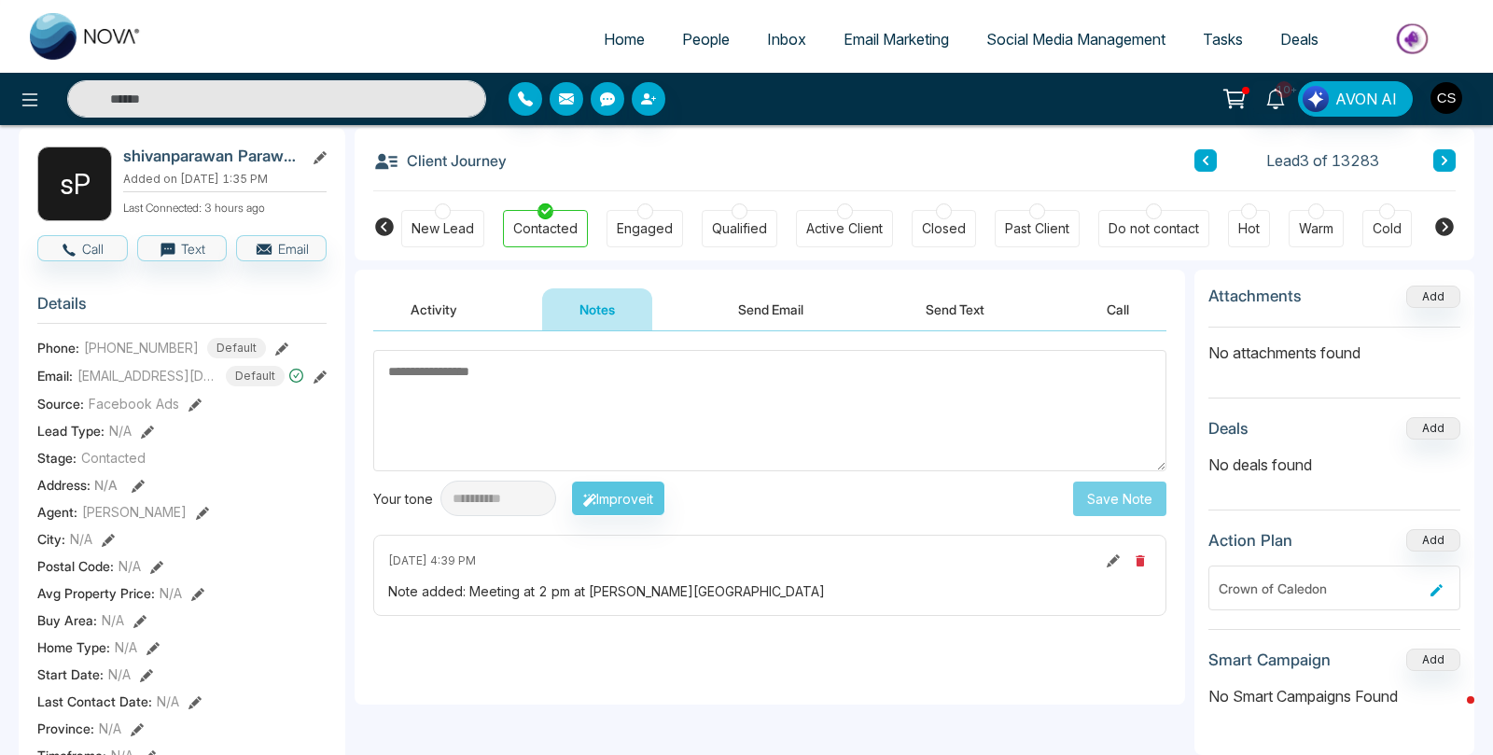
click at [697, 39] on span "People" at bounding box center [706, 39] width 48 height 19
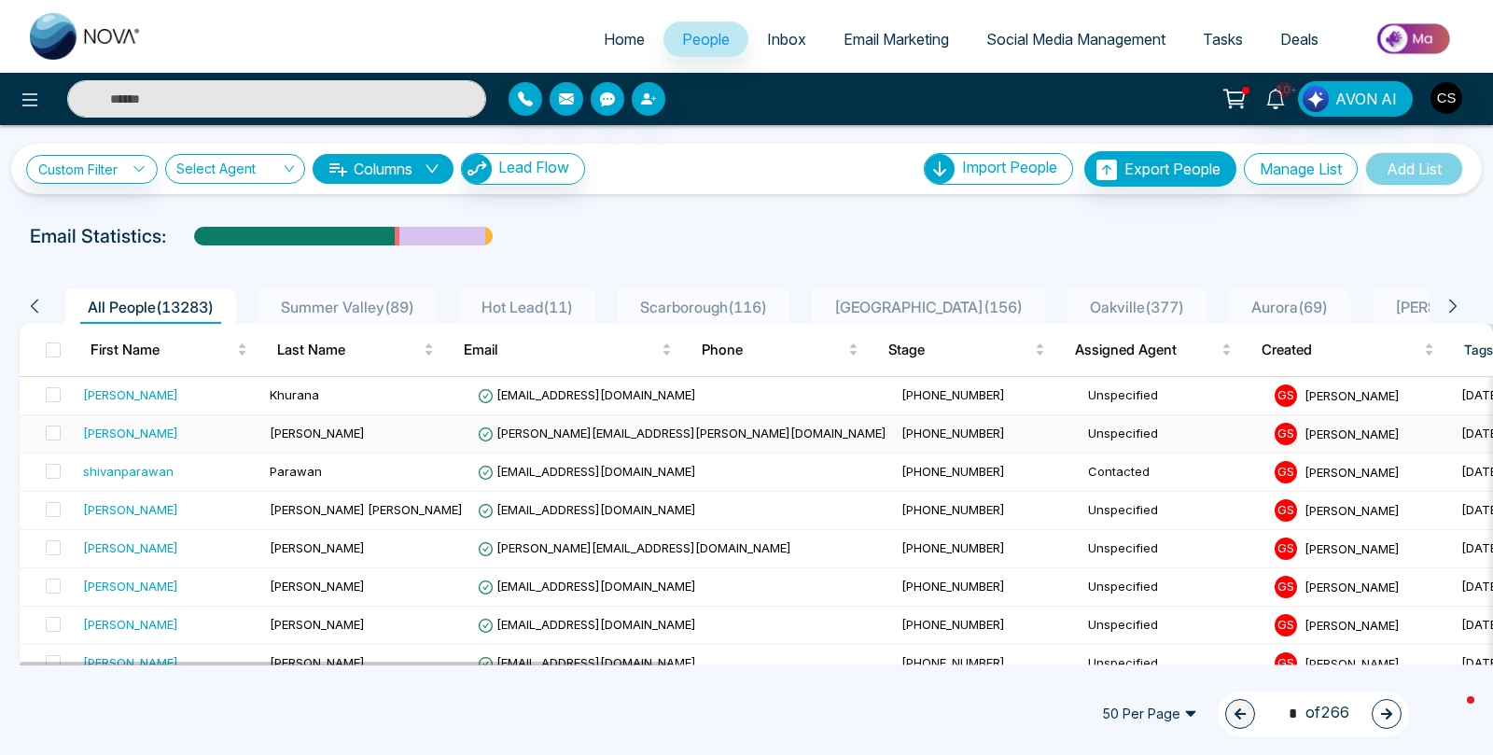
click at [98, 425] on div "[PERSON_NAME]" at bounding box center [130, 433] width 95 height 19
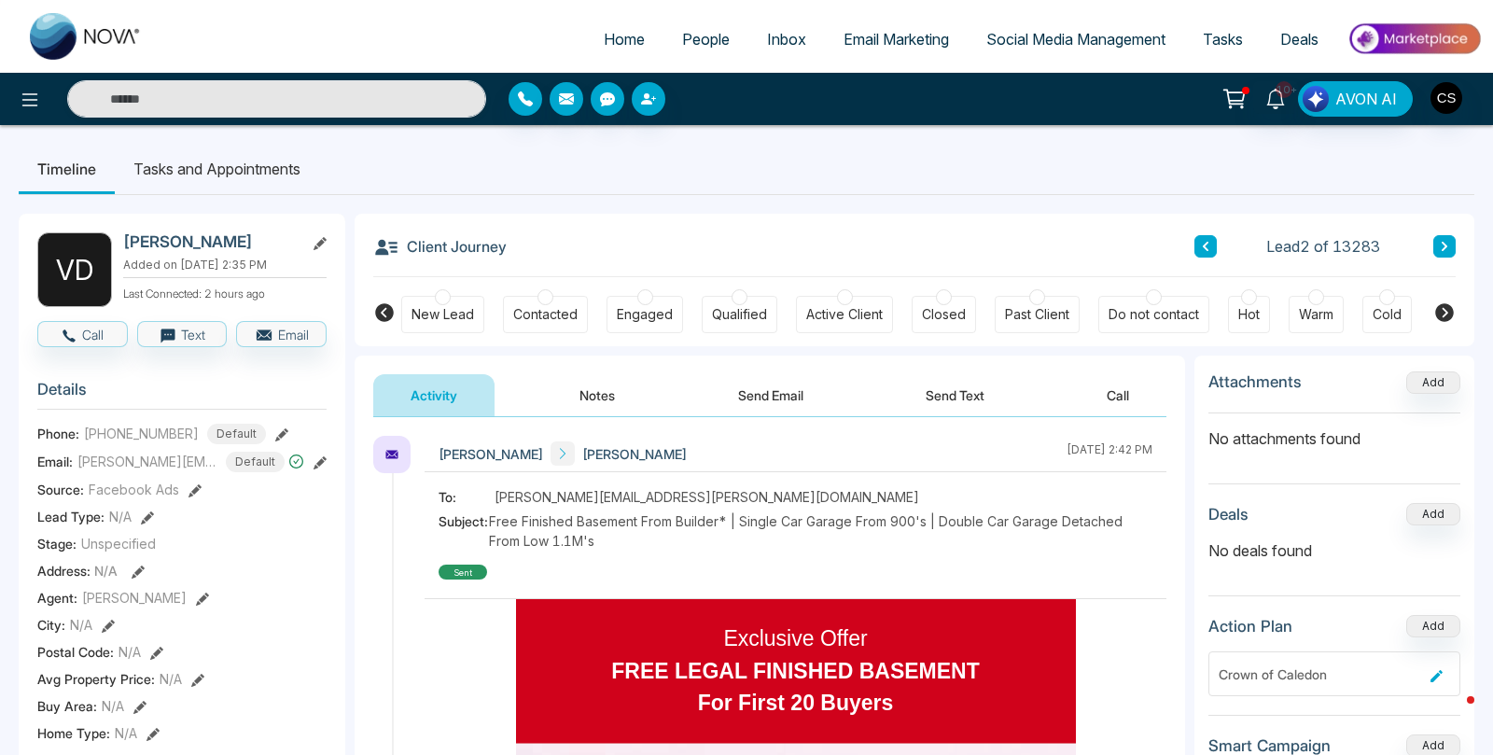
click at [769, 391] on button "Send Email" at bounding box center [771, 395] width 140 height 42
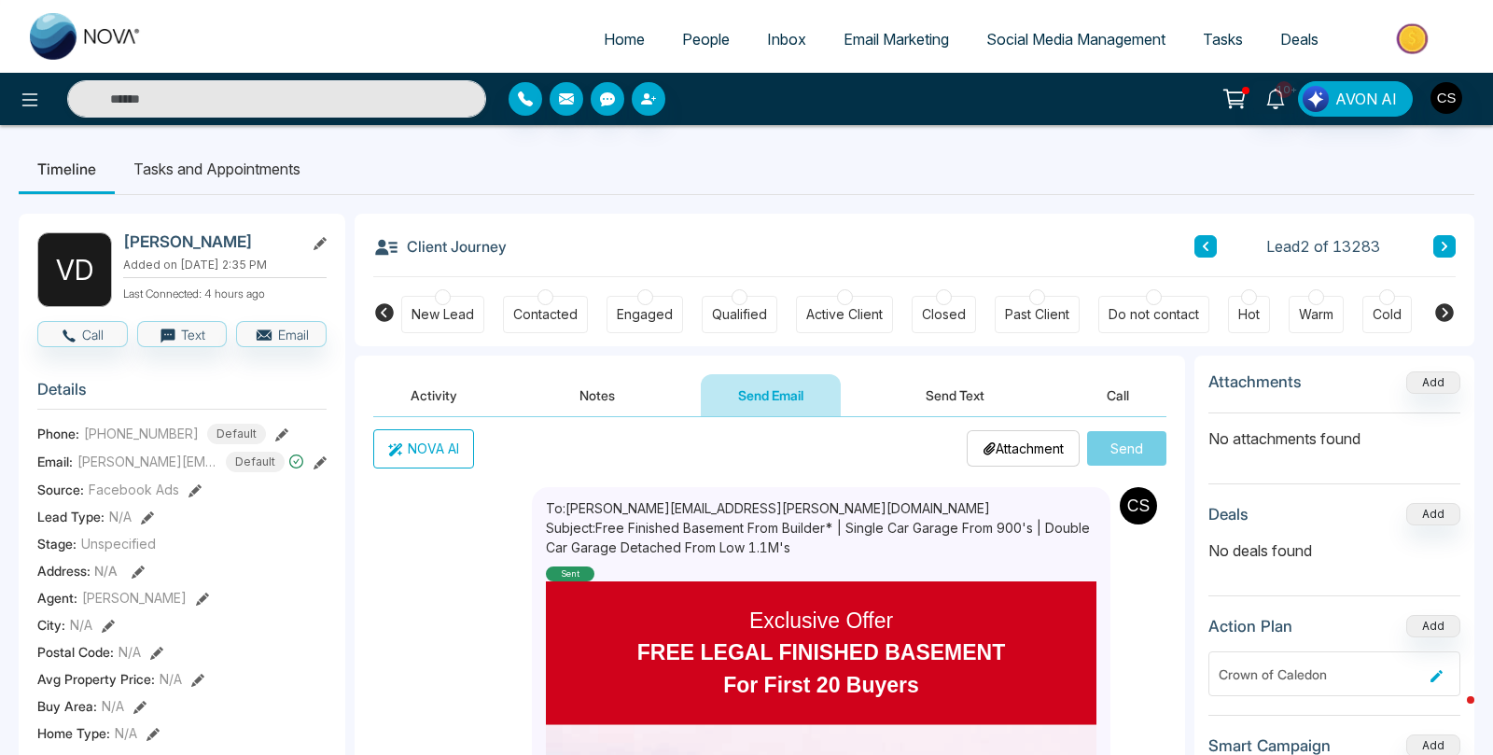
scroll to position [203, 0]
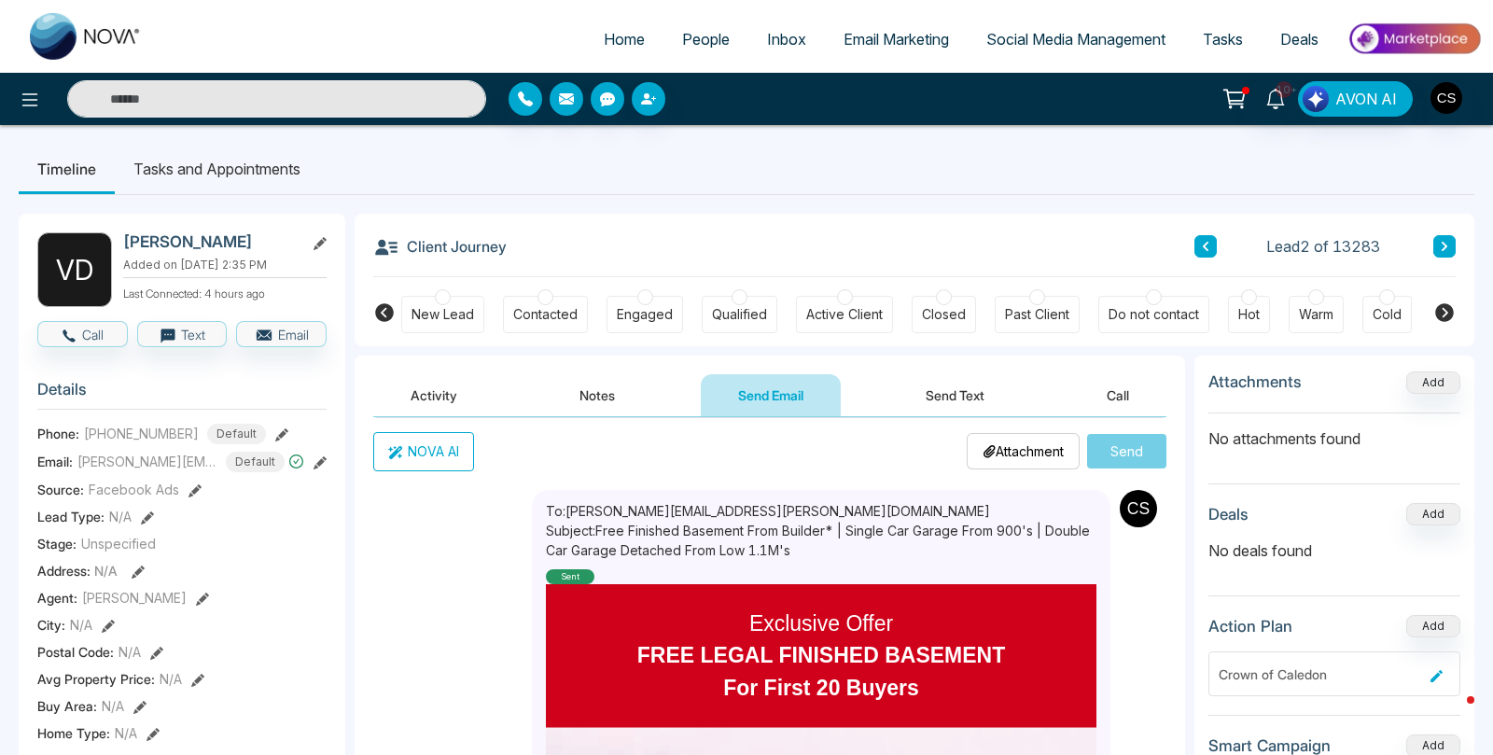
click at [305, 91] on input "text" at bounding box center [276, 98] width 419 height 37
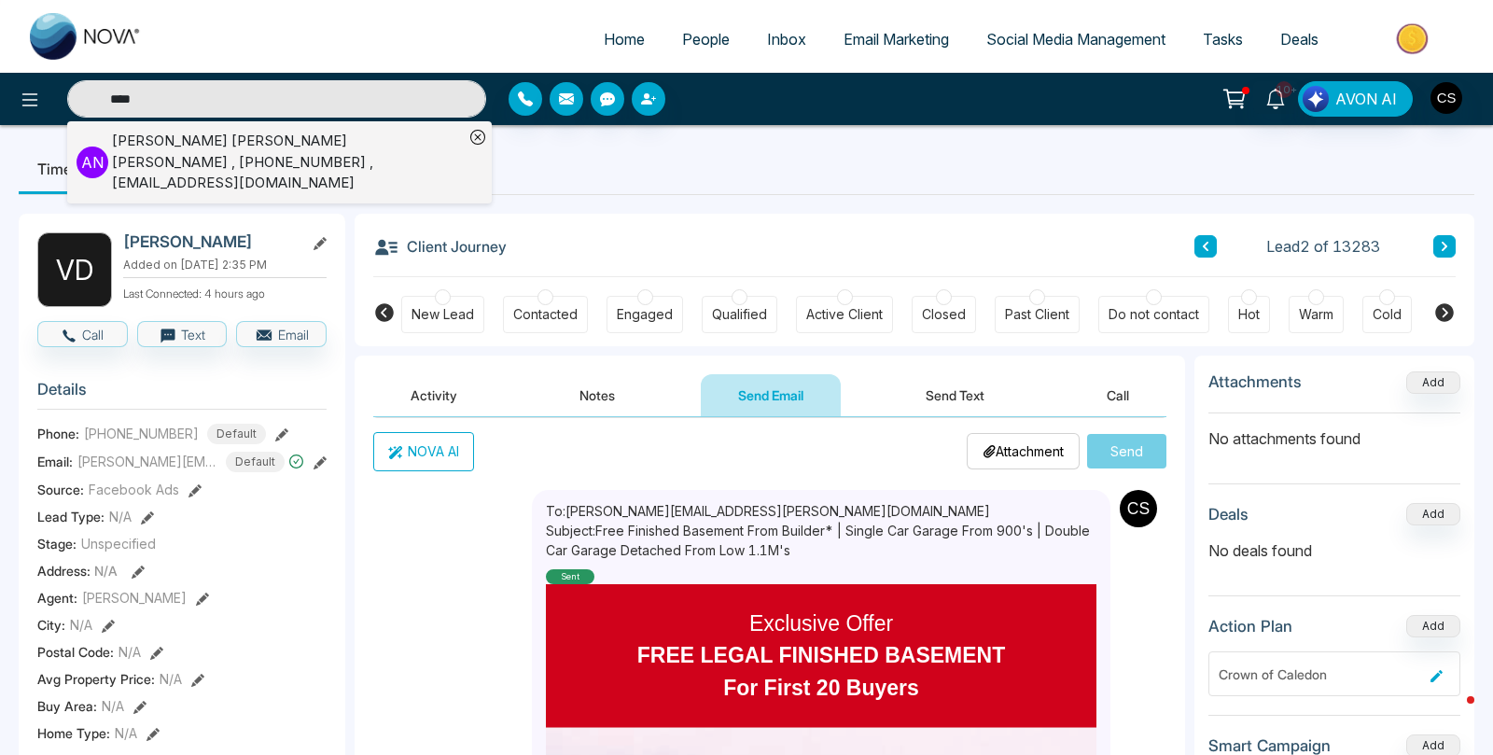
type input "****"
click at [708, 41] on span "People" at bounding box center [706, 39] width 48 height 19
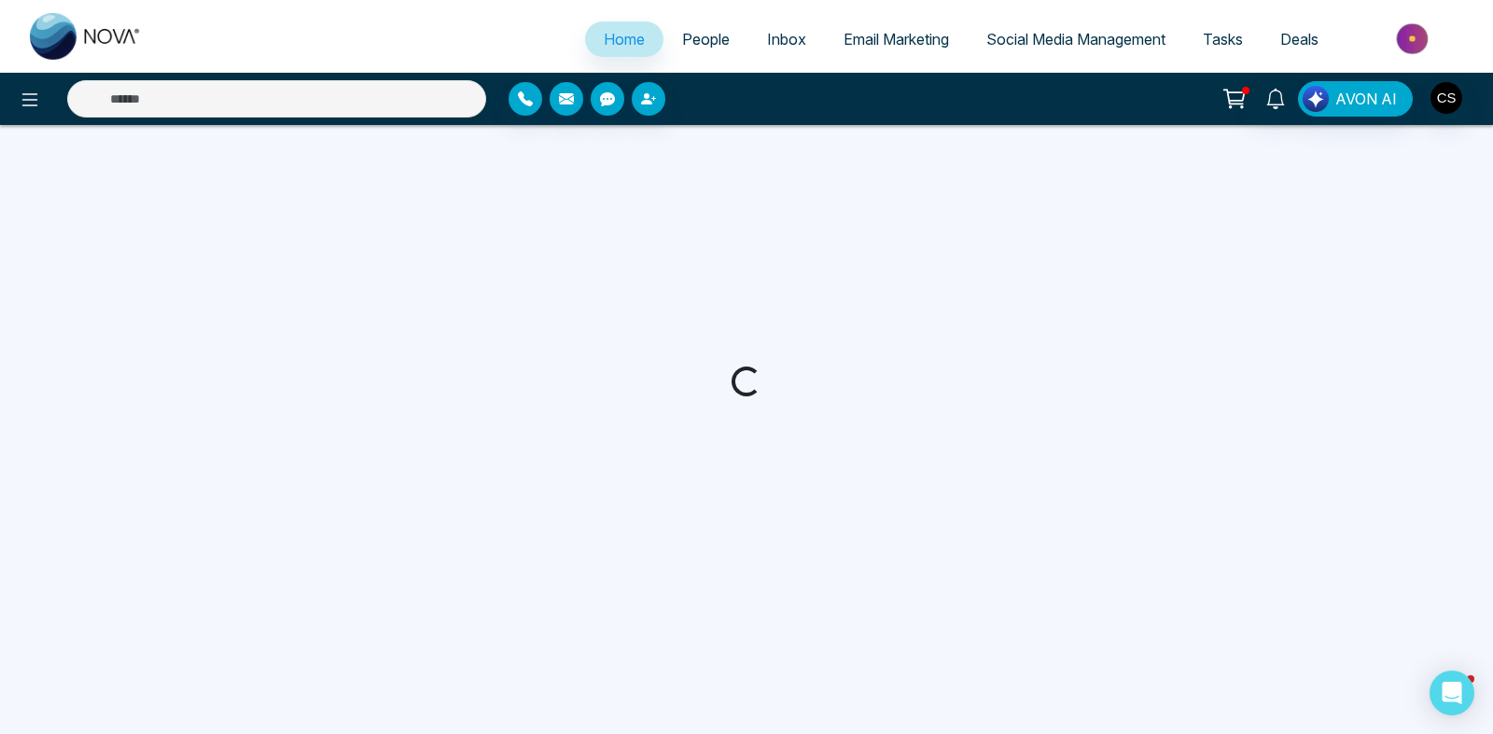
select select "*"
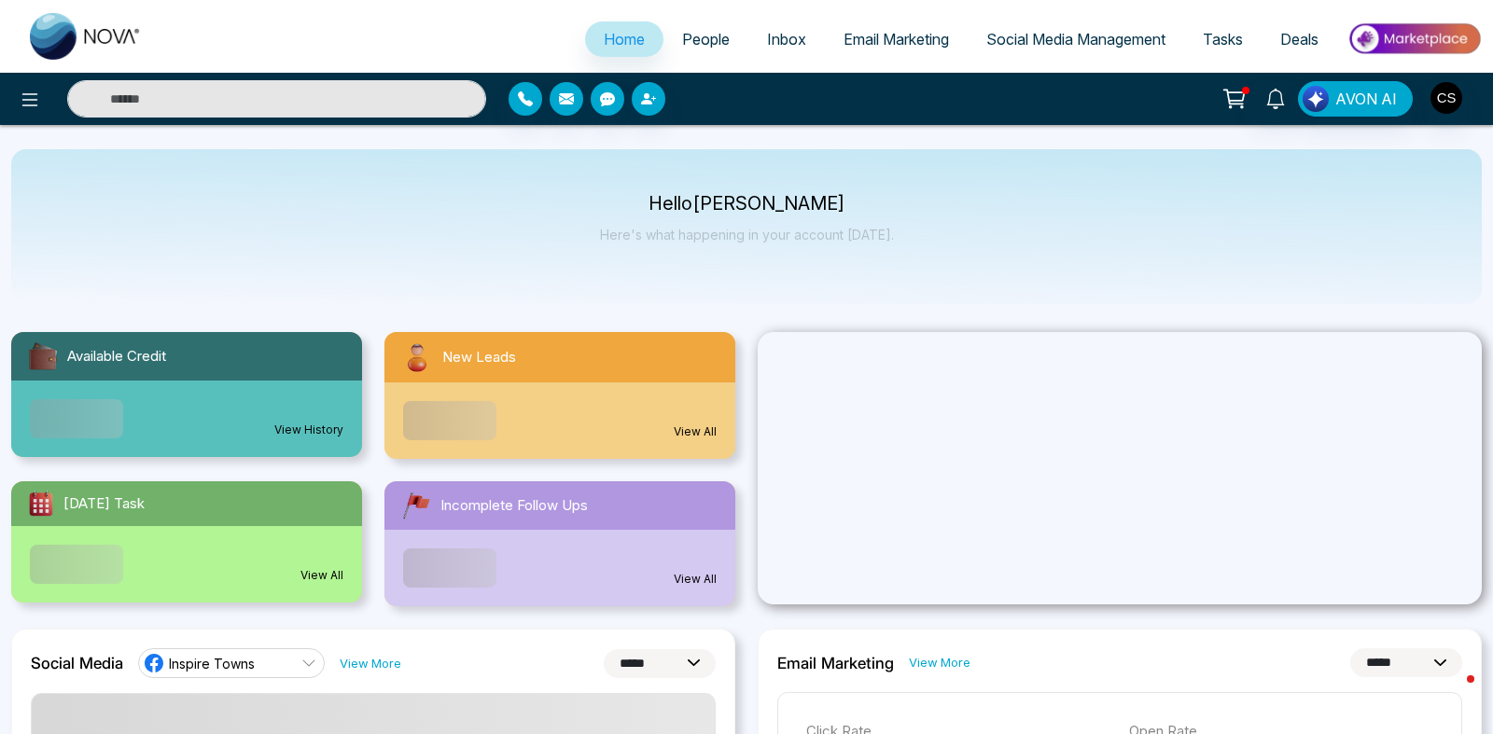
click at [709, 41] on span "People" at bounding box center [706, 39] width 48 height 19
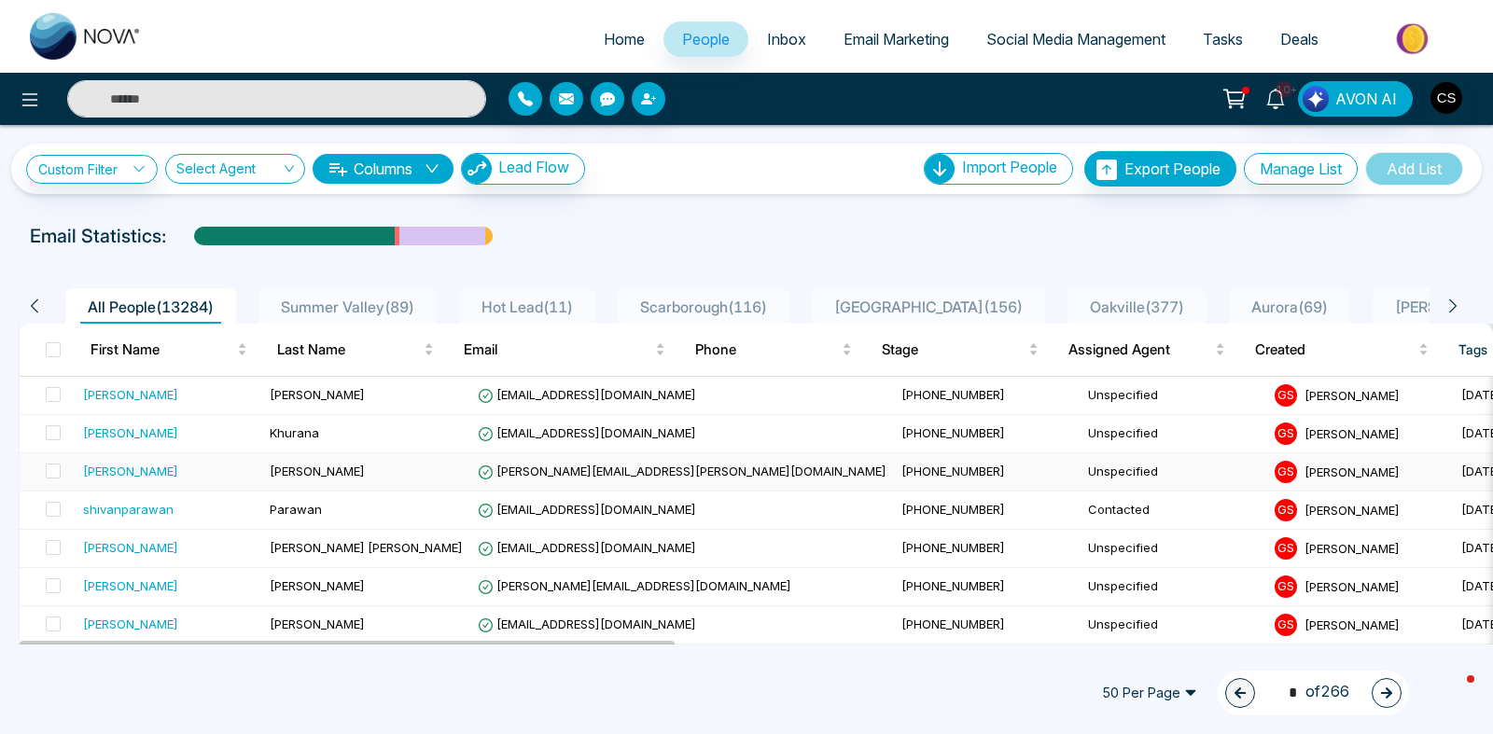
click at [297, 476] on td "[PERSON_NAME]" at bounding box center [366, 472] width 208 height 38
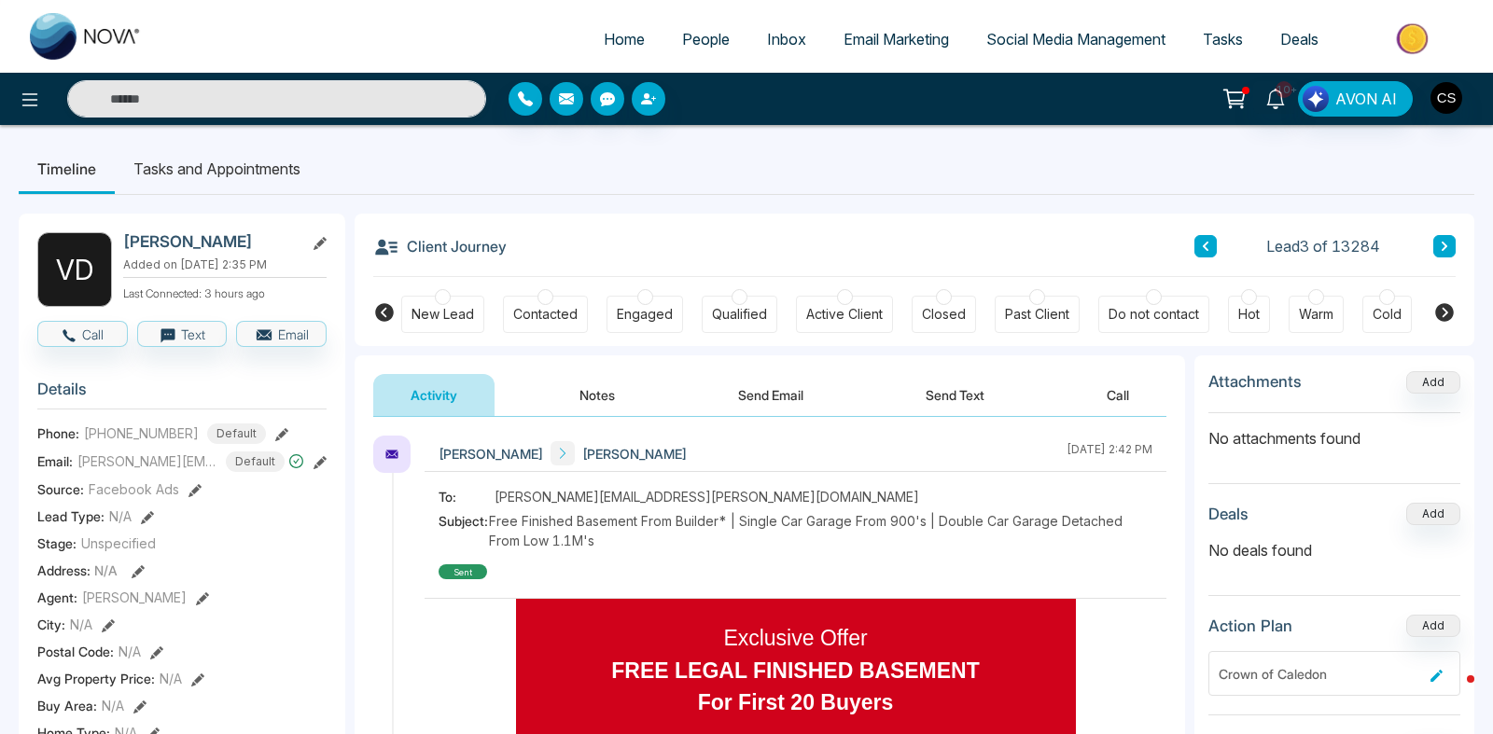
click at [601, 390] on button "Notes" at bounding box center [597, 395] width 110 height 42
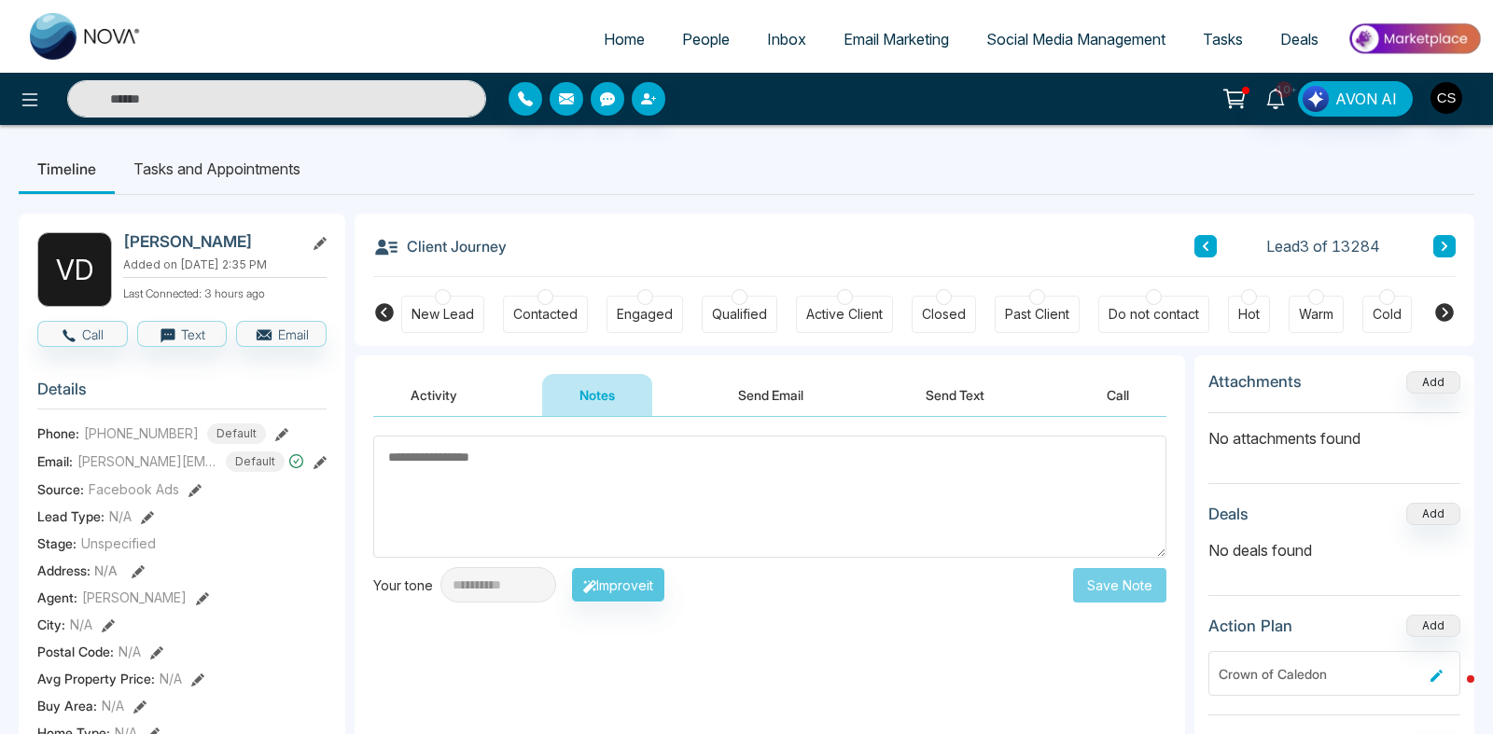
click at [563, 310] on div "Contacted" at bounding box center [545, 314] width 64 height 19
click at [501, 458] on textarea at bounding box center [769, 497] width 793 height 122
click at [492, 453] on textarea at bounding box center [769, 497] width 793 height 122
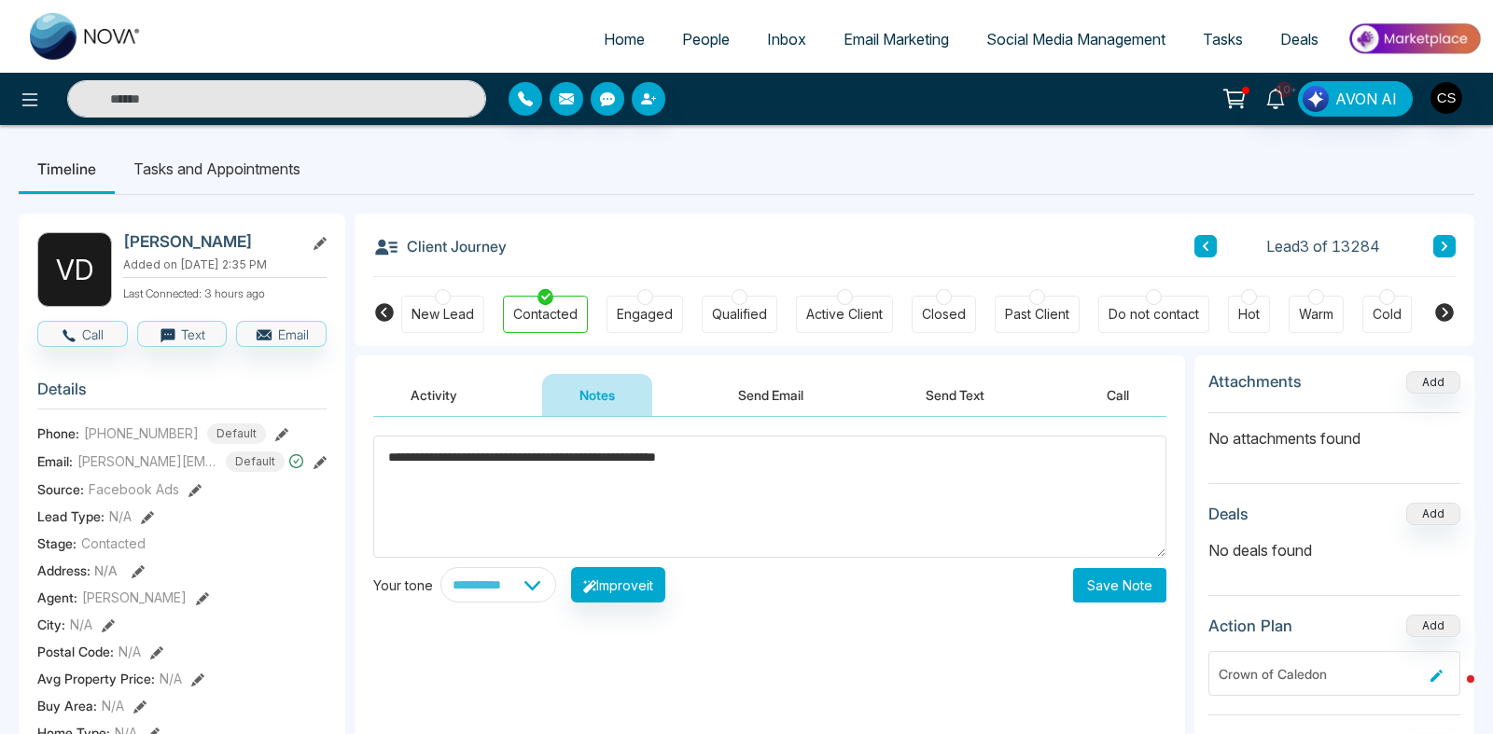
type textarea "**********"
click at [1115, 580] on button "Save Note" at bounding box center [1119, 585] width 93 height 35
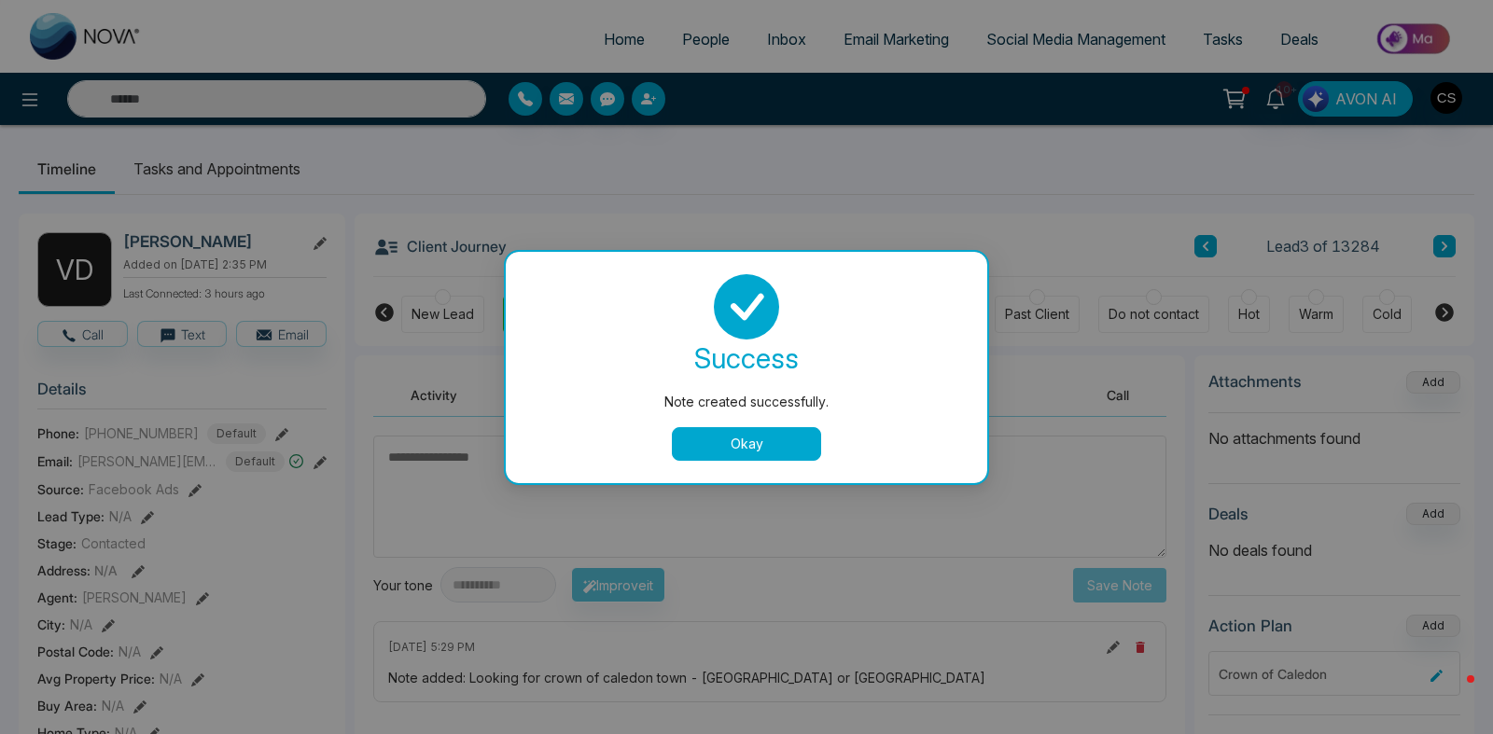
drag, startPoint x: 776, startPoint y: 445, endPoint x: 768, endPoint y: 458, distance: 15.5
click at [776, 446] on button "Okay" at bounding box center [746, 444] width 149 height 34
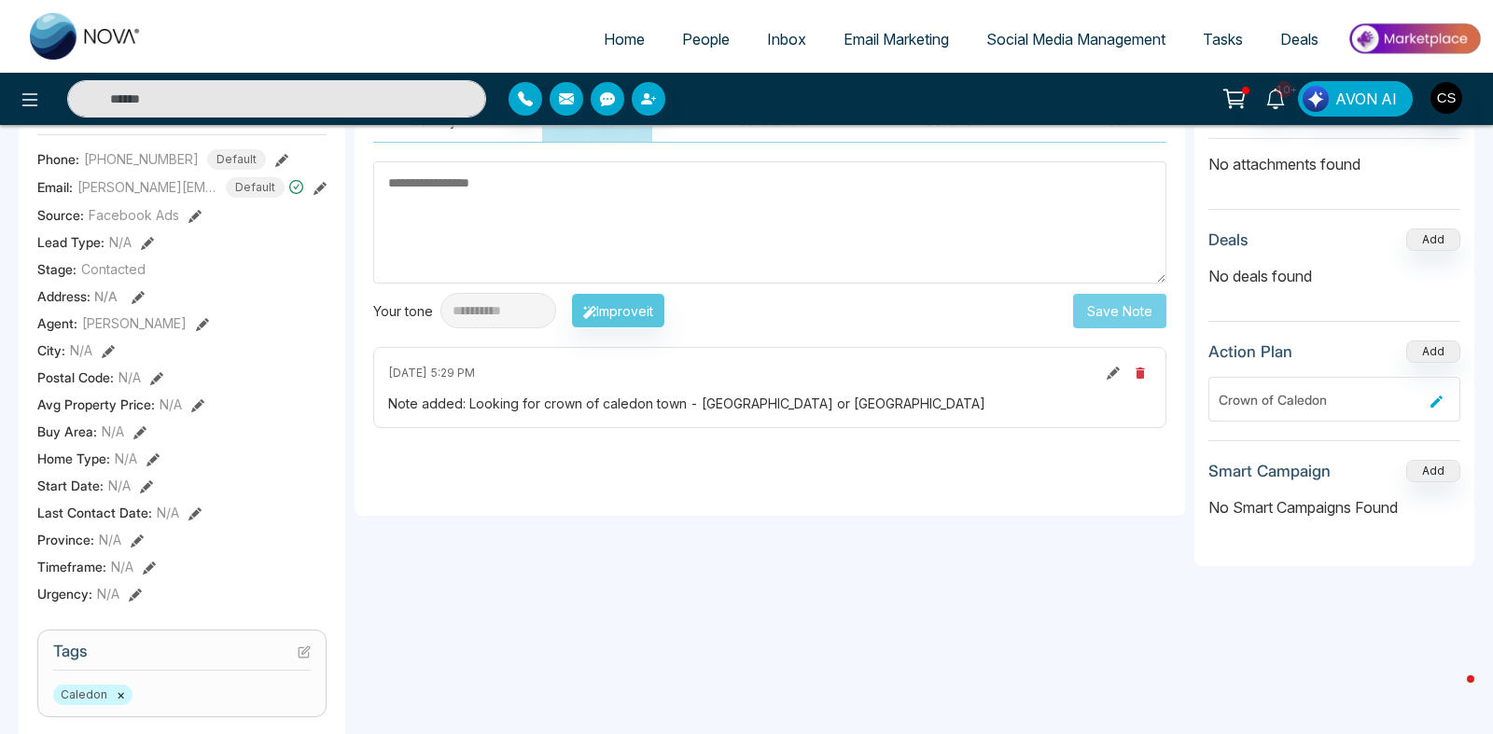
scroll to position [340, 0]
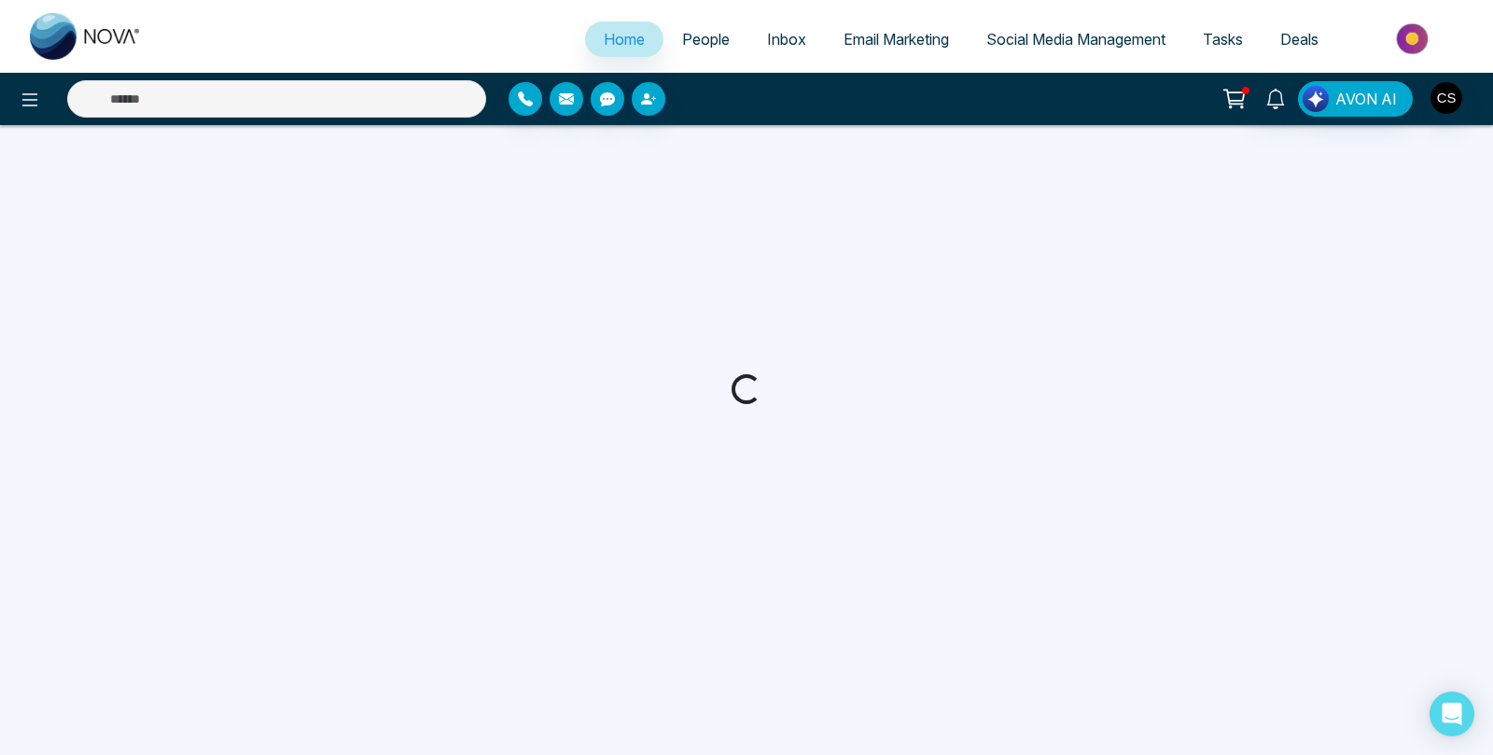
select select "*"
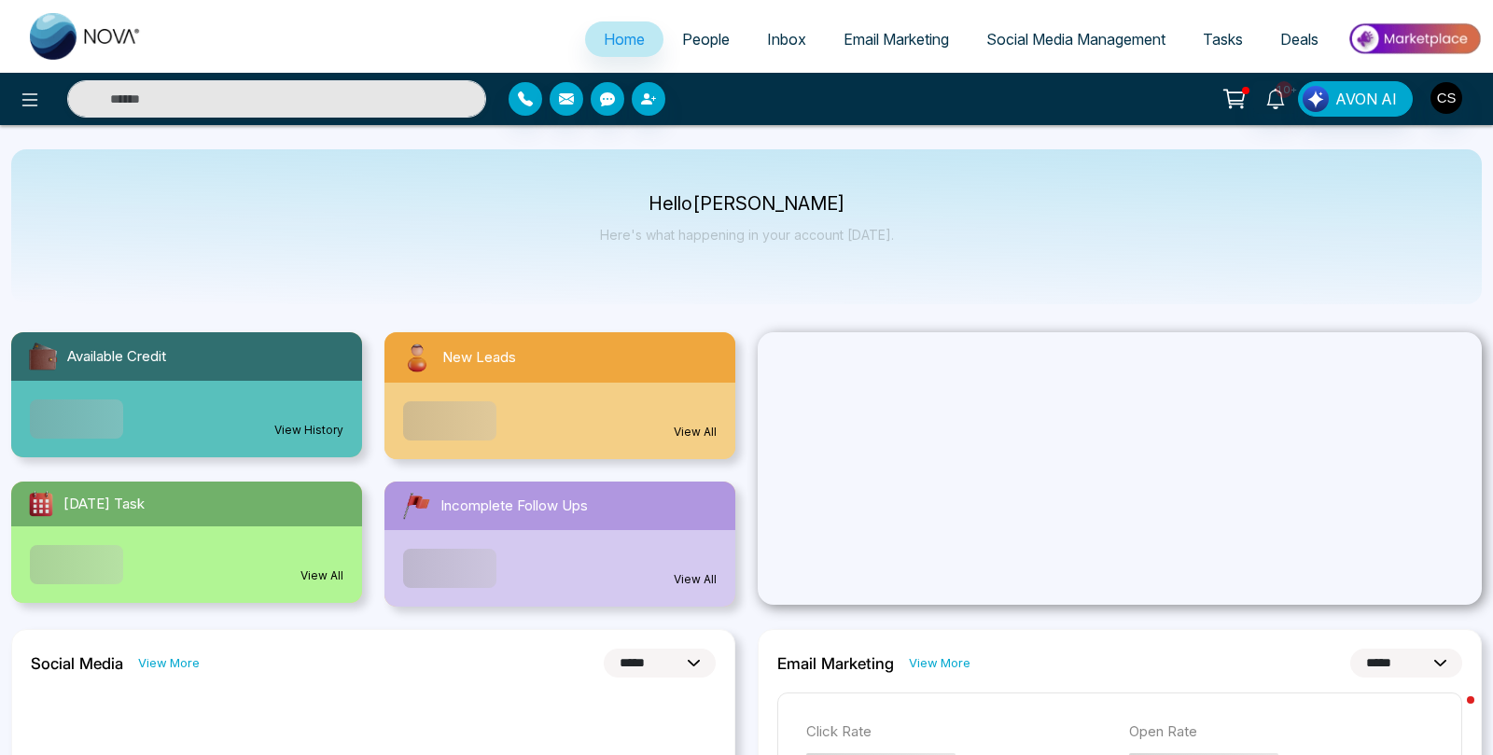
click at [696, 49] on link "People" at bounding box center [705, 38] width 85 height 35
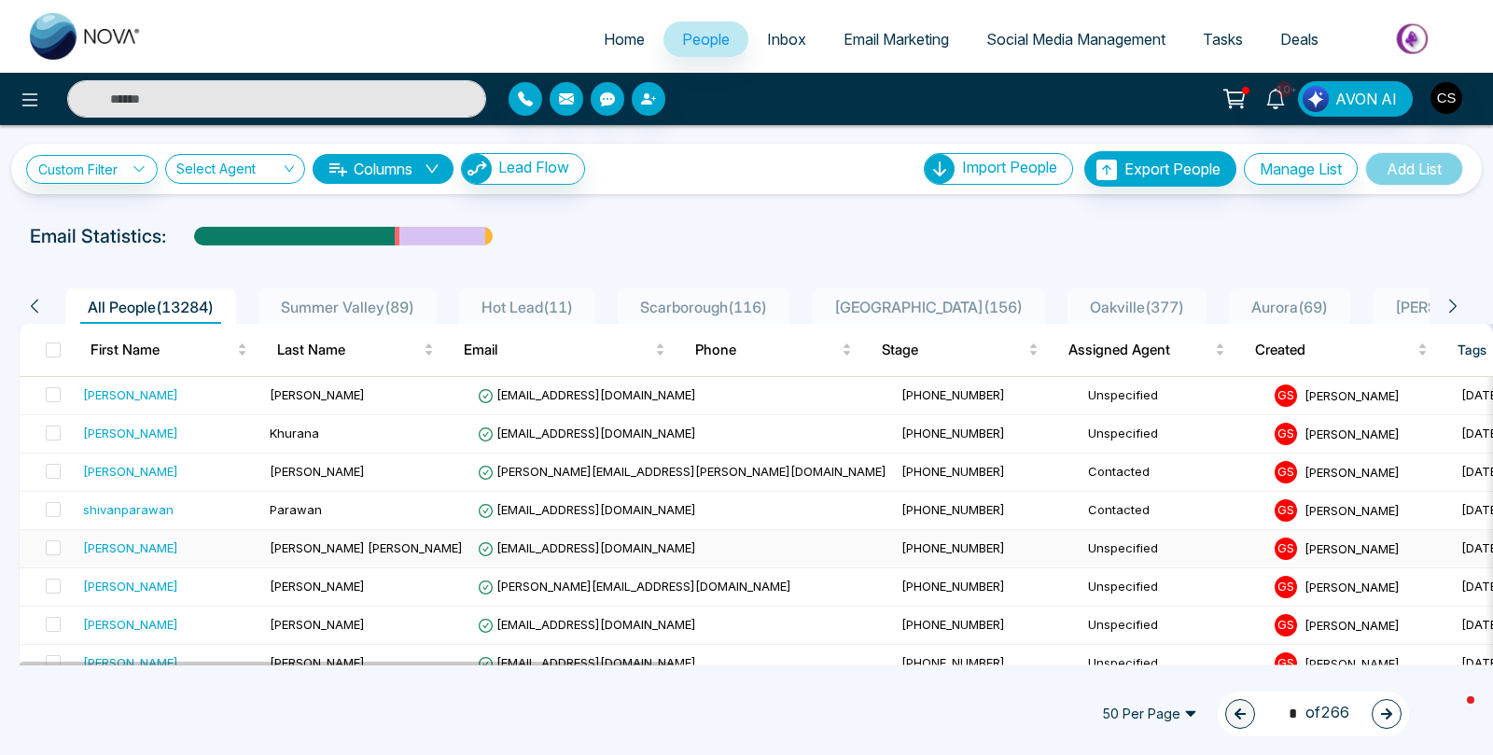
click at [159, 547] on div "[PERSON_NAME]" at bounding box center [169, 547] width 172 height 19
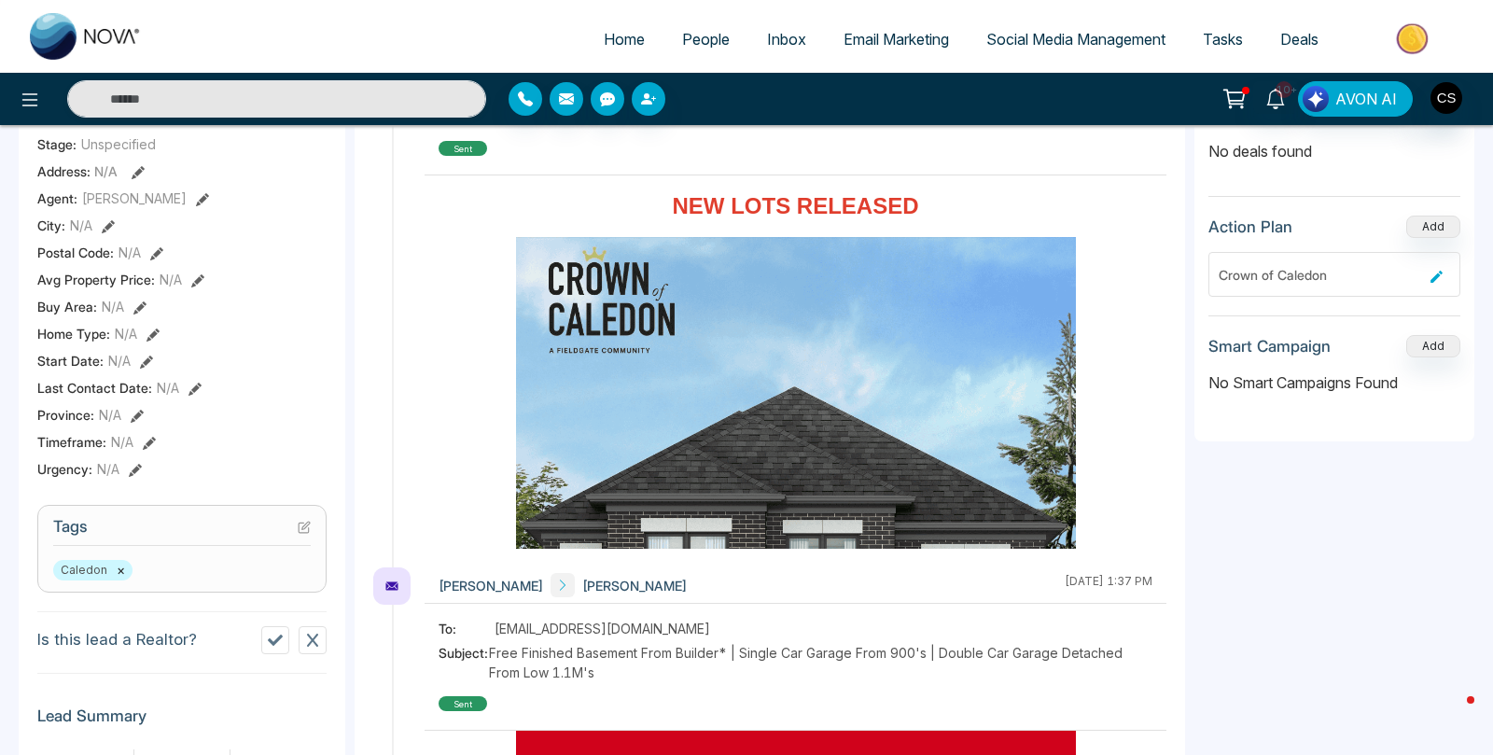
scroll to position [502, 0]
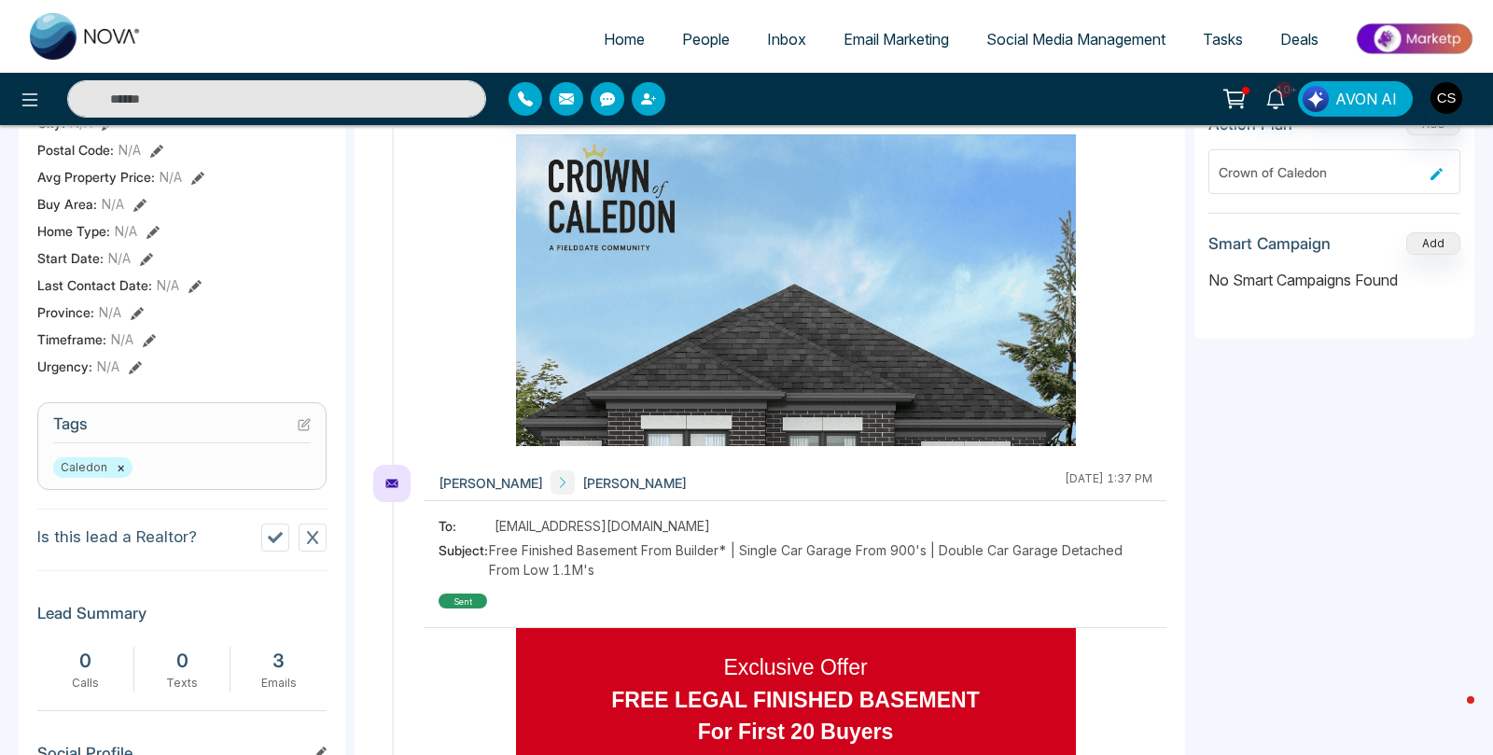
click at [282, 544] on icon at bounding box center [275, 537] width 15 height 15
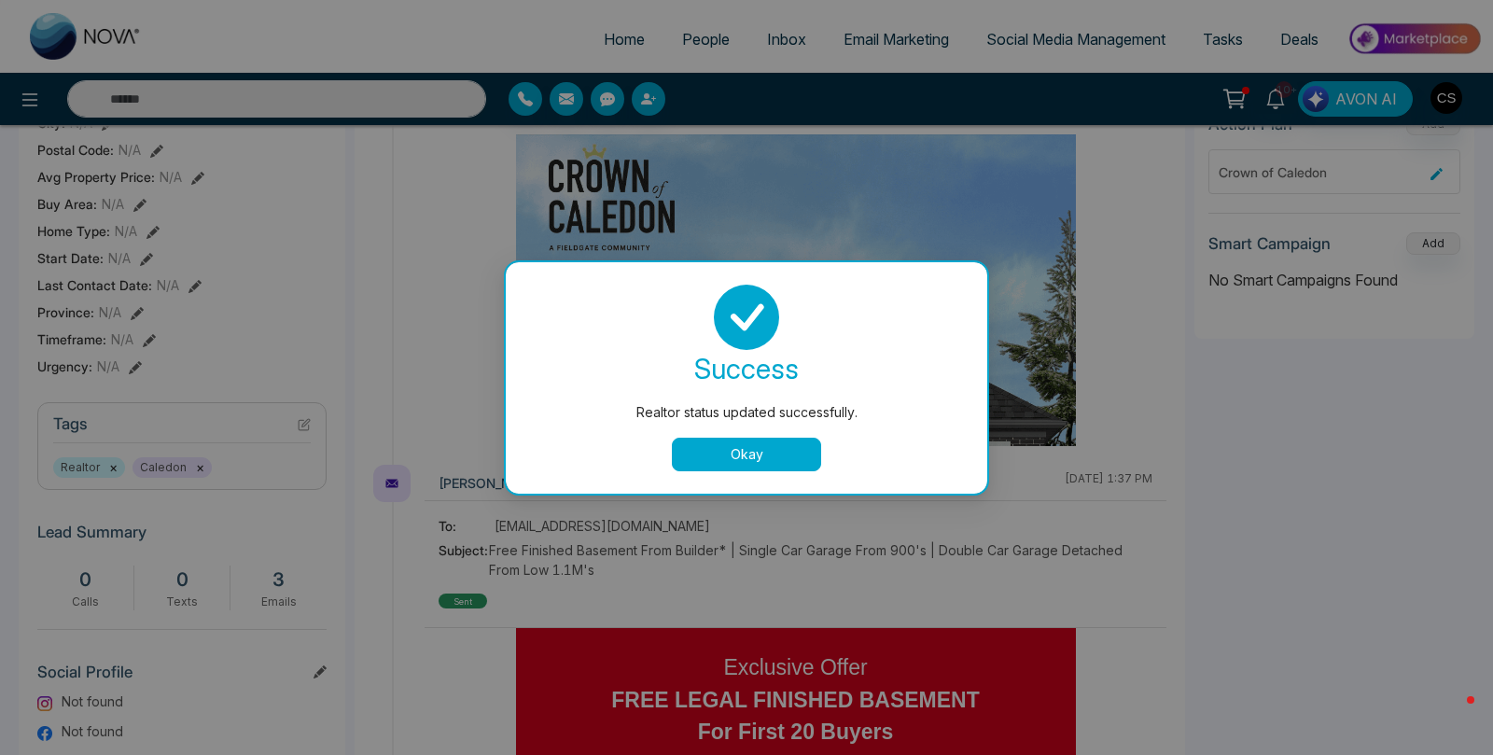
click at [735, 462] on button "Okay" at bounding box center [746, 455] width 149 height 34
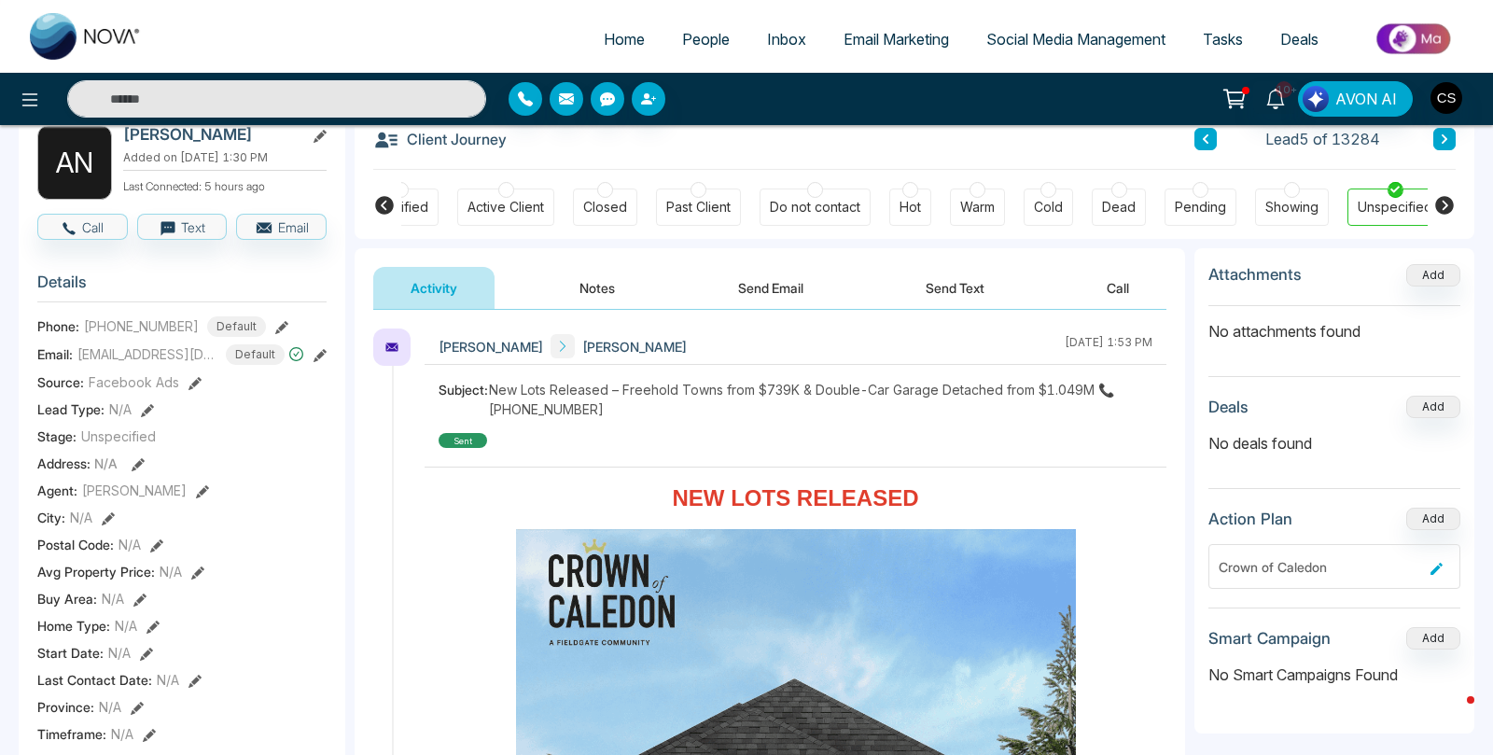
scroll to position [51, 0]
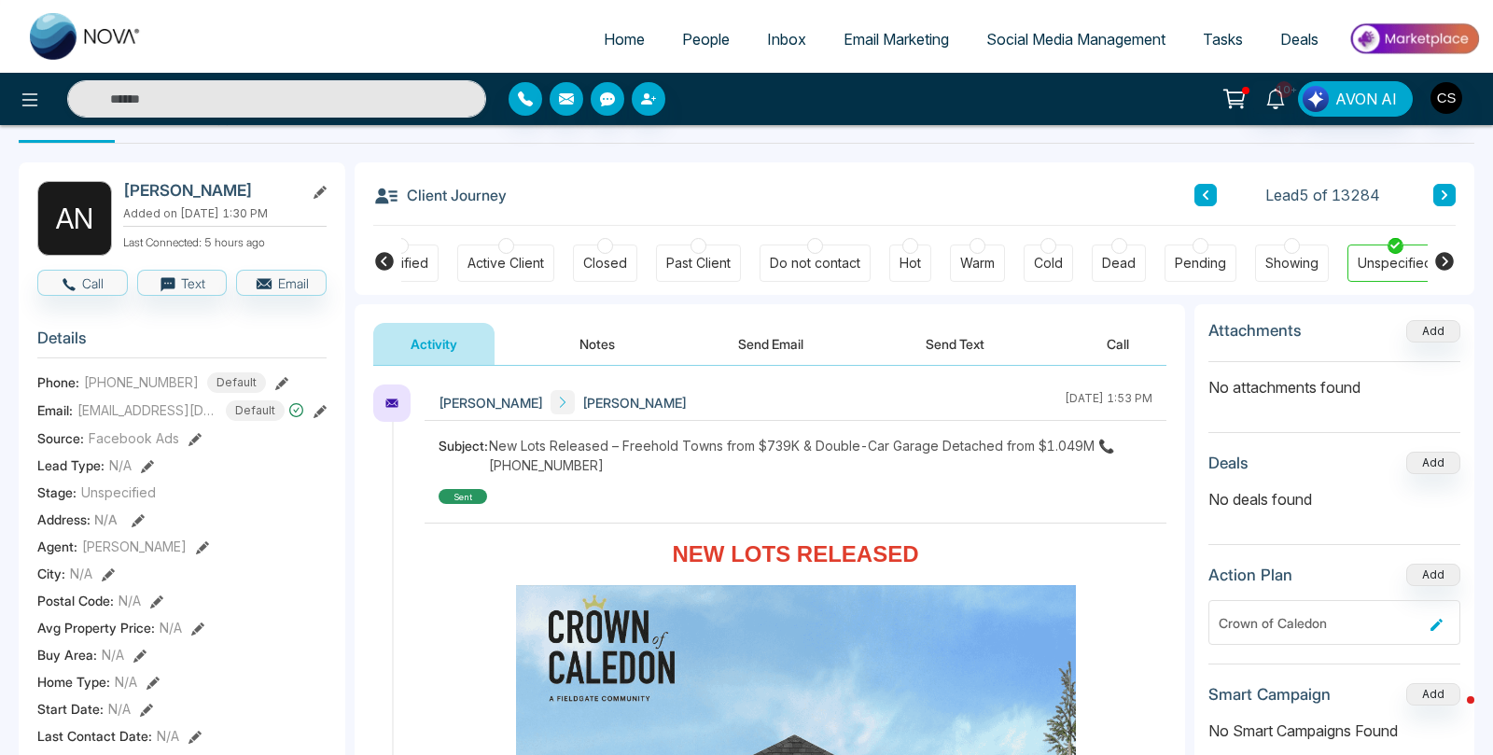
click at [603, 340] on button "Notes" at bounding box center [597, 344] width 110 height 42
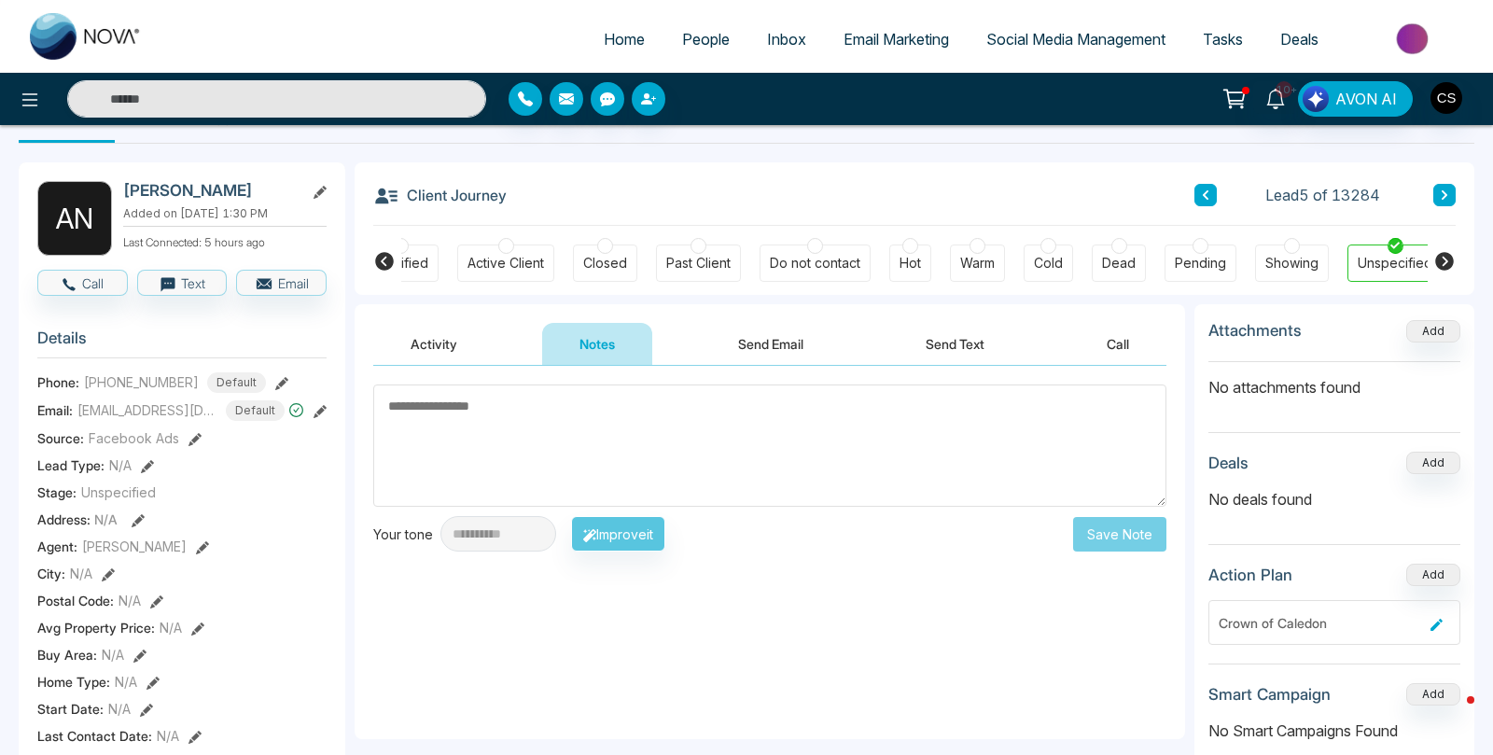
click at [585, 415] on textarea at bounding box center [769, 445] width 793 height 122
type textarea "*"
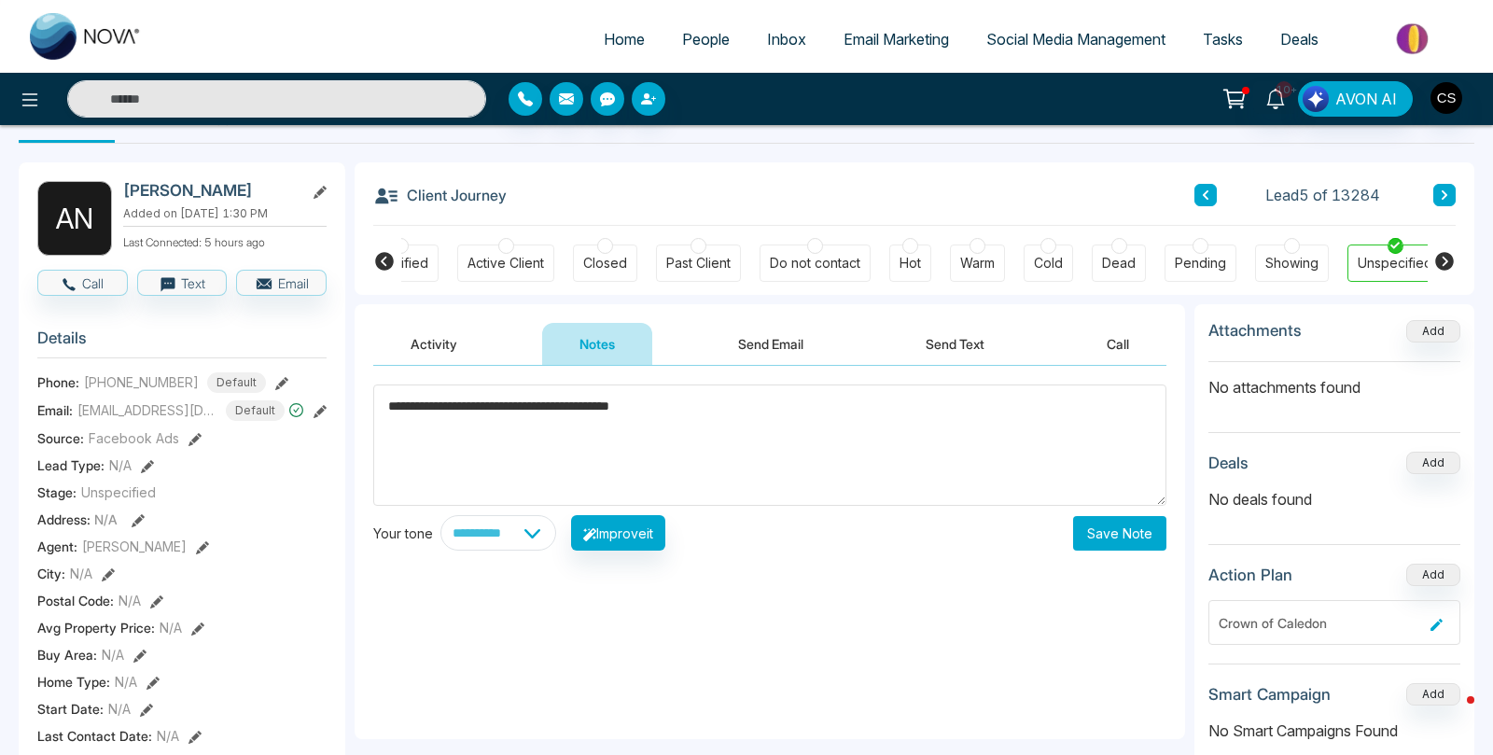
type textarea "**********"
click at [1110, 536] on button "Save Note" at bounding box center [1119, 533] width 93 height 35
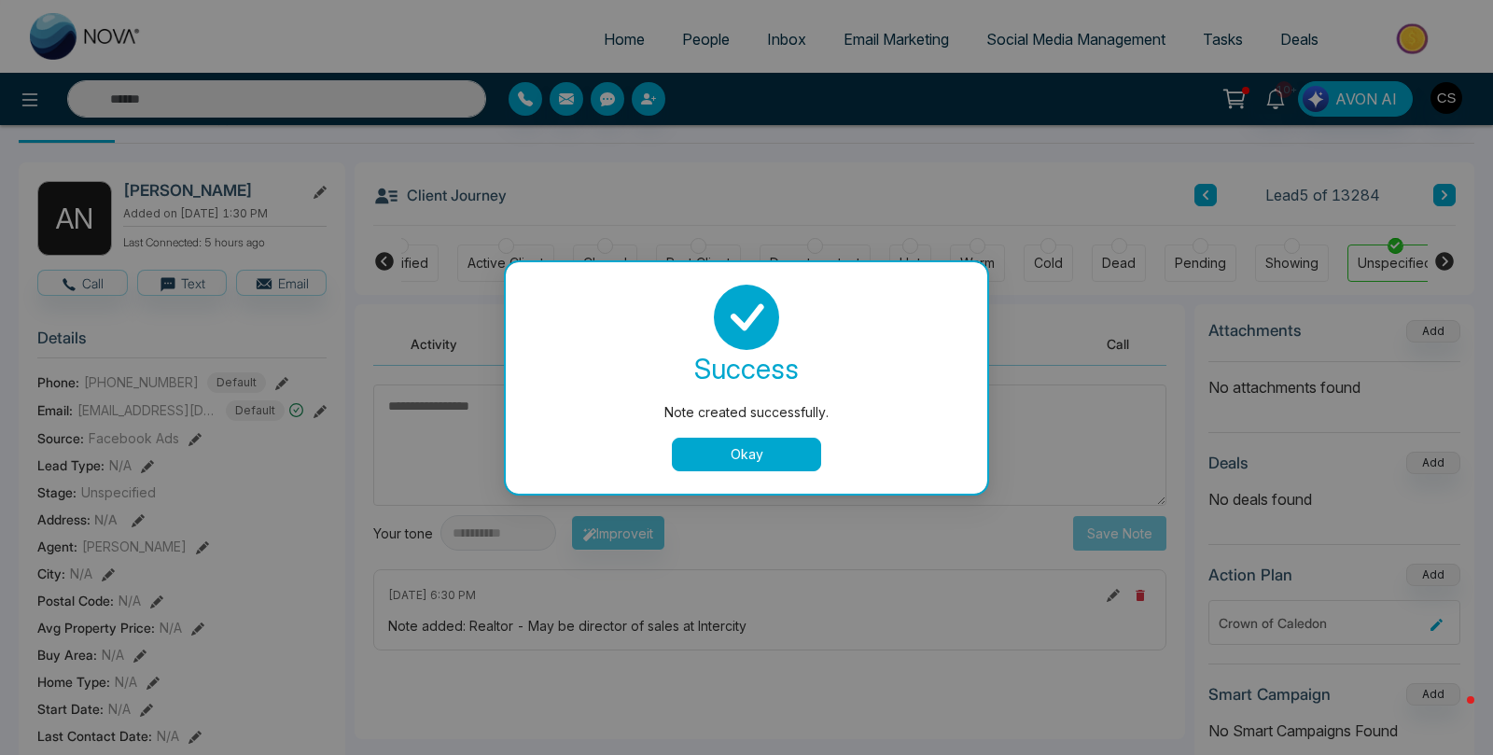
click at [761, 455] on button "Okay" at bounding box center [746, 455] width 149 height 34
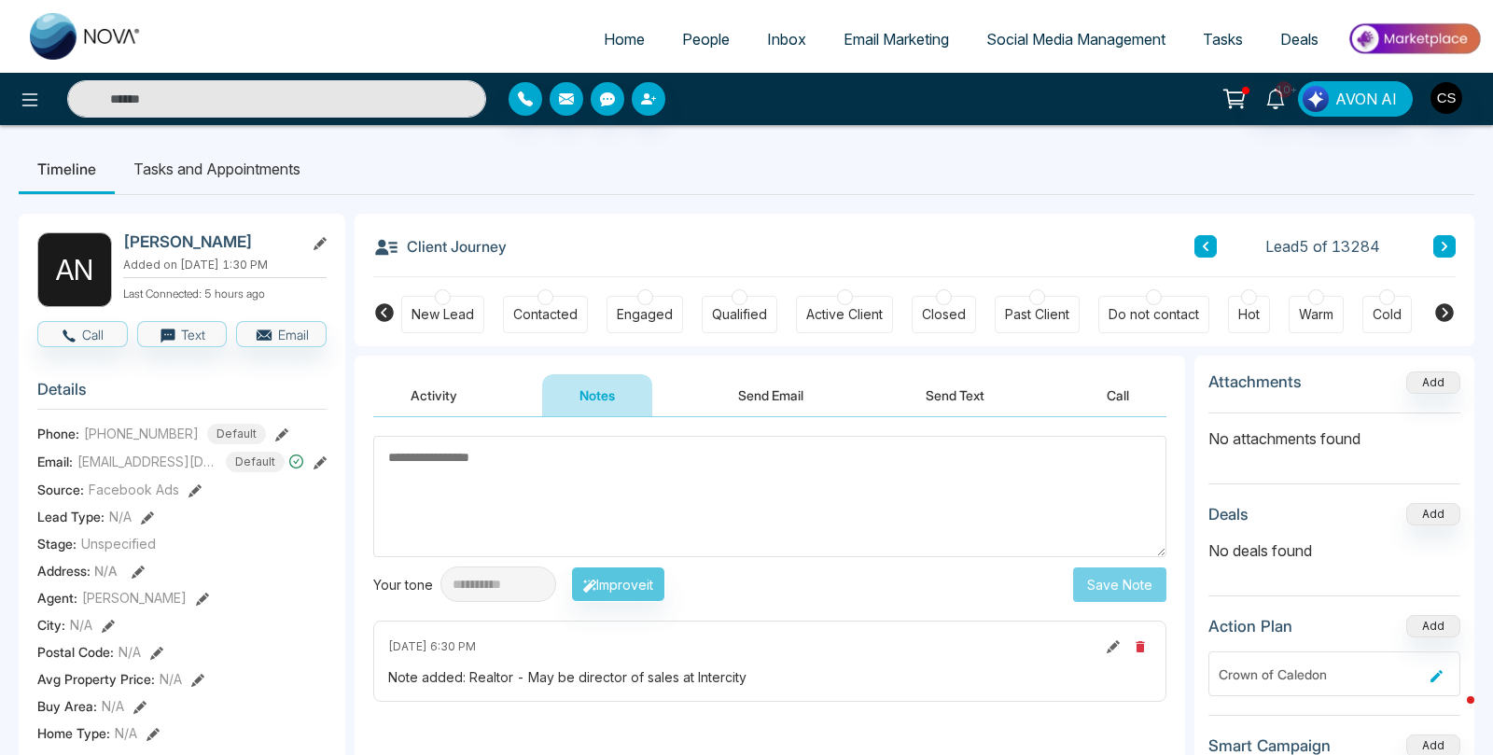
click at [530, 316] on div "Contacted" at bounding box center [545, 314] width 64 height 19
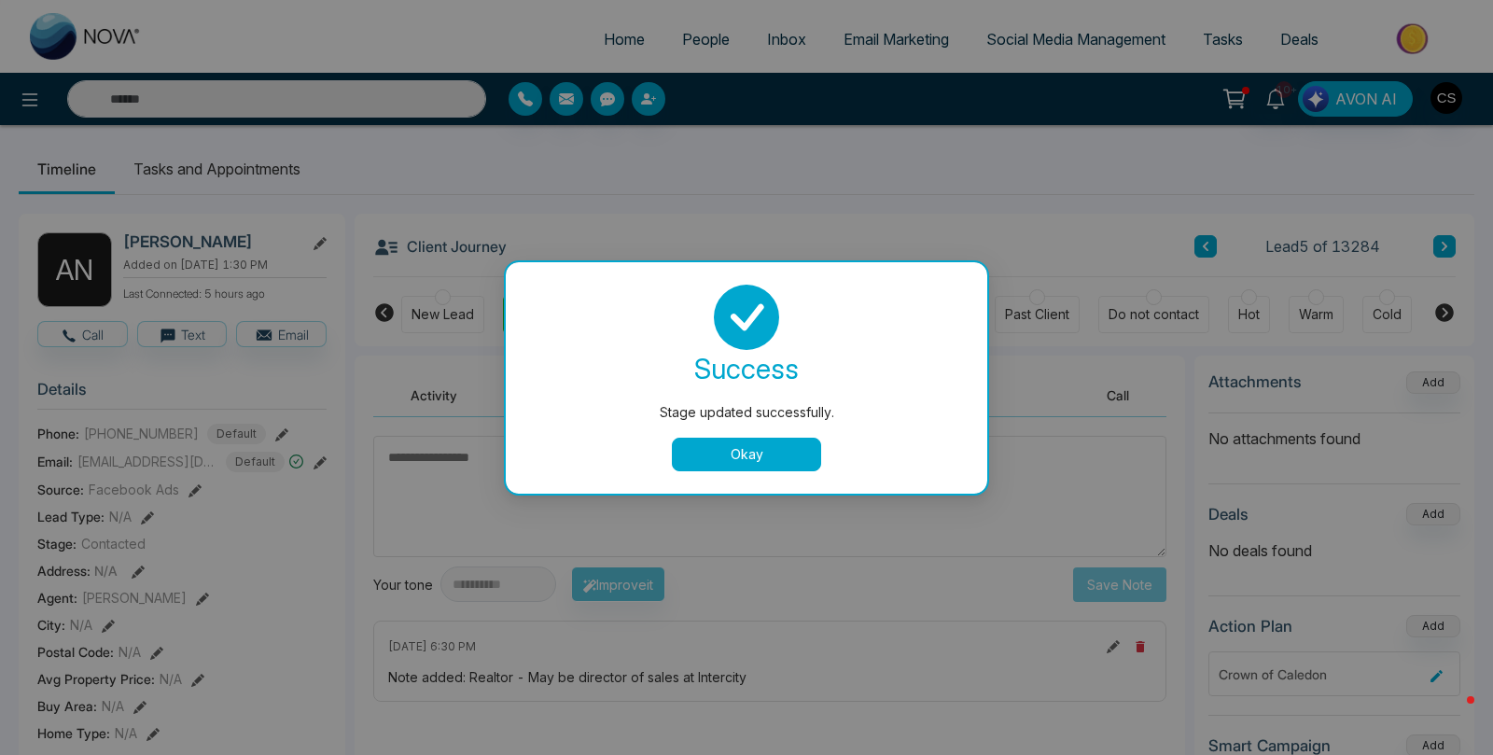
click at [731, 461] on button "Okay" at bounding box center [746, 455] width 149 height 34
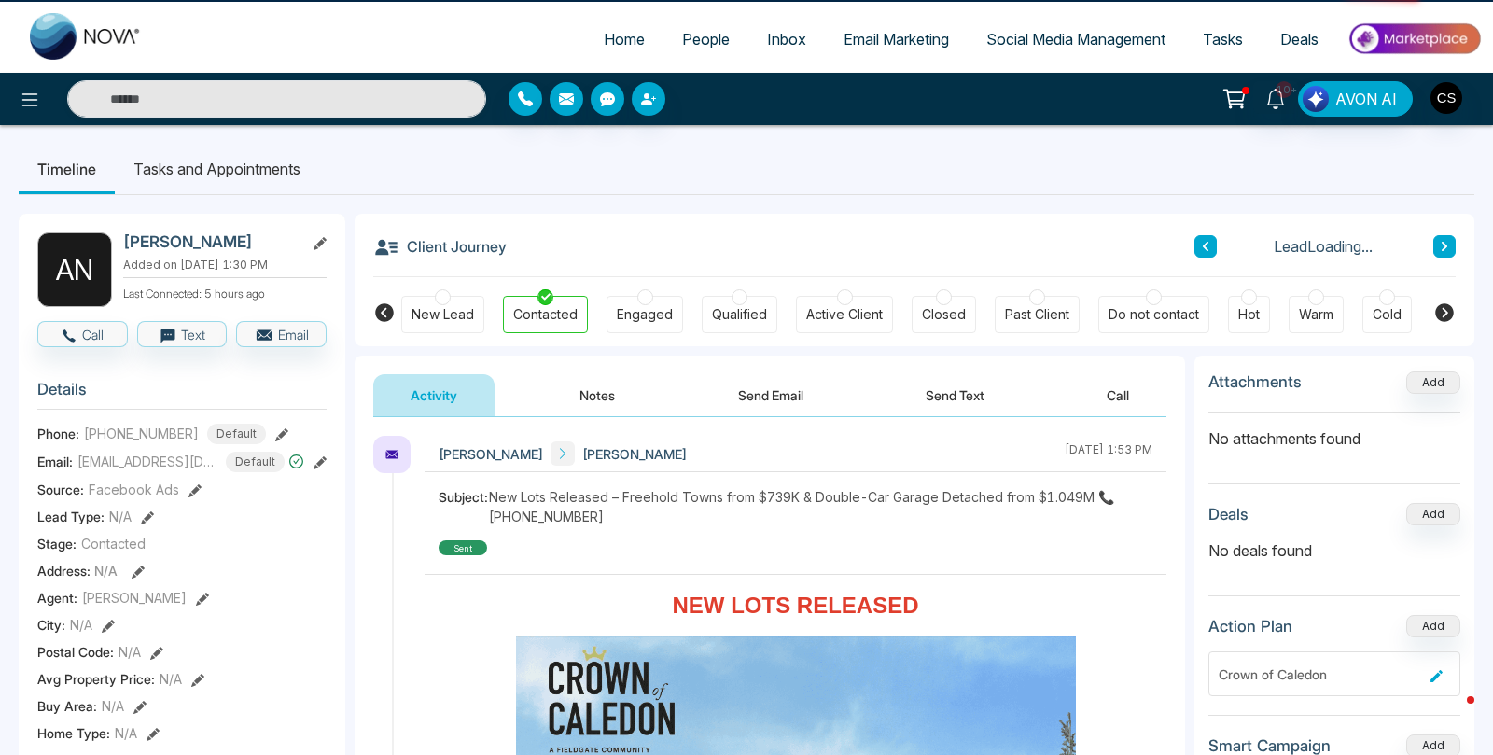
scroll to position [38, 0]
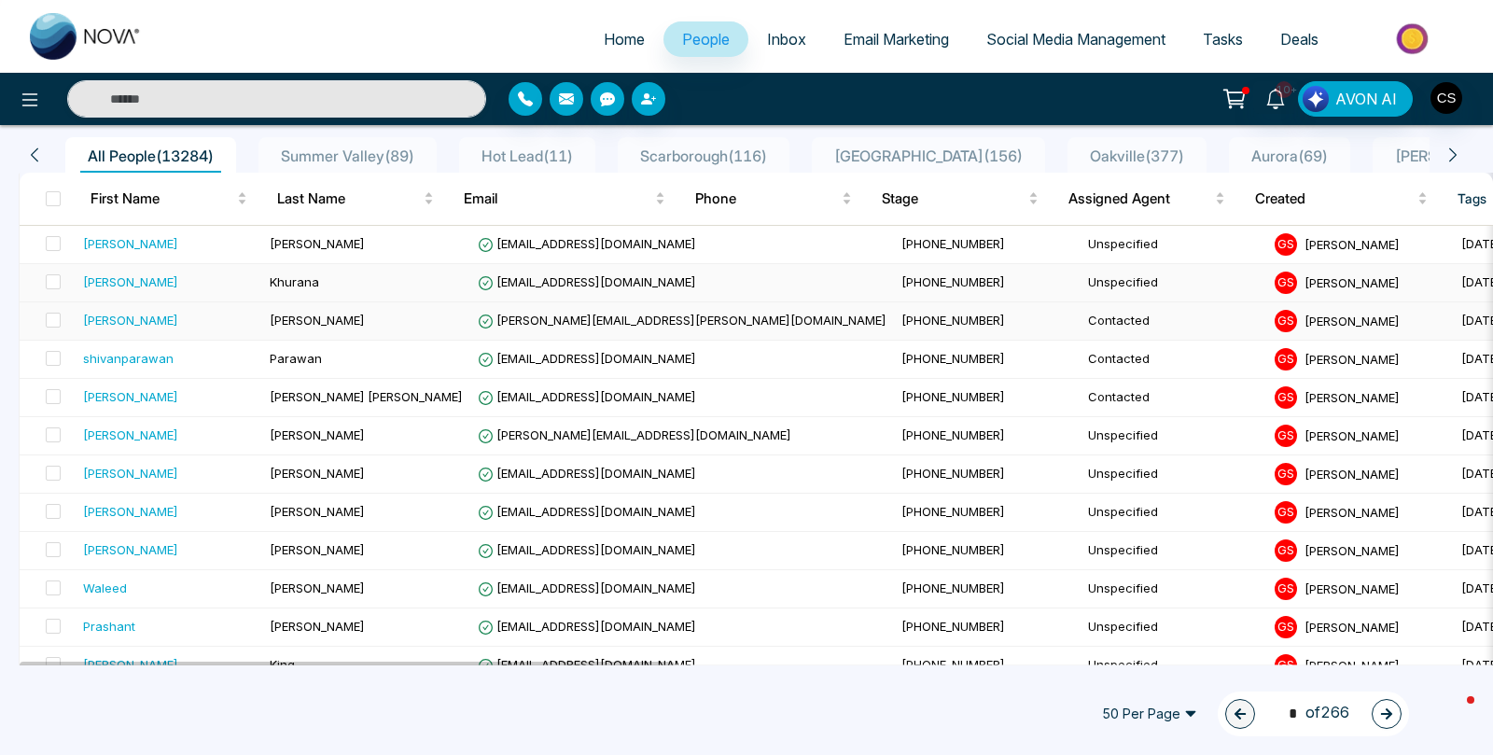
scroll to position [118, 0]
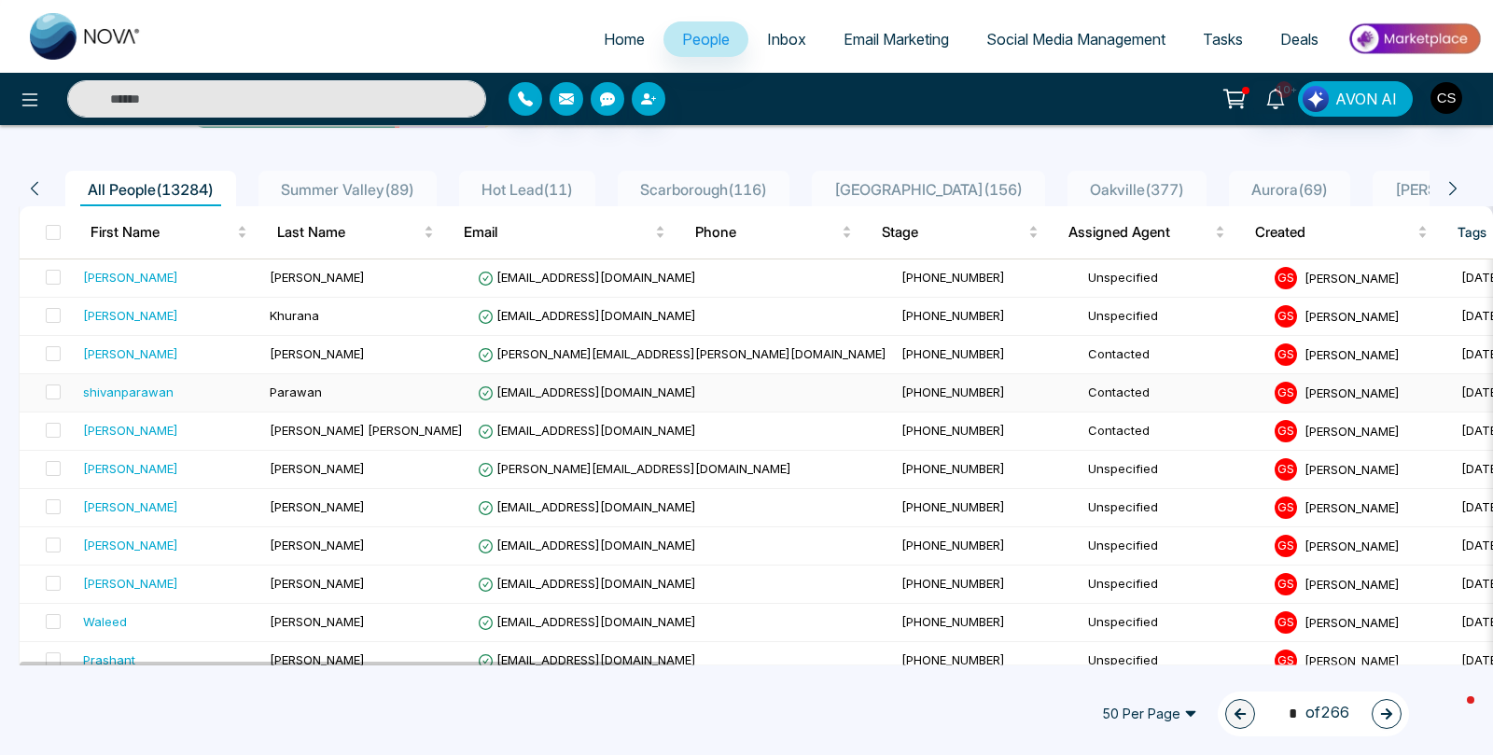
click at [226, 395] on div "shivanparawan" at bounding box center [169, 392] width 172 height 19
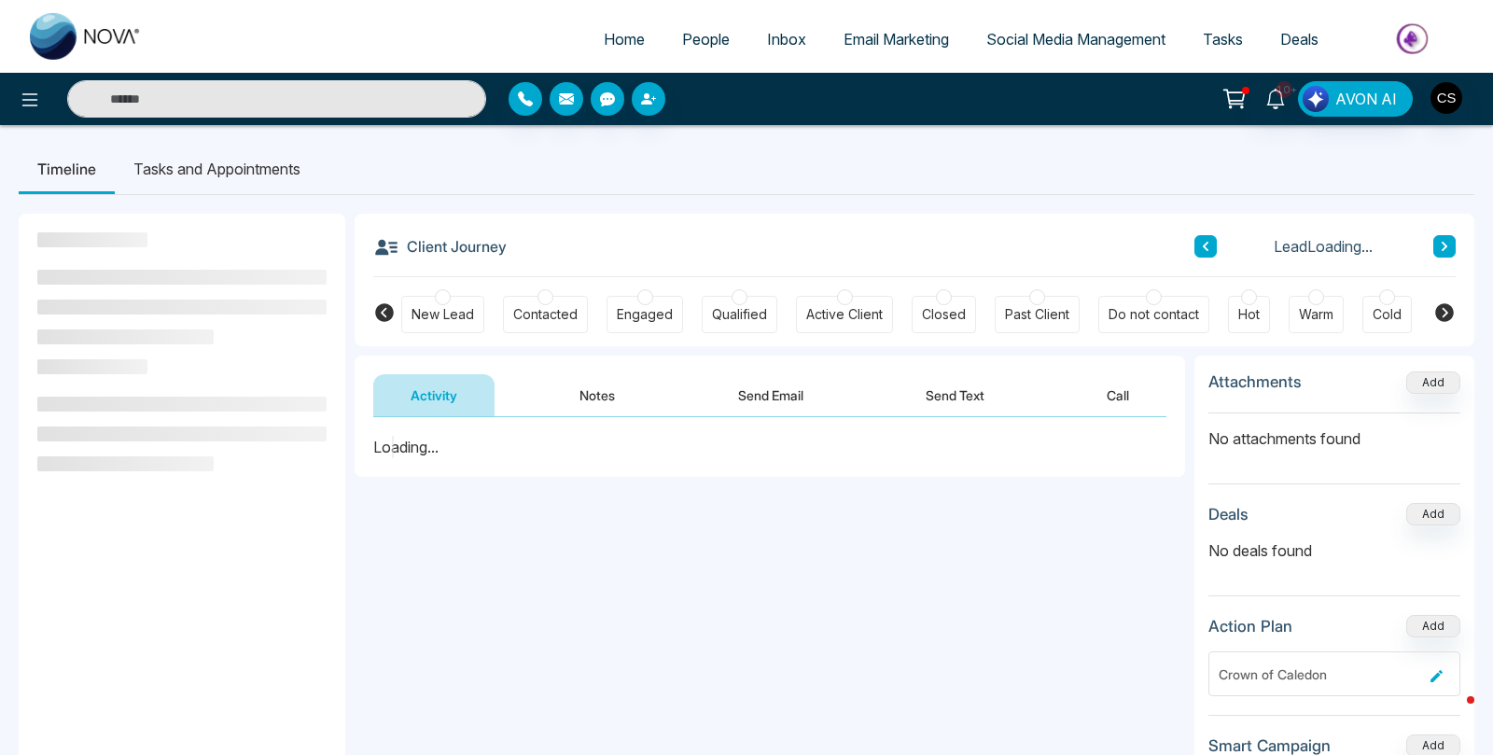
click at [604, 399] on button "Notes" at bounding box center [597, 395] width 110 height 42
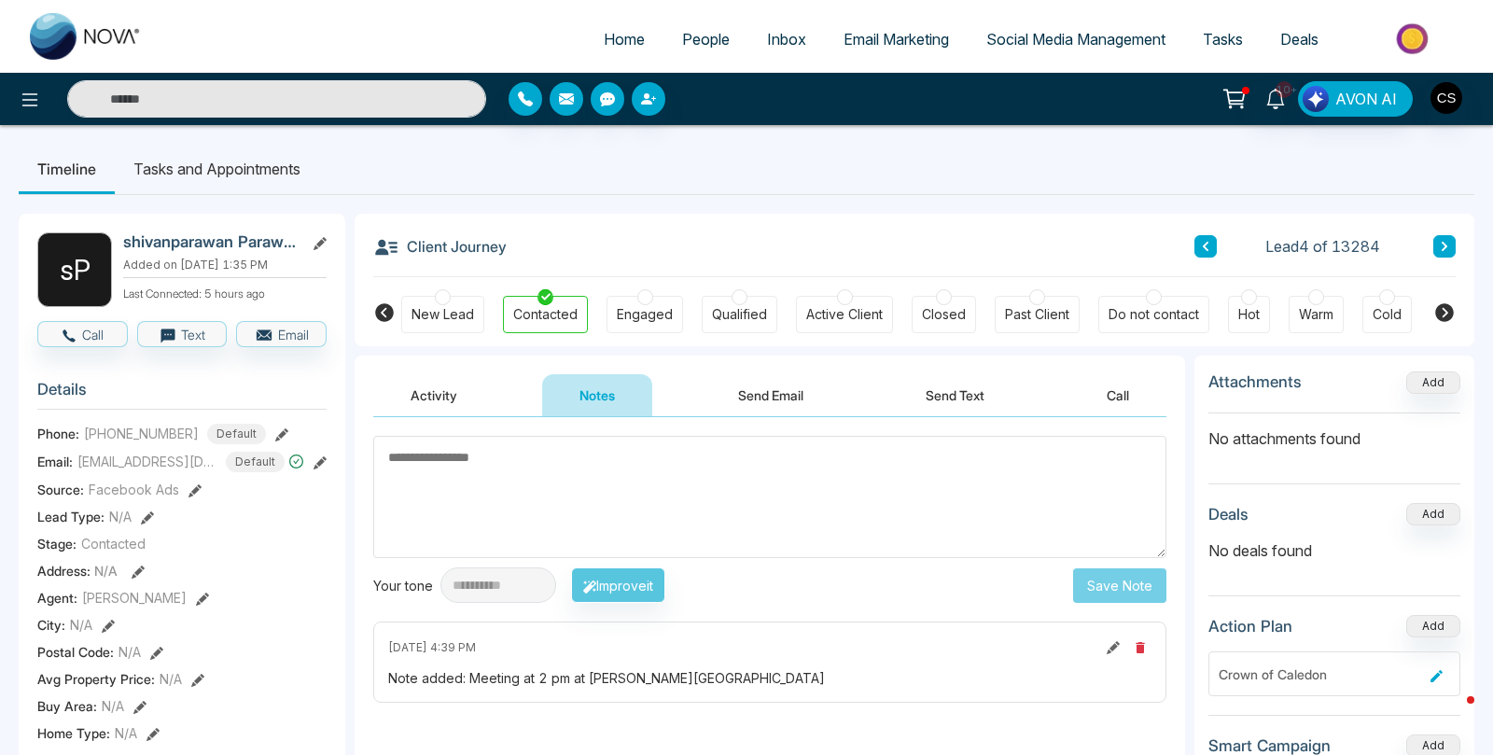
click at [682, 31] on span "People" at bounding box center [706, 39] width 48 height 19
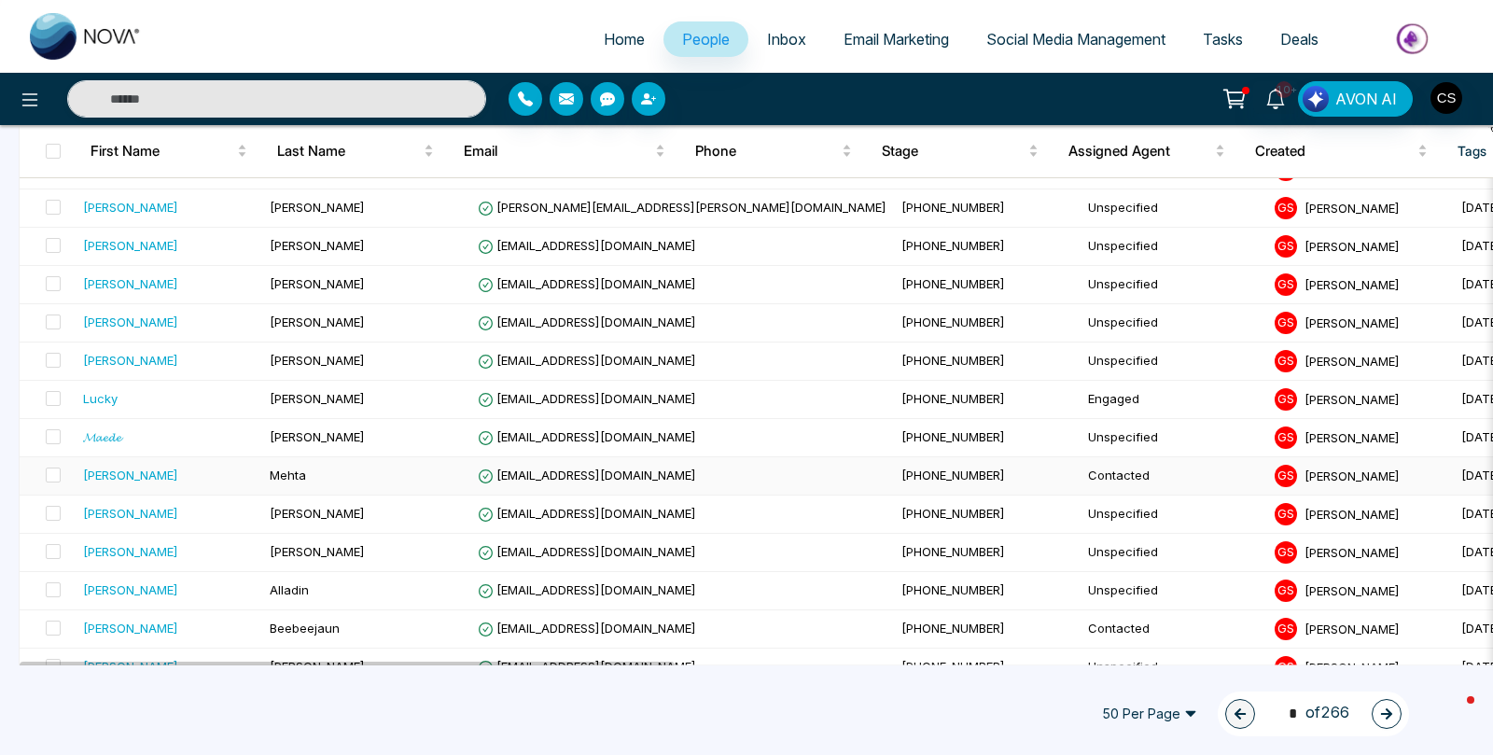
scroll to position [850, 0]
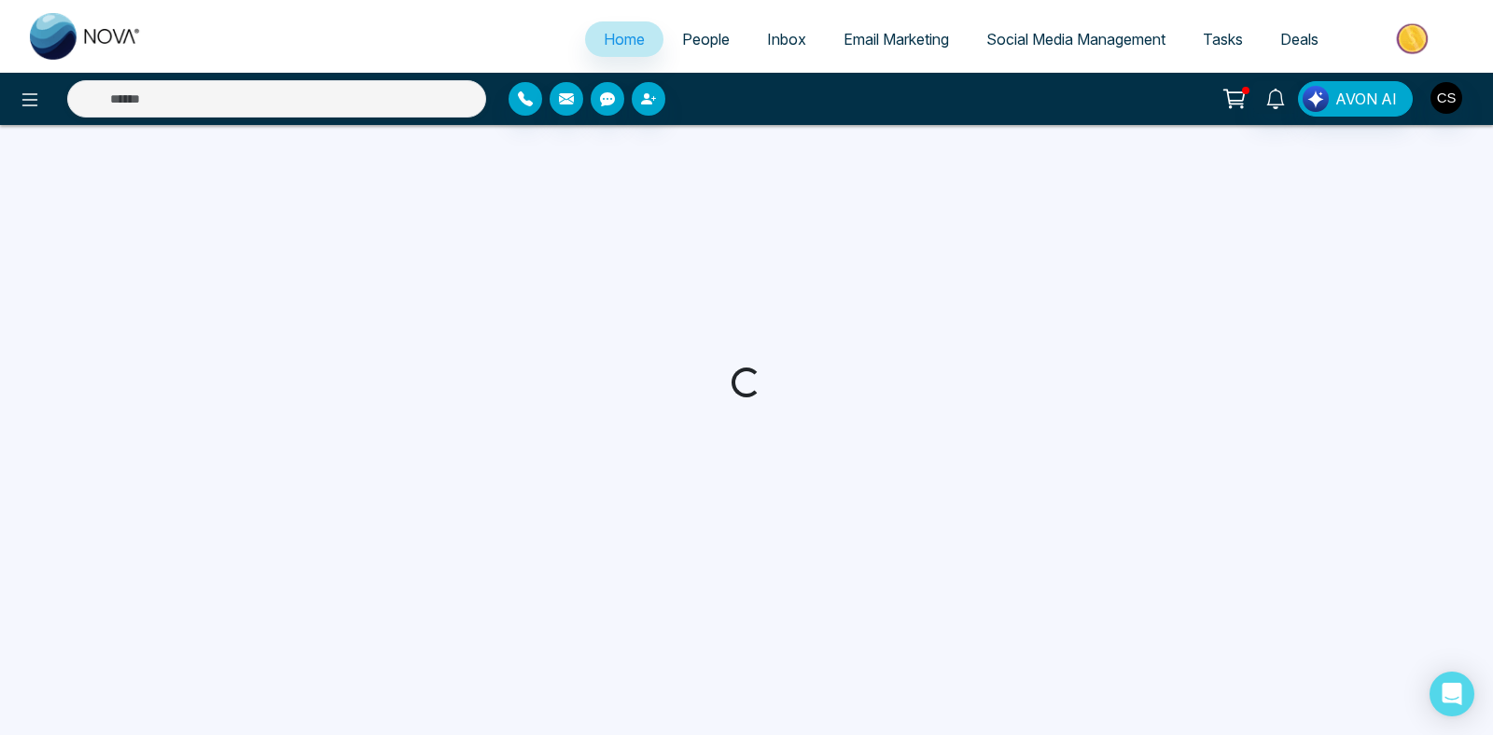
select select "*"
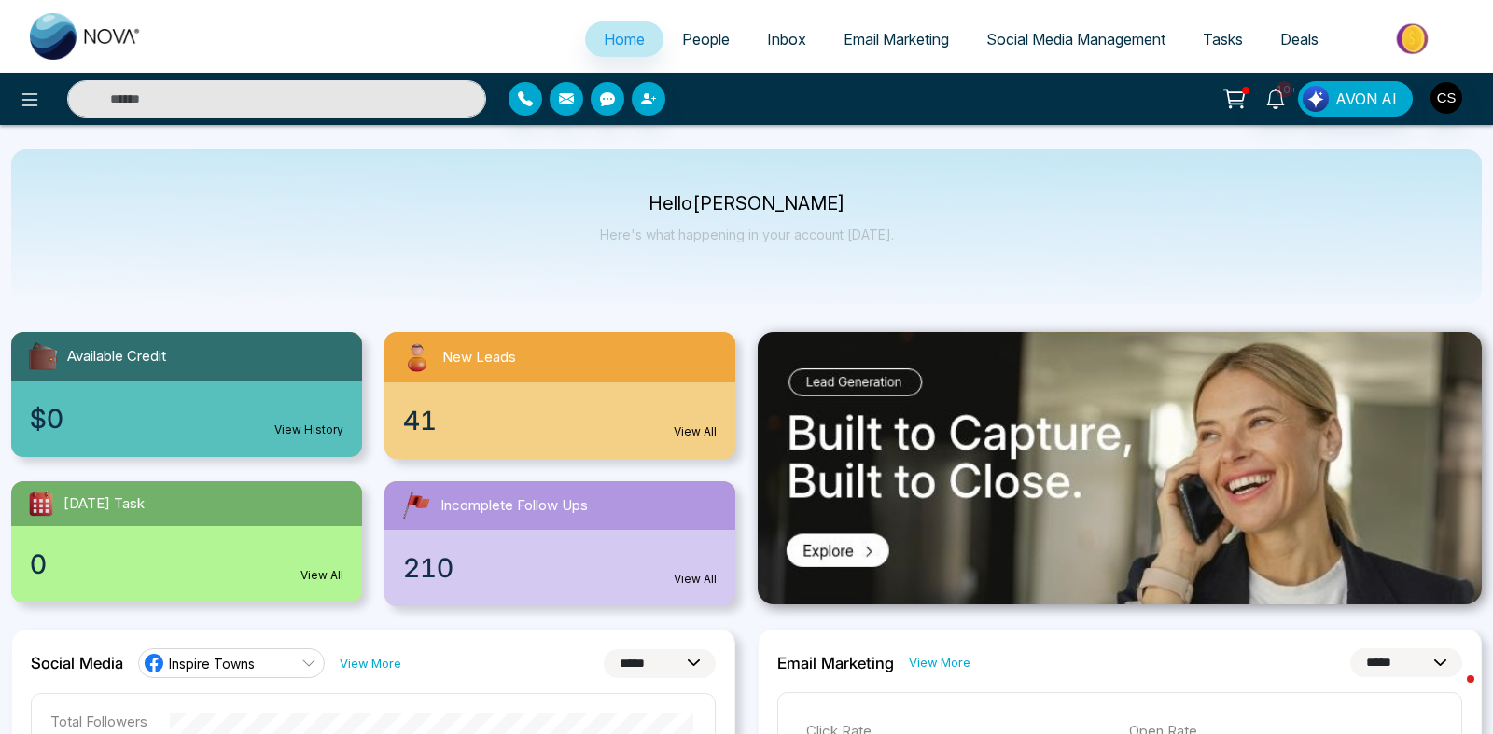
click at [704, 39] on span "People" at bounding box center [706, 39] width 48 height 19
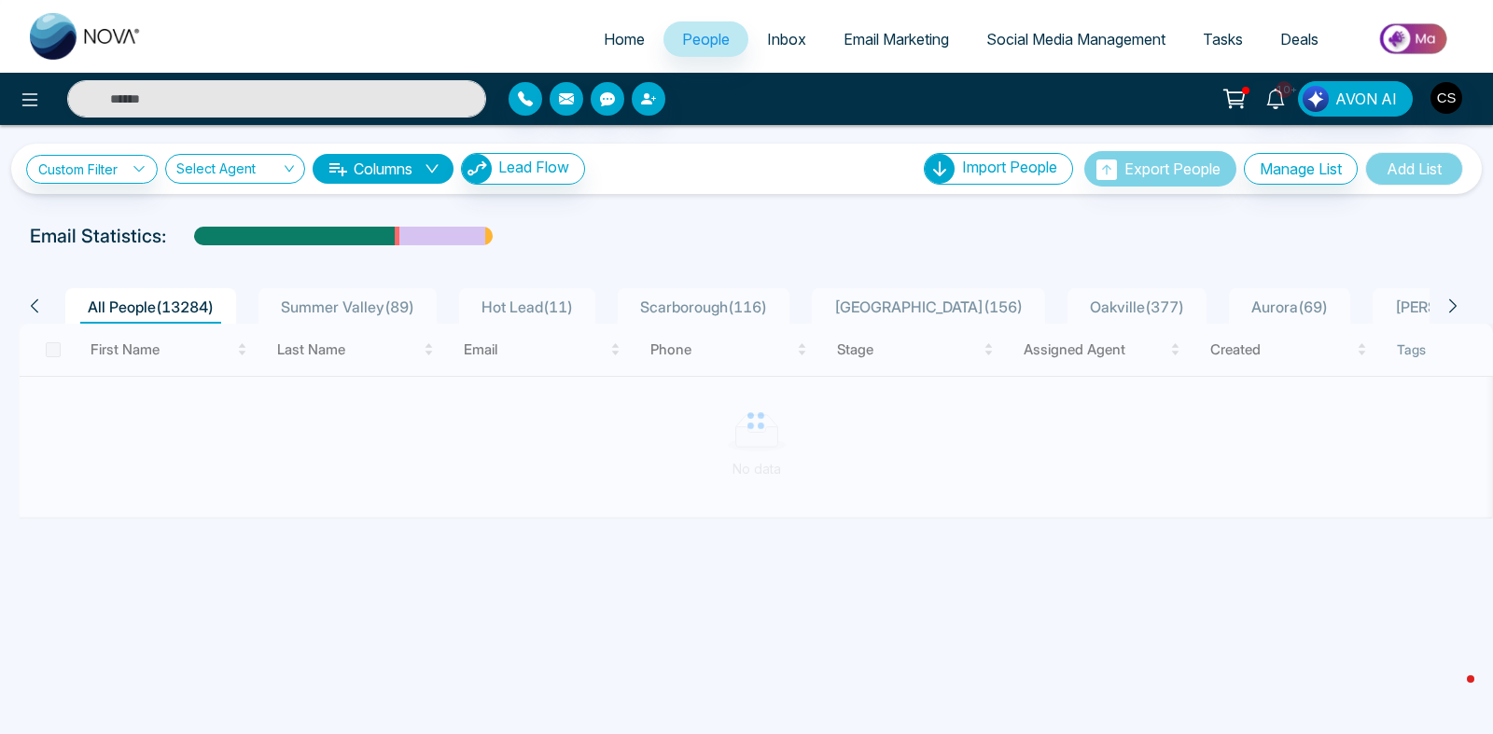
click at [927, 46] on span "Email Marketing" at bounding box center [895, 39] width 105 height 19
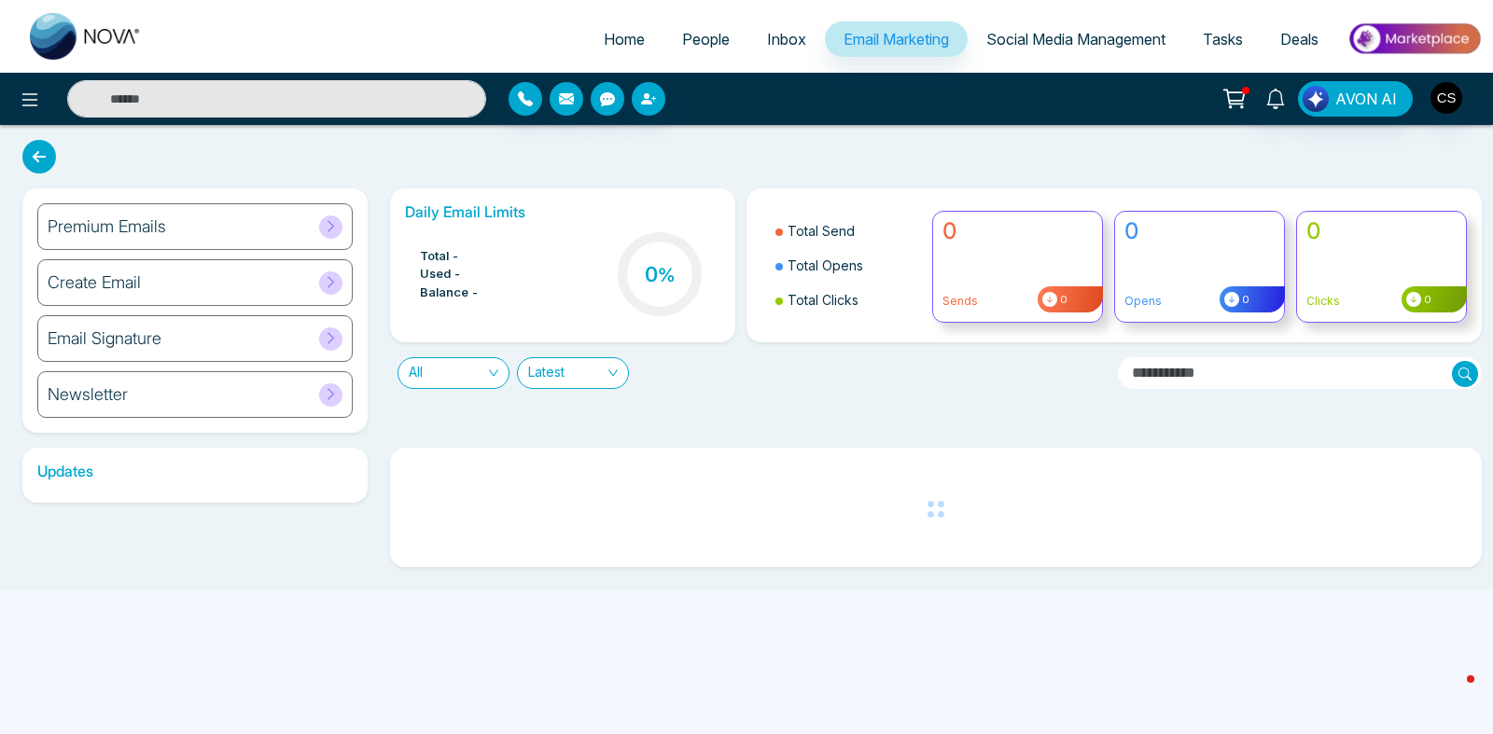
click at [1077, 39] on span "Social Media Management" at bounding box center [1075, 39] width 179 height 19
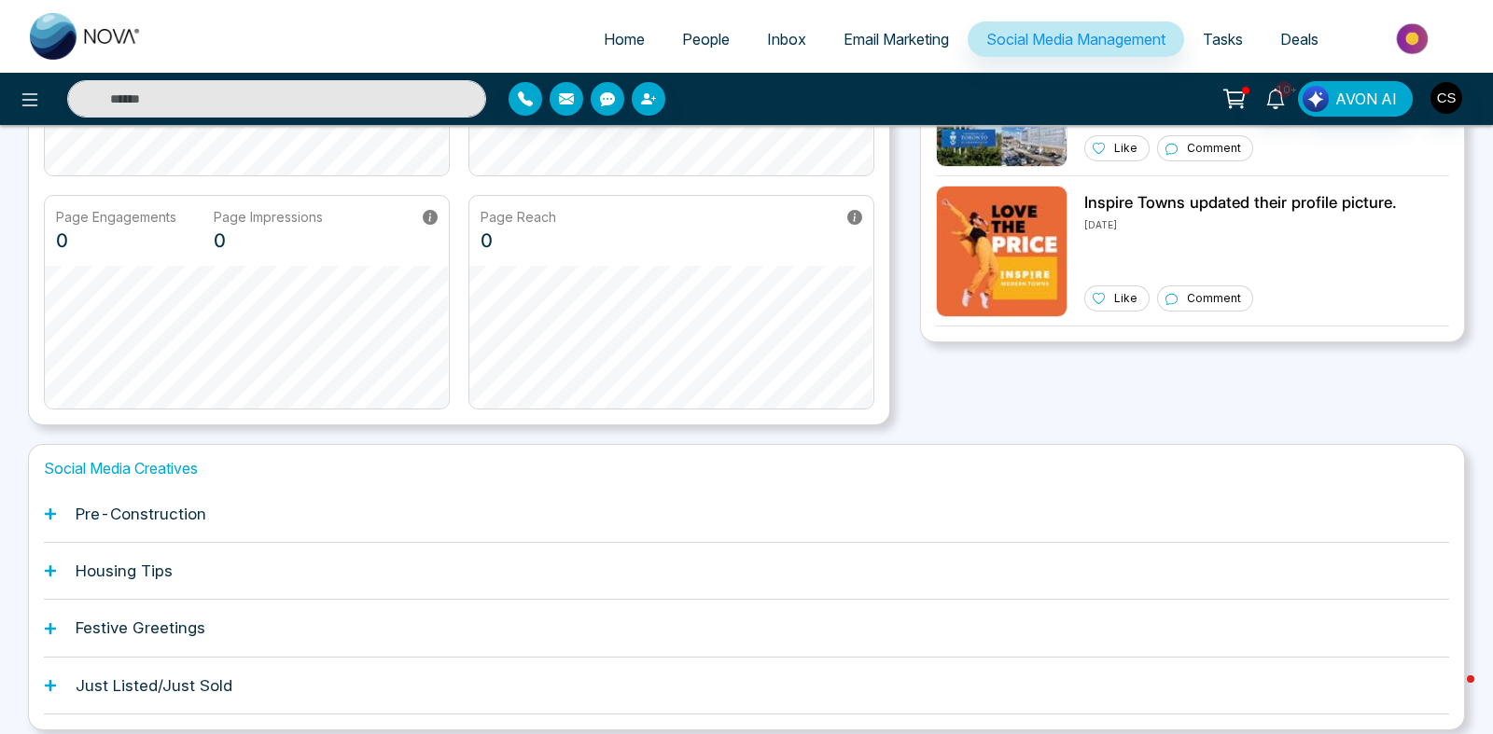
scroll to position [408, 0]
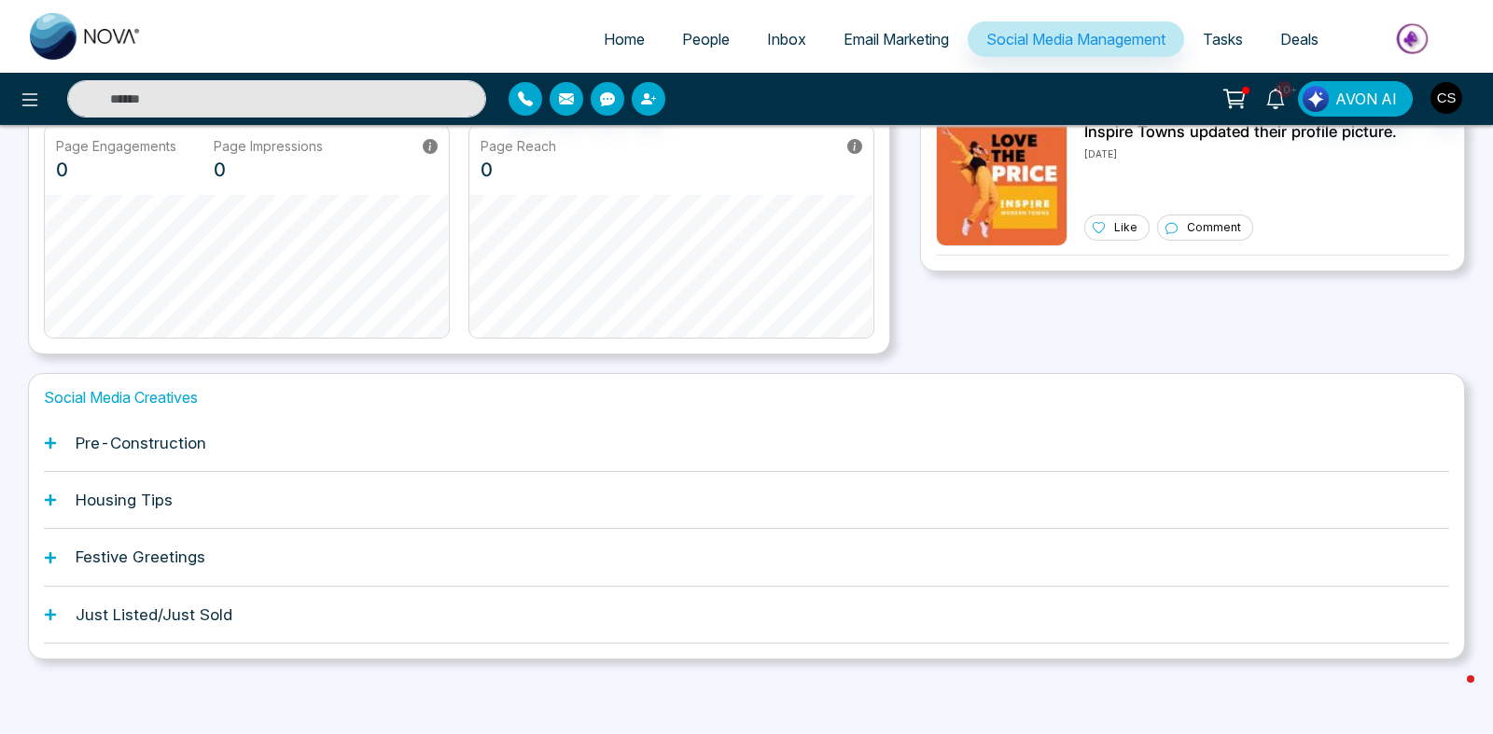
click at [487, 434] on div "Pre-Construction" at bounding box center [746, 443] width 1405 height 57
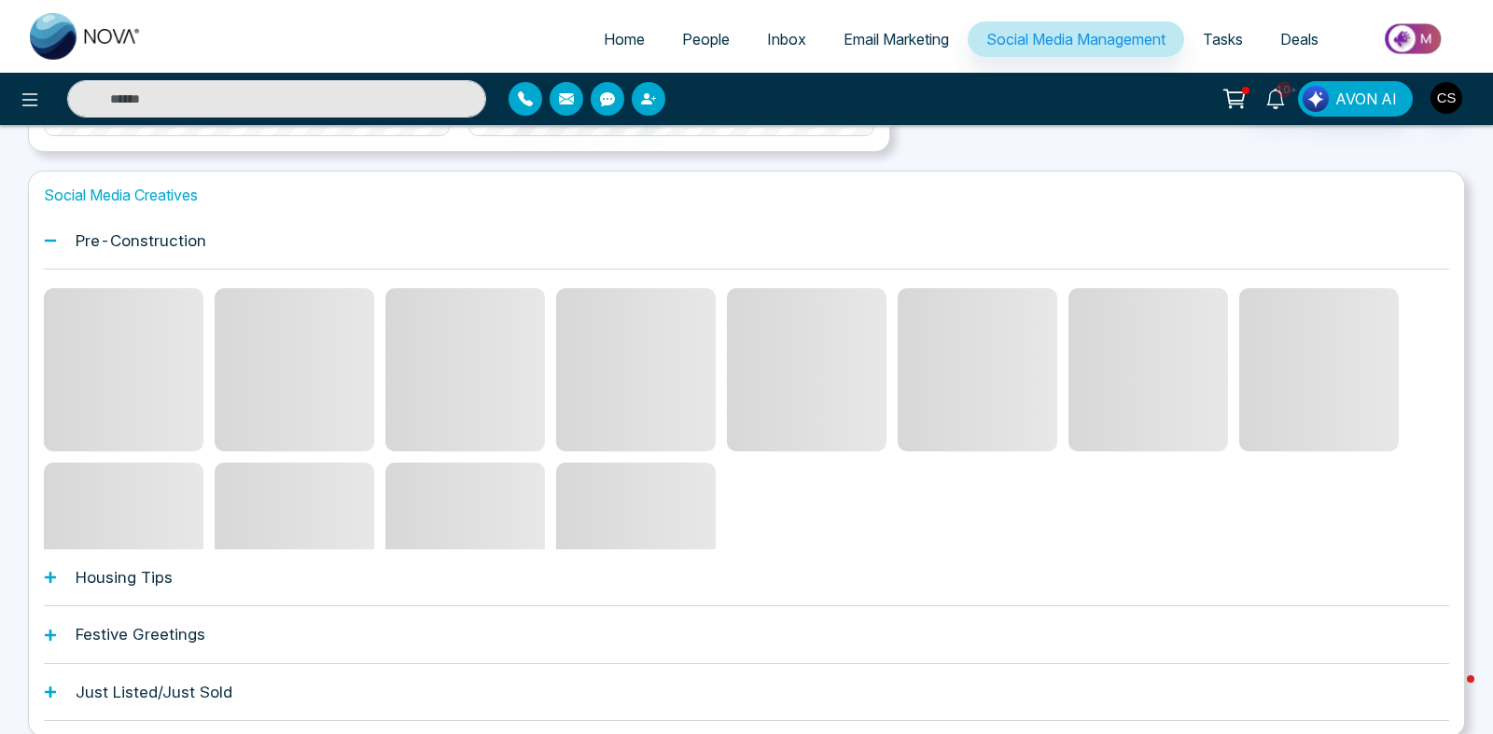
scroll to position [653, 0]
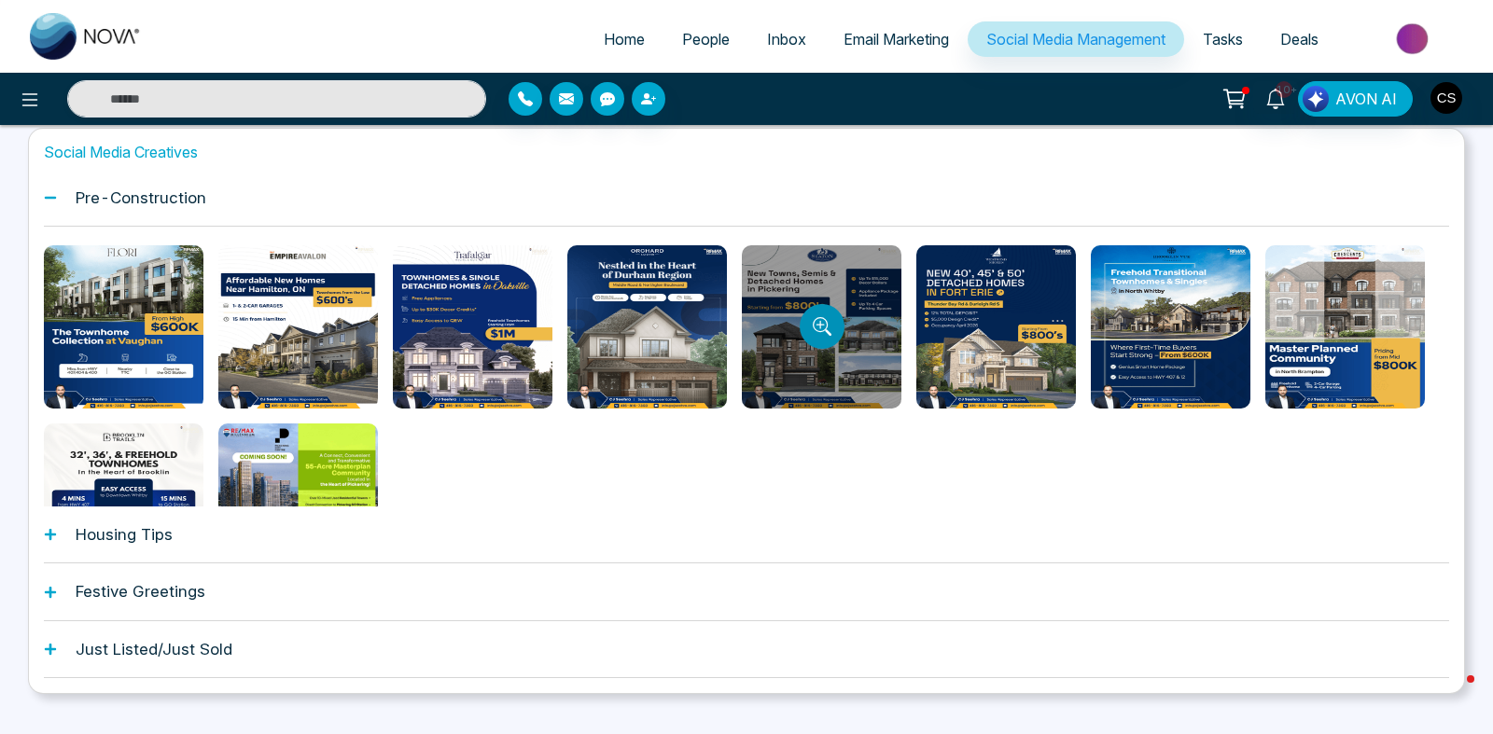
click at [814, 315] on button "Preview template" at bounding box center [822, 326] width 45 height 45
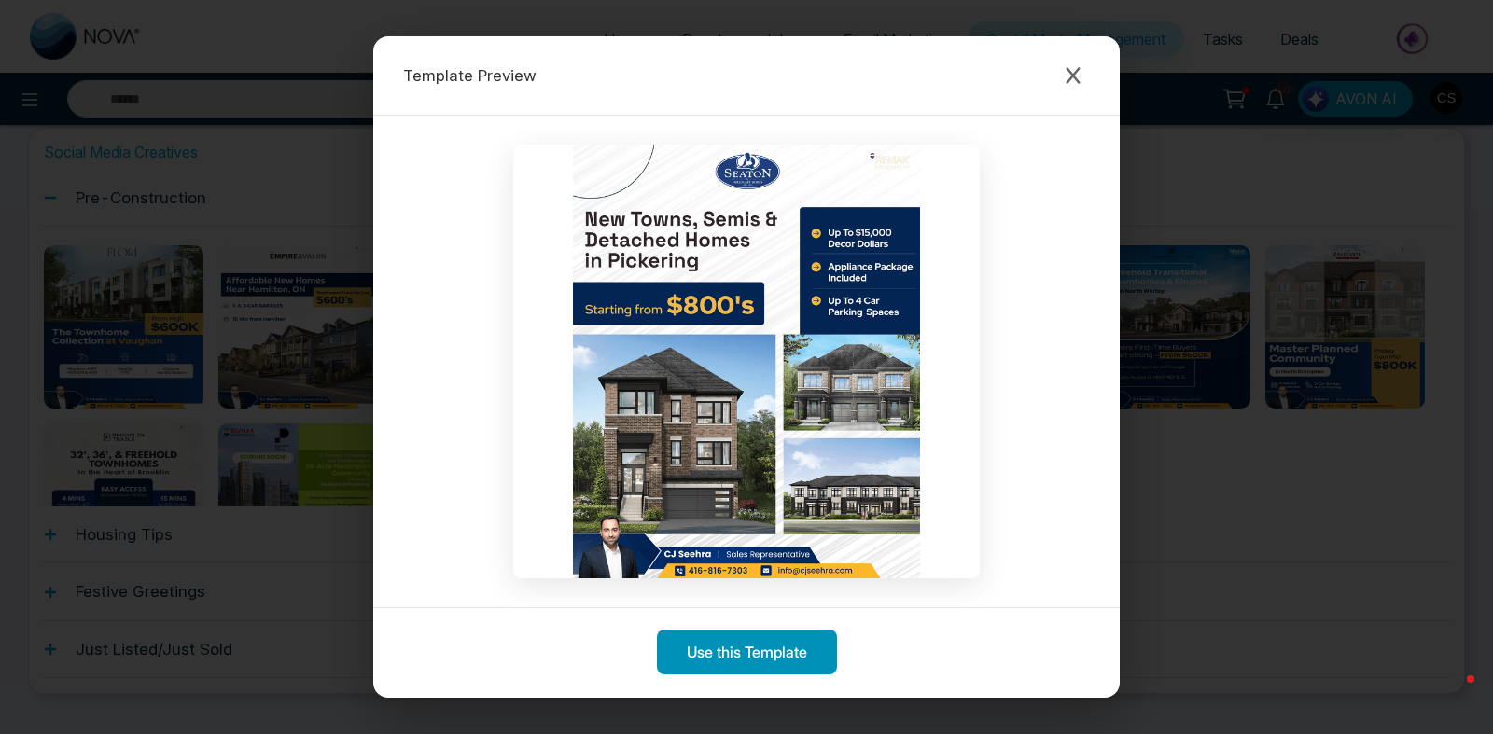
click at [721, 646] on button "Use this Template" at bounding box center [747, 652] width 180 height 45
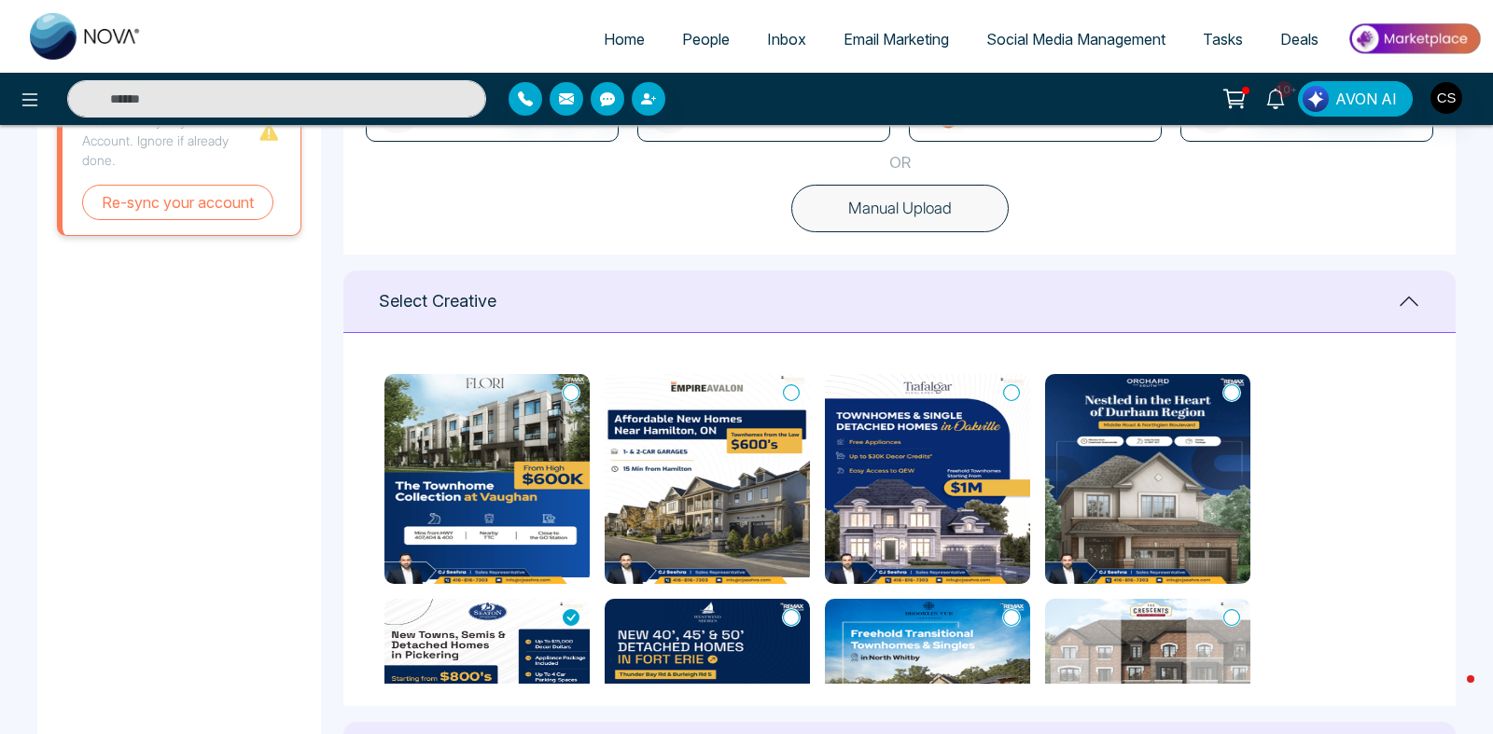
scroll to position [647, 0]
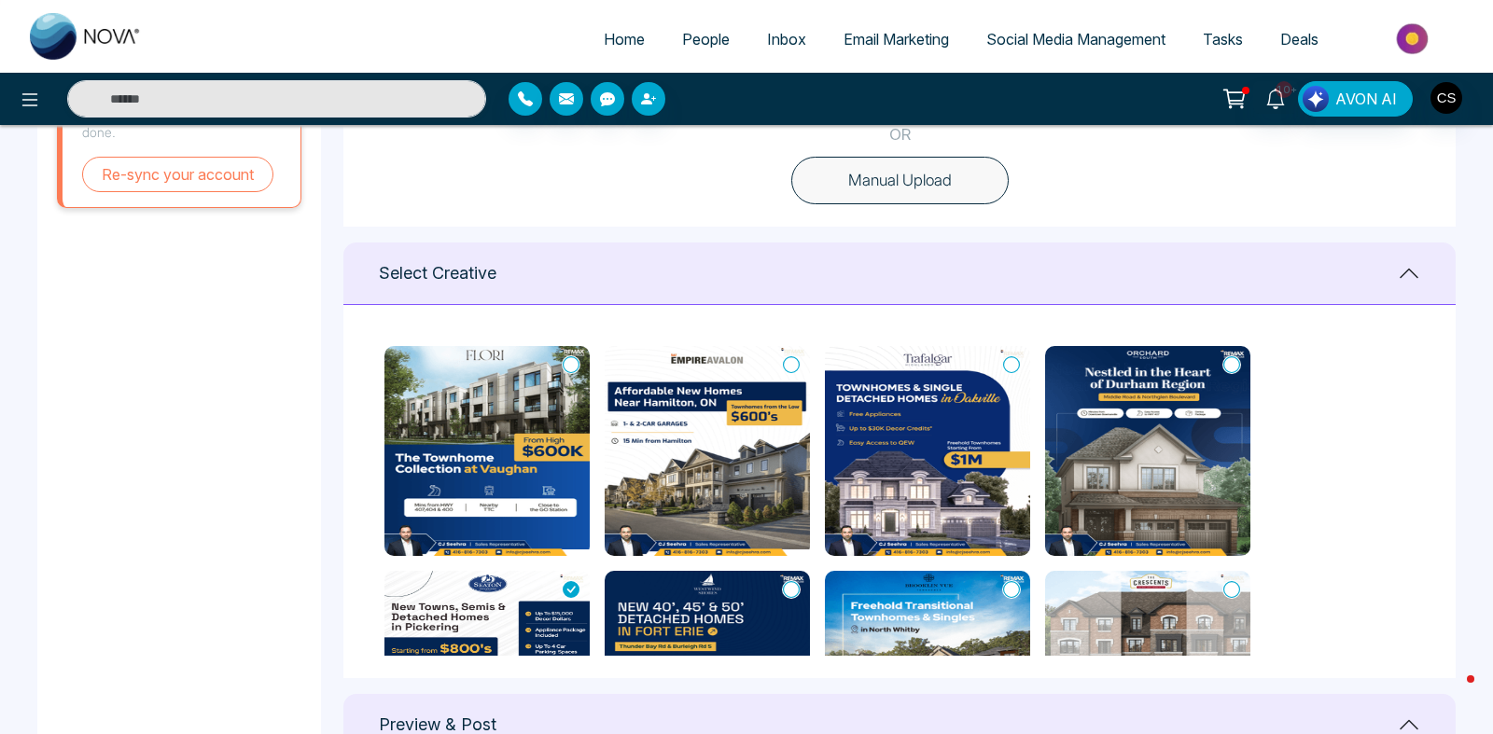
click at [523, 514] on img at bounding box center [486, 451] width 205 height 210
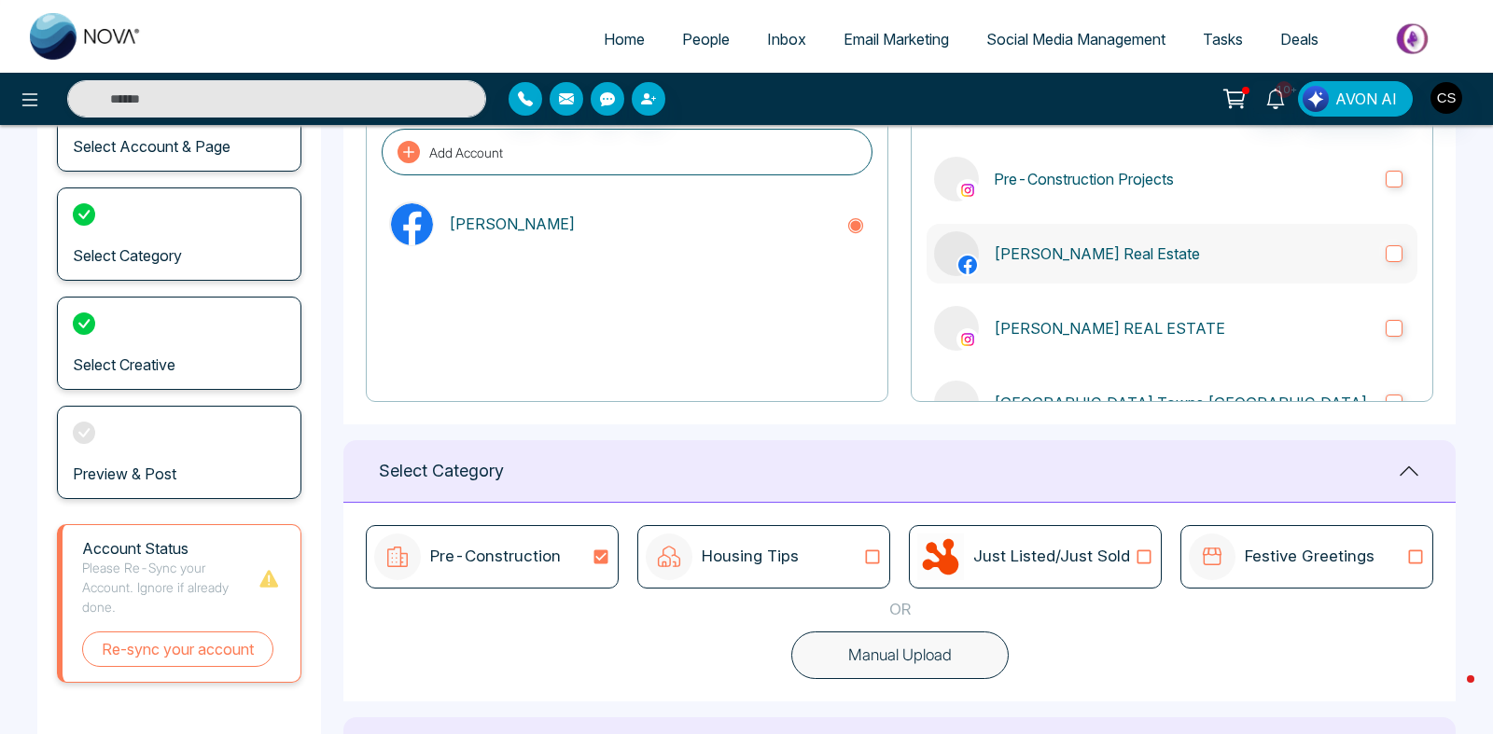
scroll to position [323, 0]
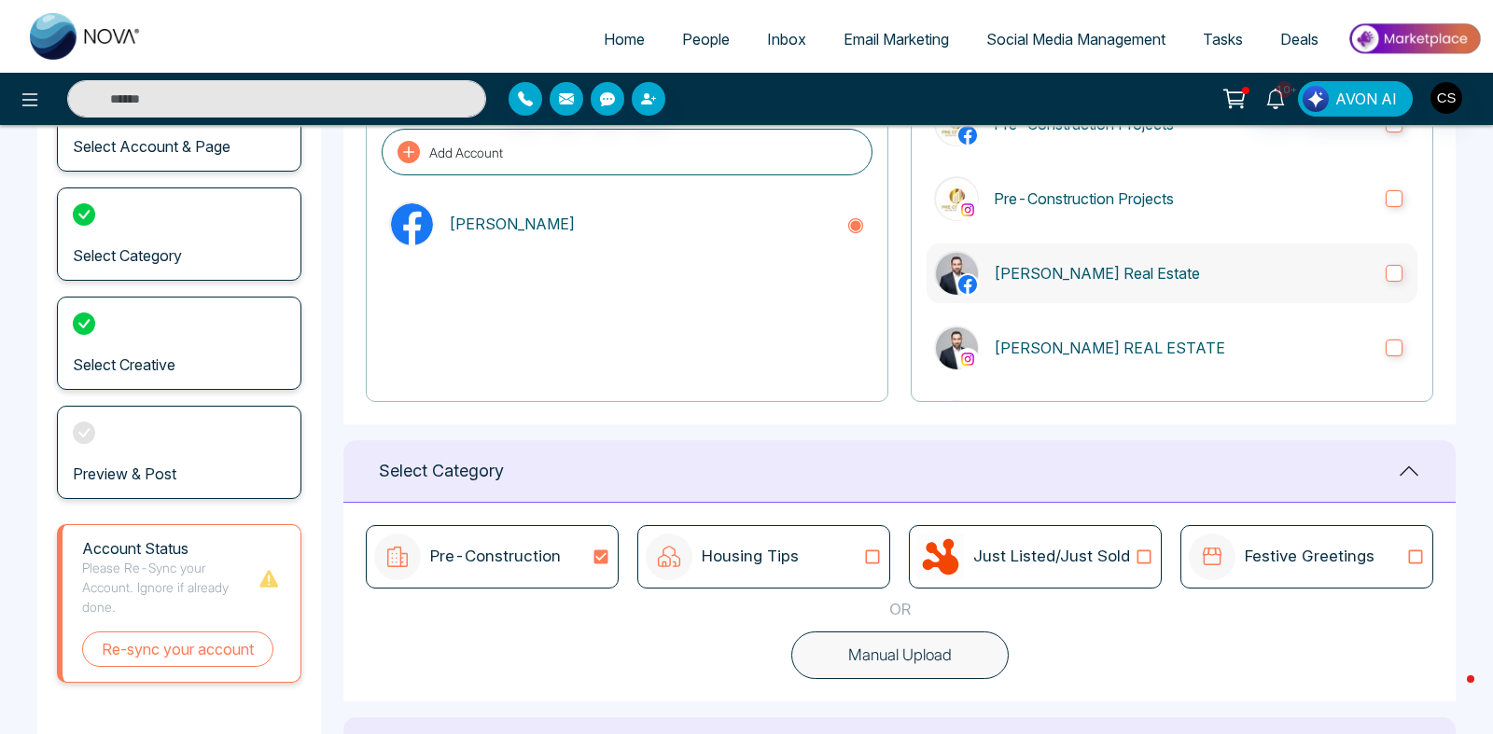
click at [1384, 261] on label "CJ Seehra Real Estate" at bounding box center [1172, 274] width 491 height 60
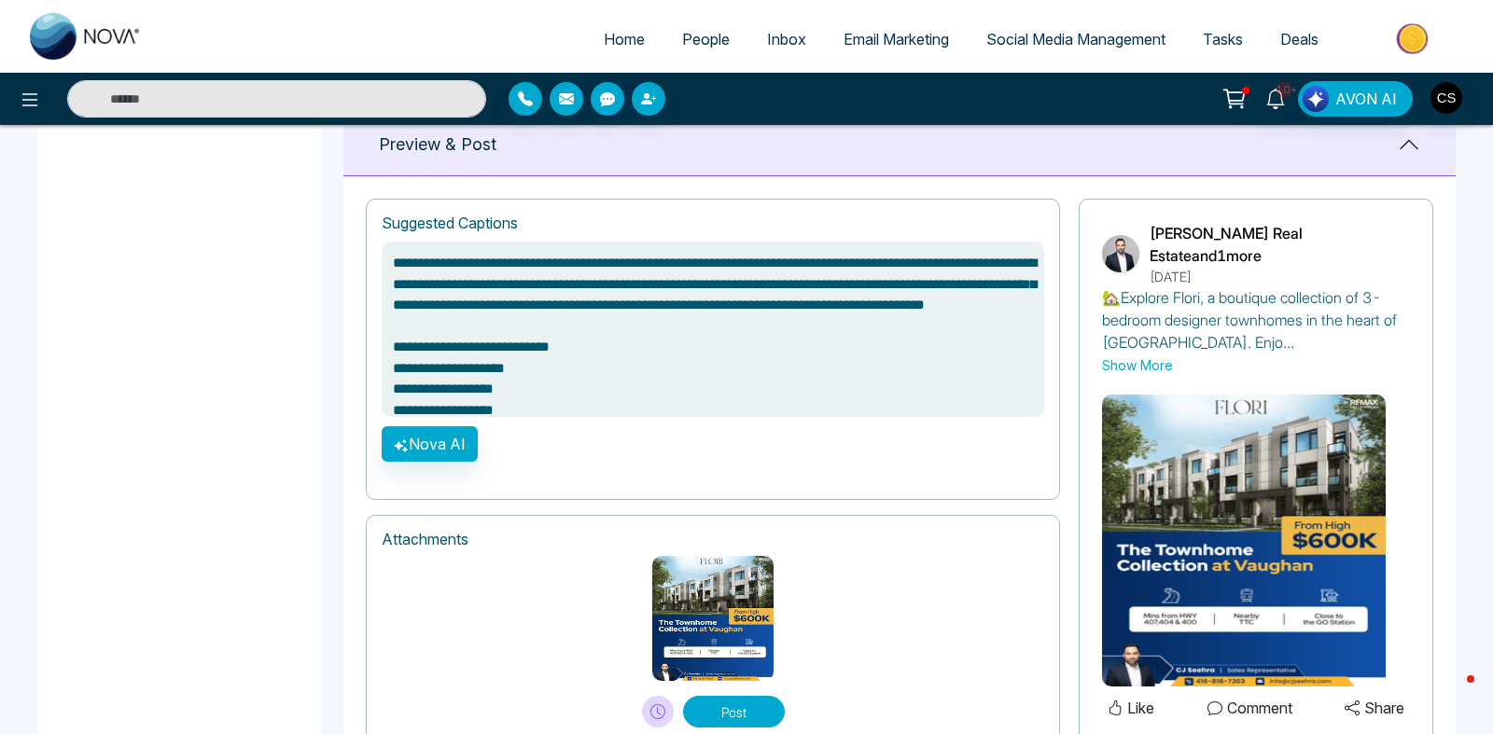
scroll to position [1274, 0]
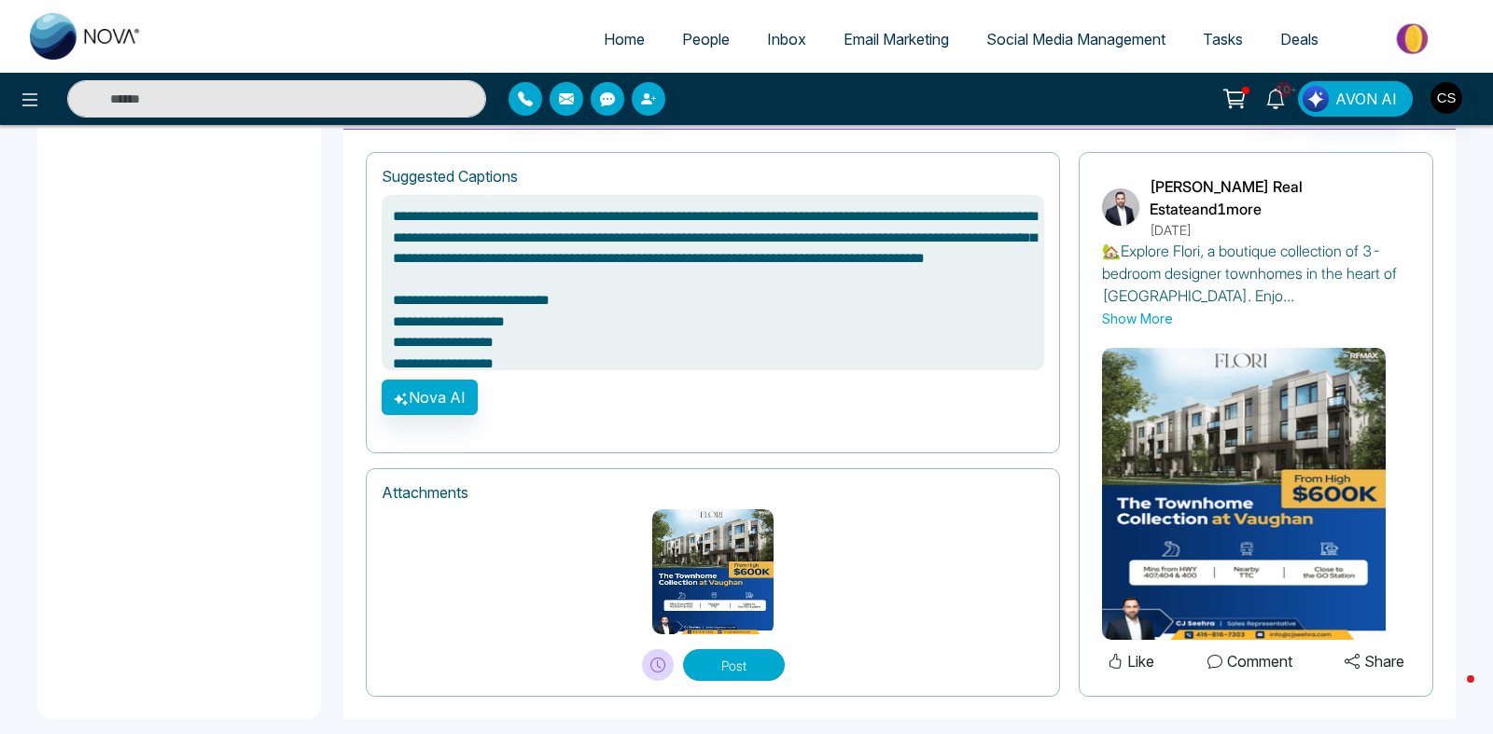
click at [732, 653] on button "Post" at bounding box center [734, 665] width 102 height 32
type textarea "**********"
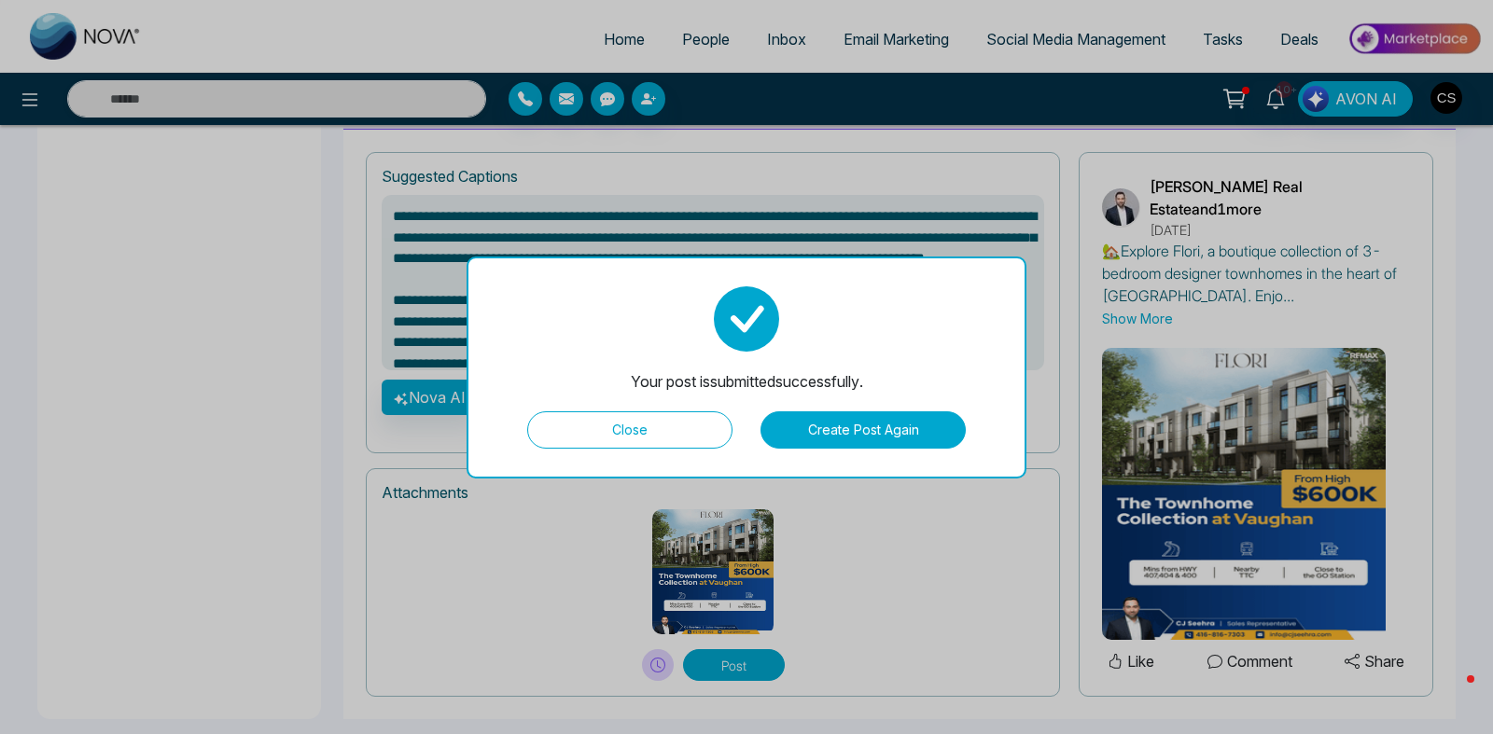
click at [678, 429] on button "Close" at bounding box center [629, 429] width 205 height 37
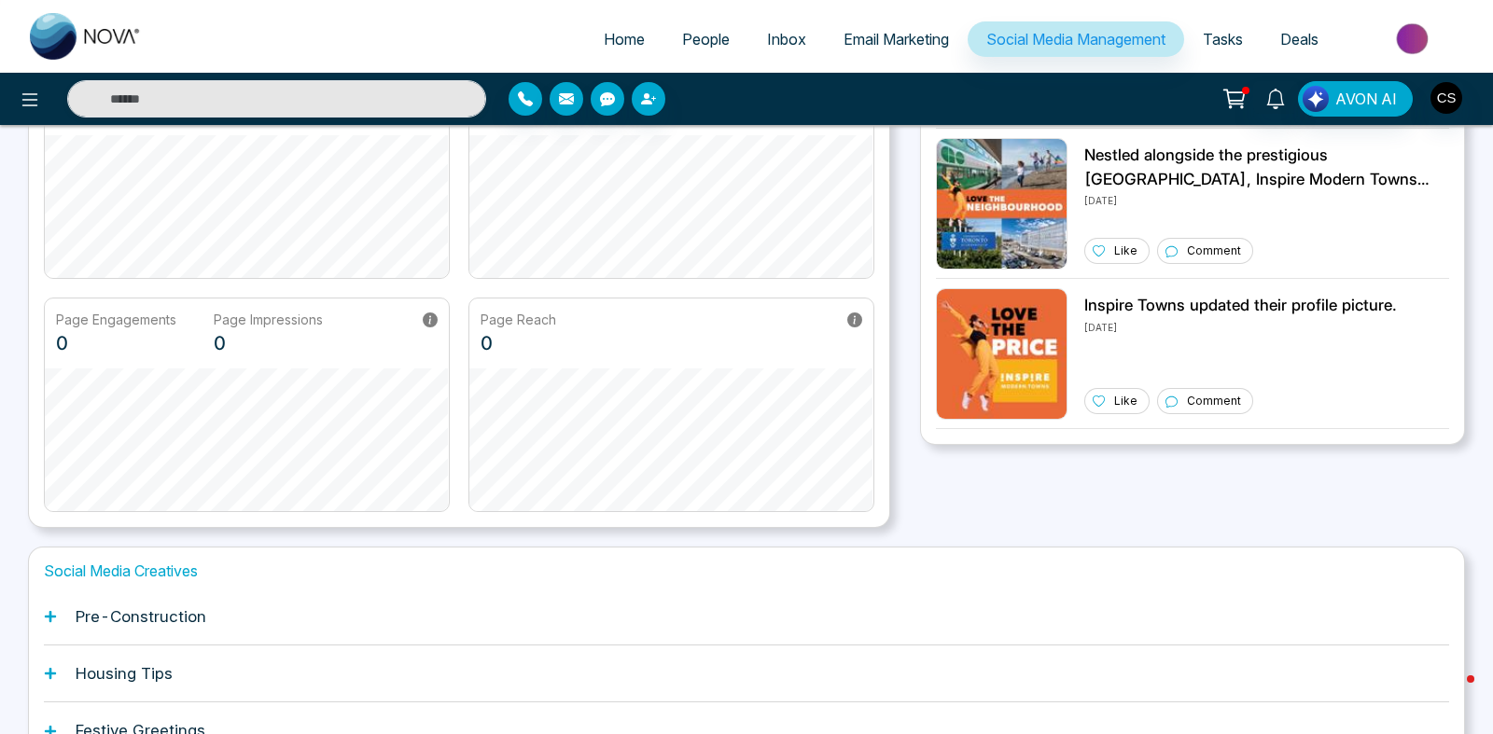
scroll to position [408, 0]
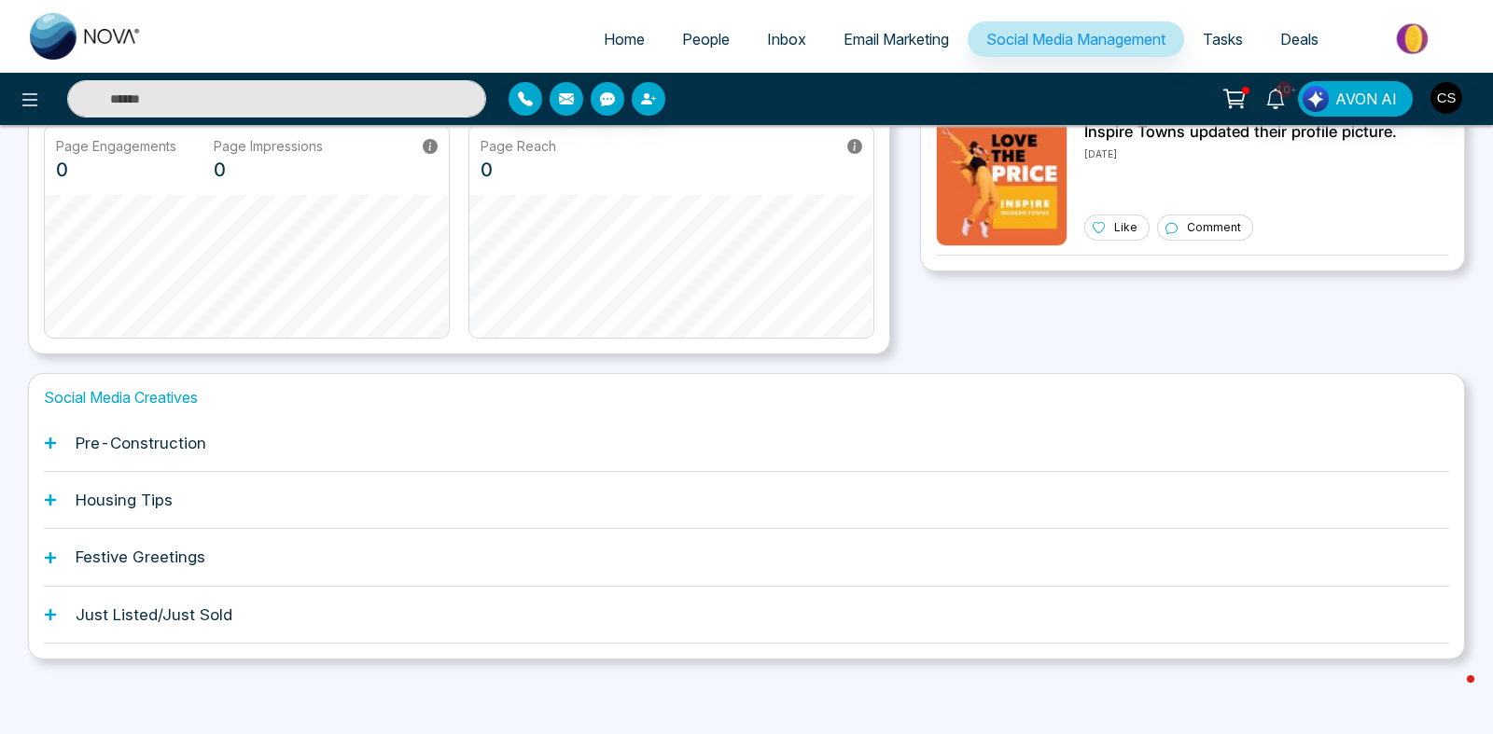
click at [187, 509] on div "Housing Tips" at bounding box center [746, 500] width 1405 height 57
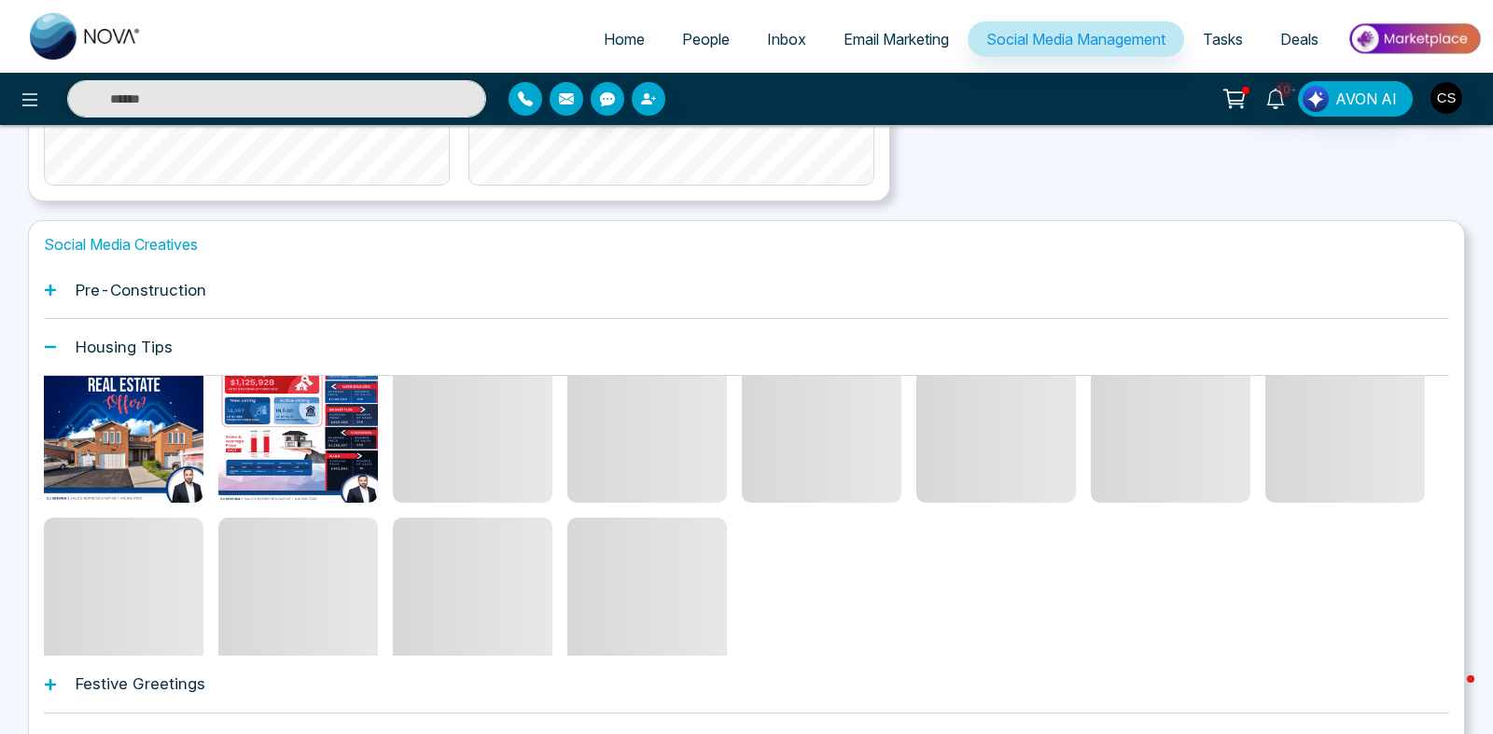
scroll to position [276, 0]
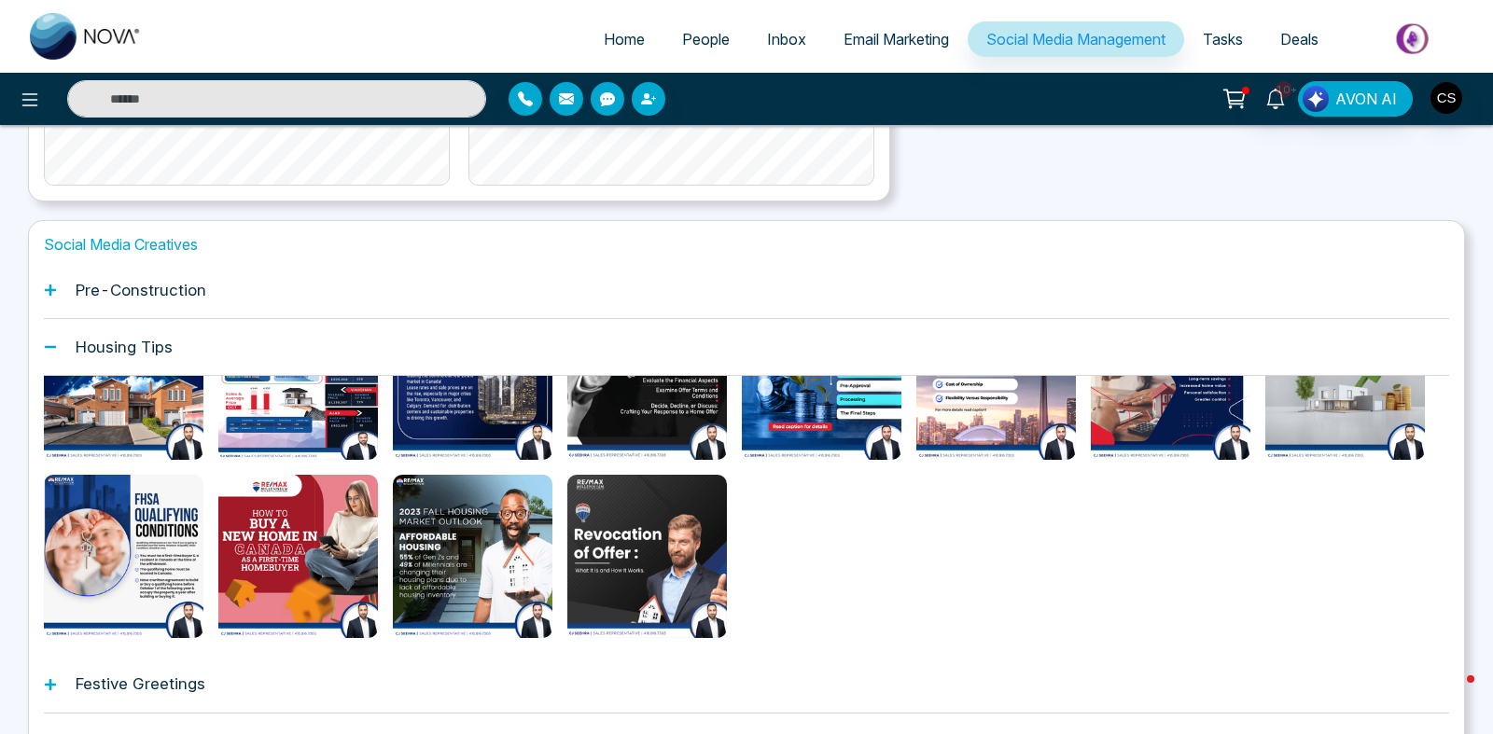
click at [188, 678] on h1 "Festive Greetings" at bounding box center [141, 684] width 130 height 19
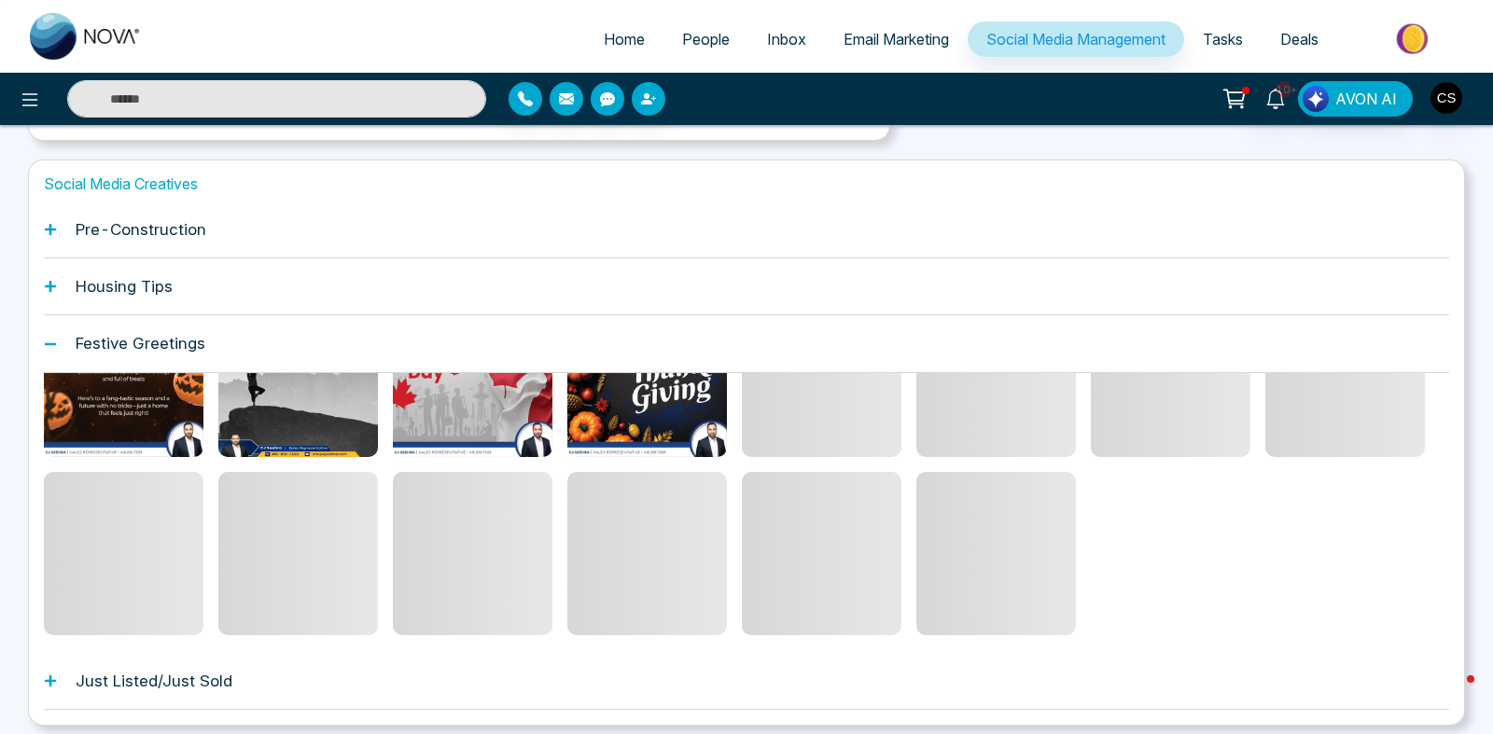
scroll to position [688, 0]
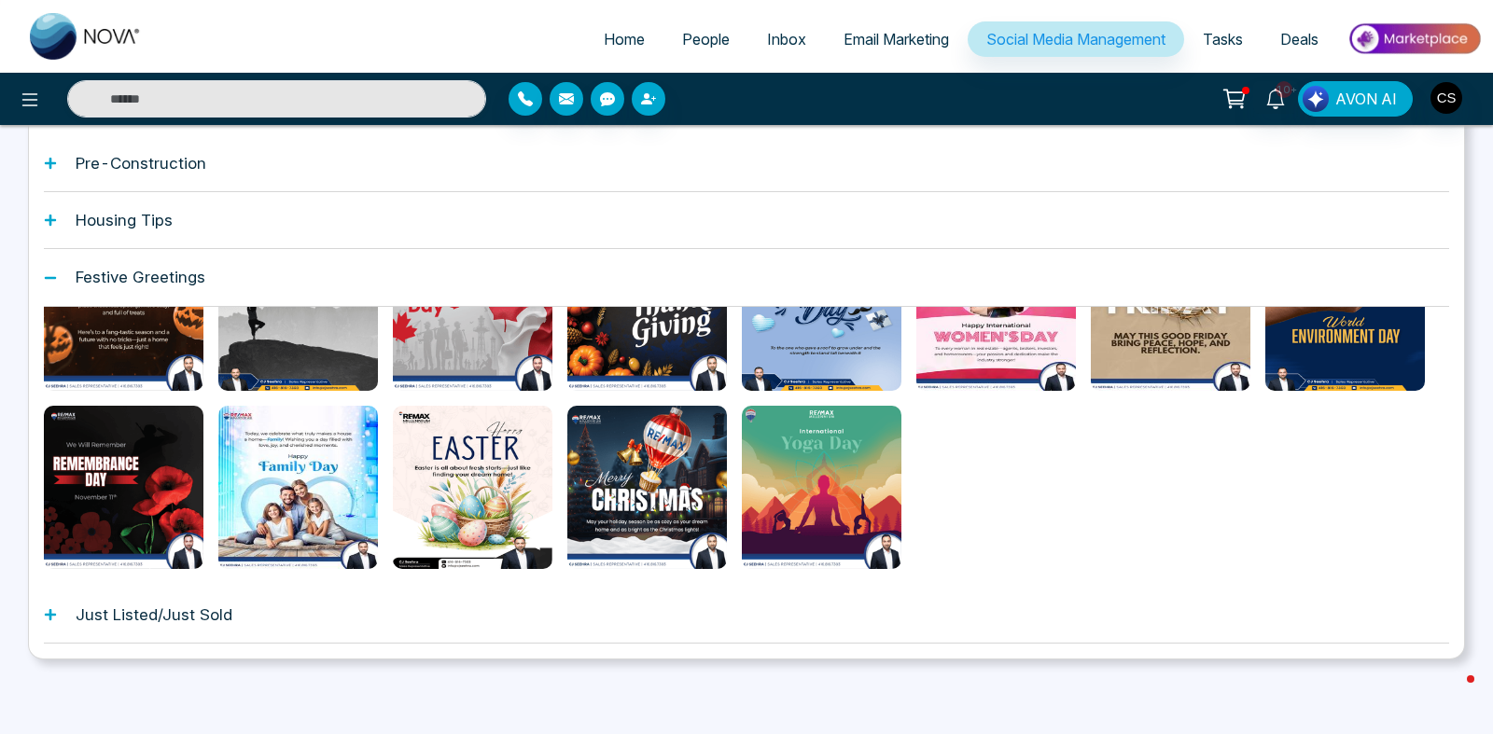
click at [194, 619] on h1 "Just Listed/Just Sold" at bounding box center [154, 615] width 157 height 19
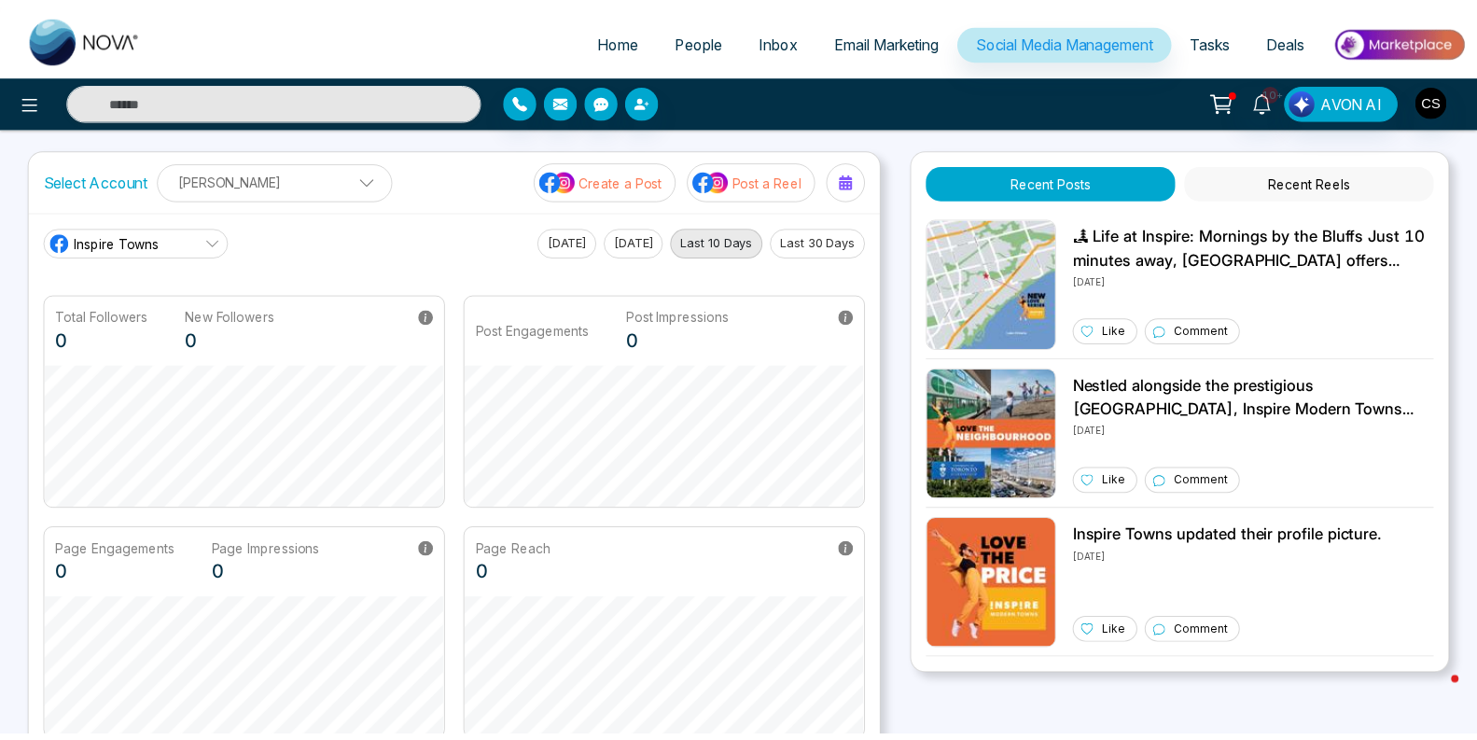
scroll to position [0, 0]
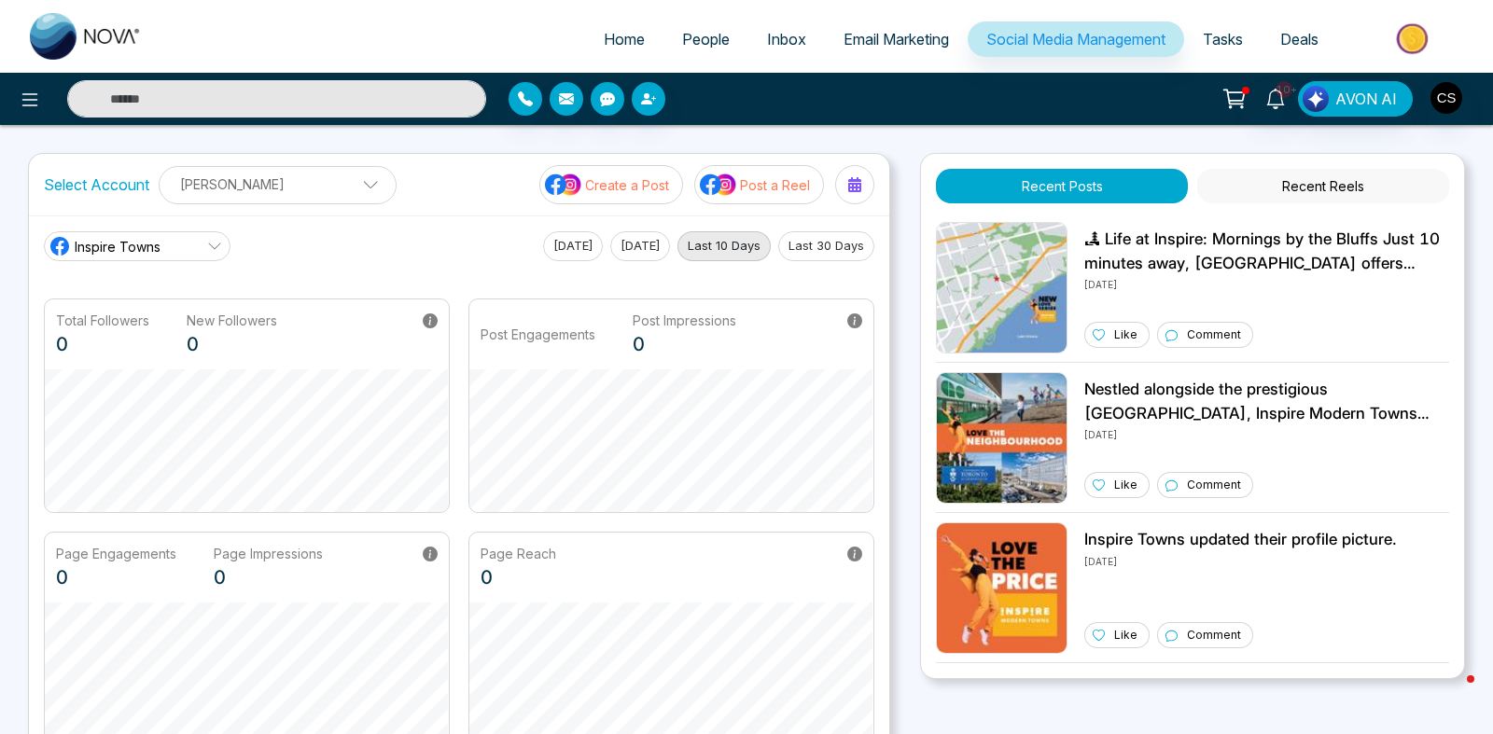
click at [1211, 36] on span "Tasks" at bounding box center [1223, 39] width 40 height 19
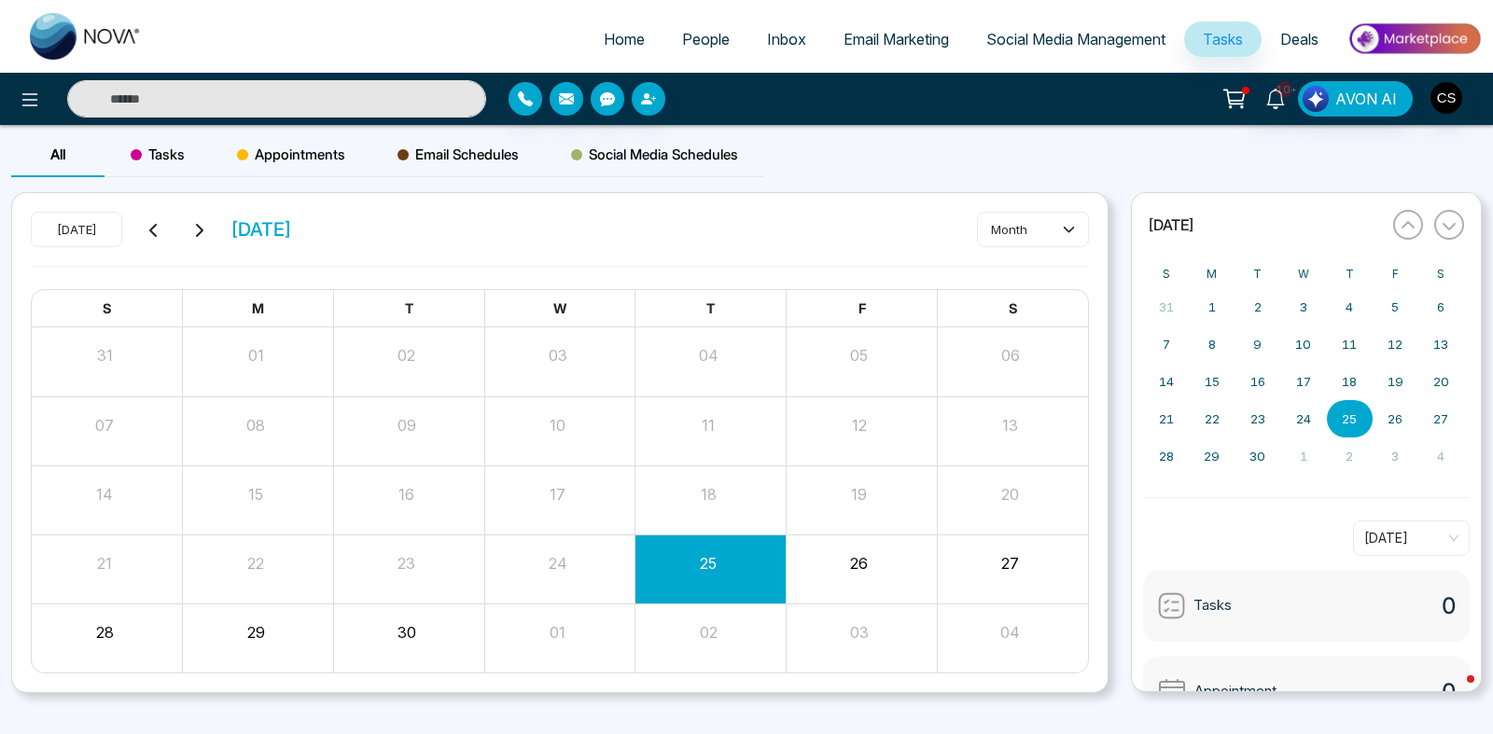
click at [1295, 38] on span "Deals" at bounding box center [1299, 39] width 38 height 19
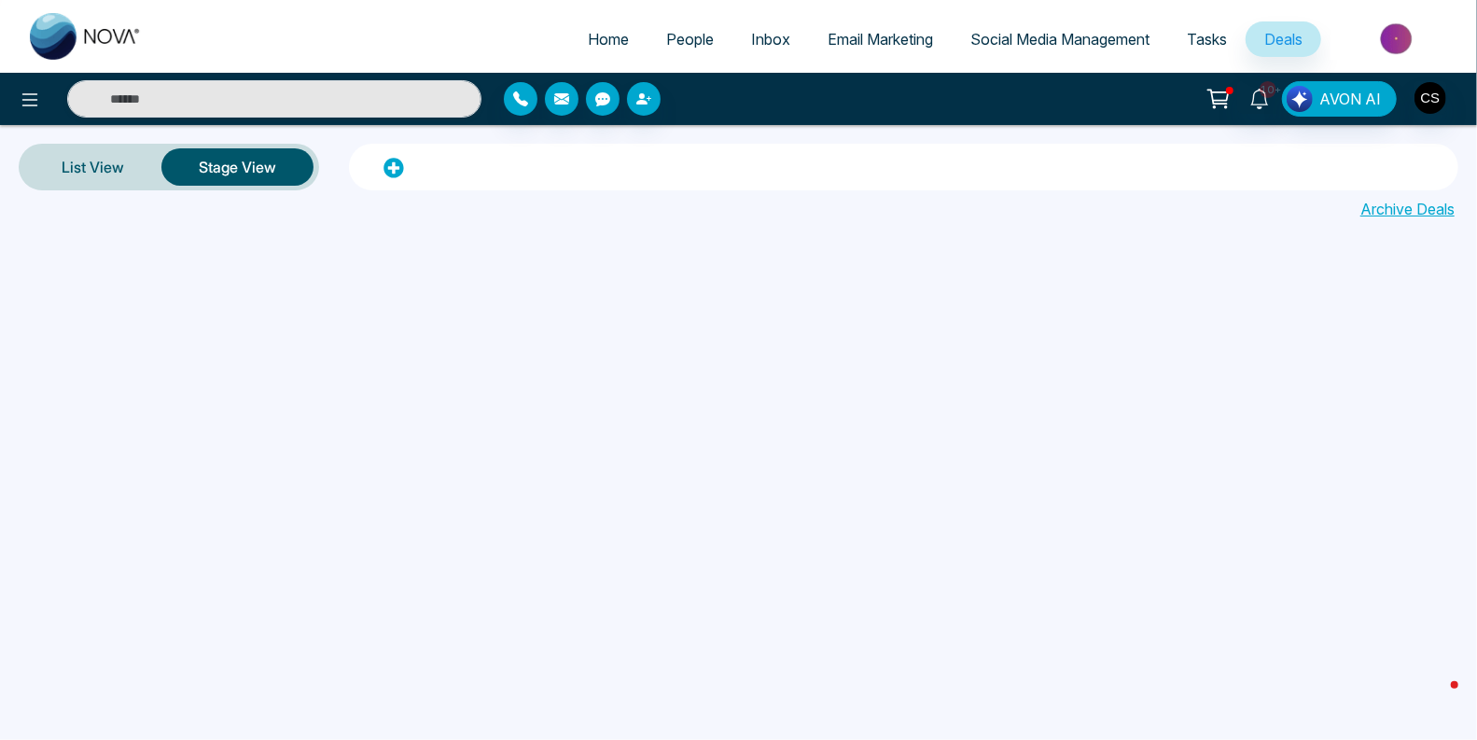
click at [694, 54] on link "People" at bounding box center [690, 38] width 85 height 35
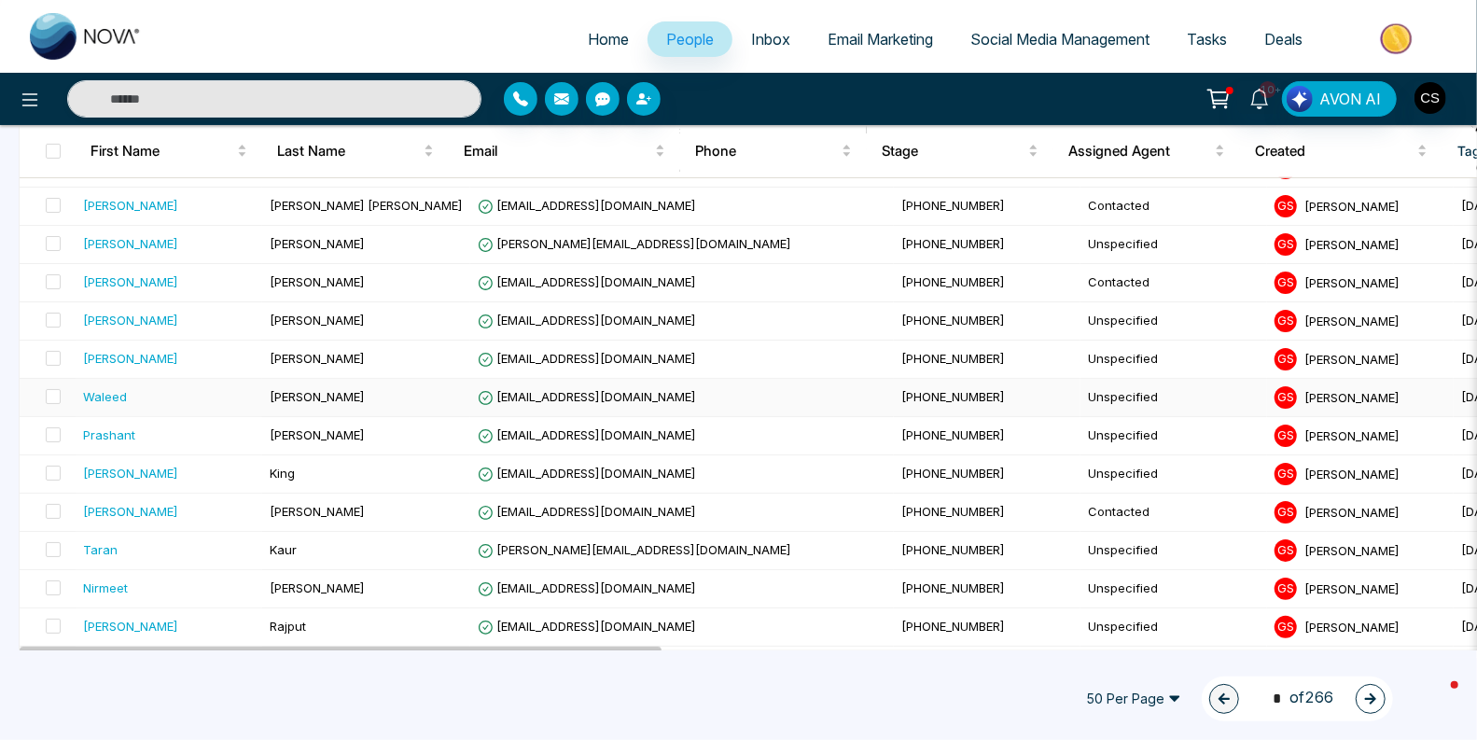
scroll to position [340, 0]
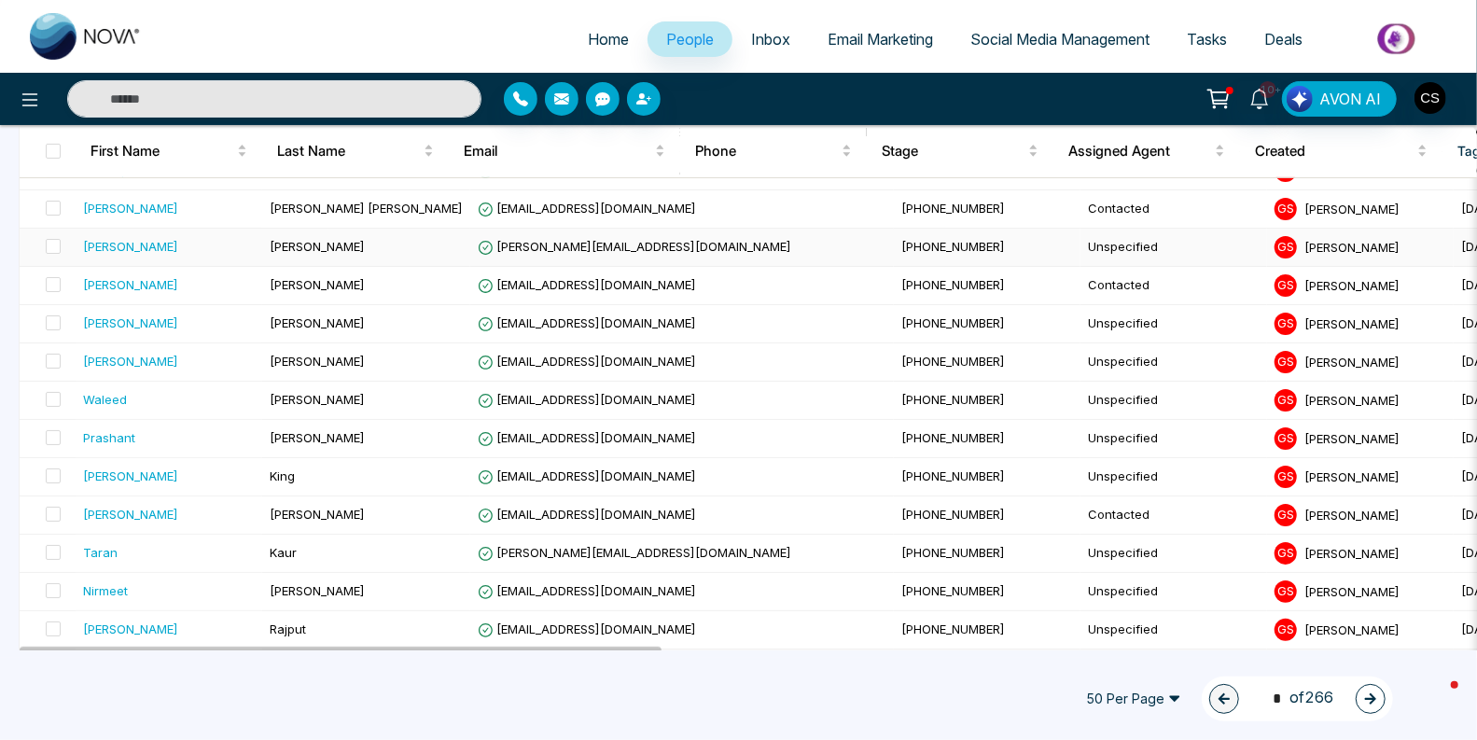
click at [383, 249] on td "[PERSON_NAME]" at bounding box center [366, 248] width 208 height 38
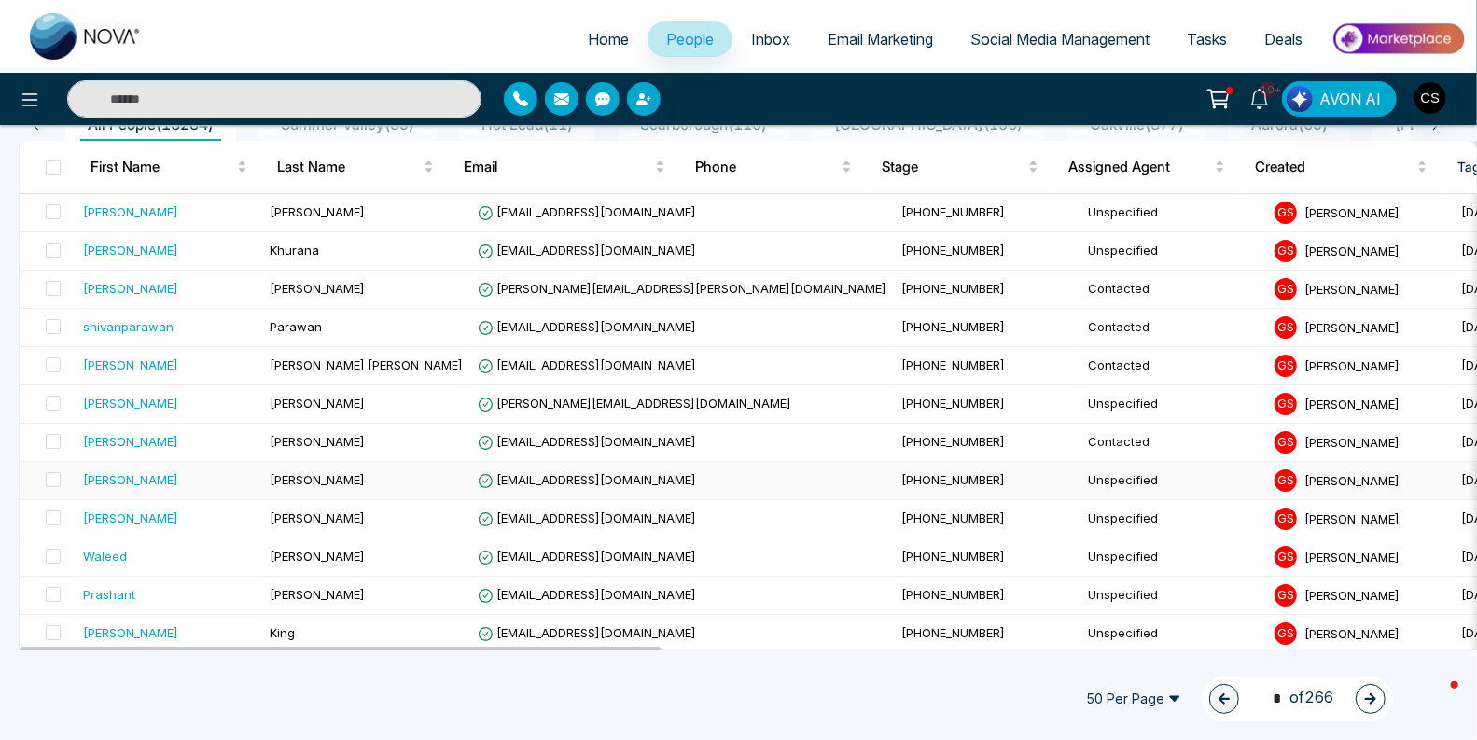
scroll to position [185, 0]
click at [174, 443] on div "[PERSON_NAME]" at bounding box center [169, 439] width 172 height 19
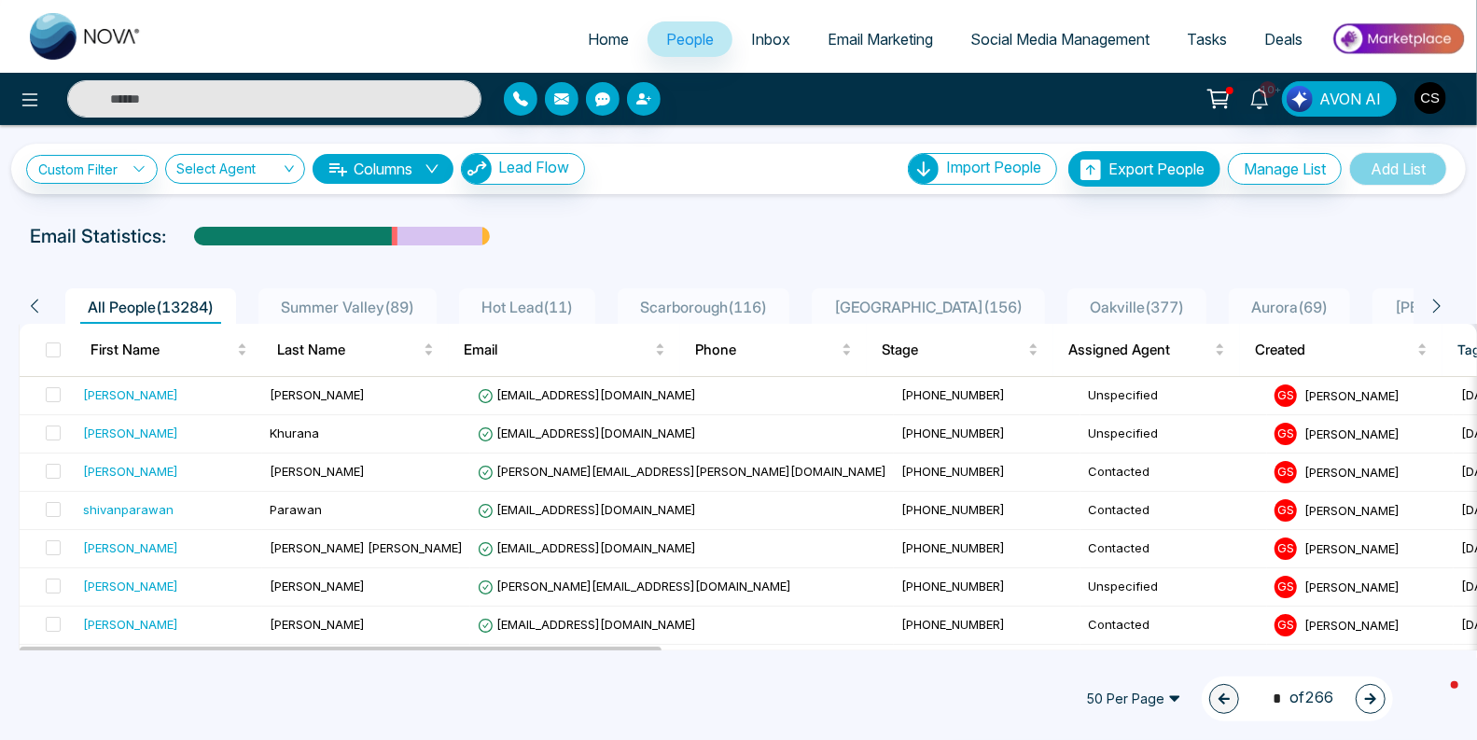
scroll to position [1, 0]
